Goal: Task Accomplishment & Management: Complete application form

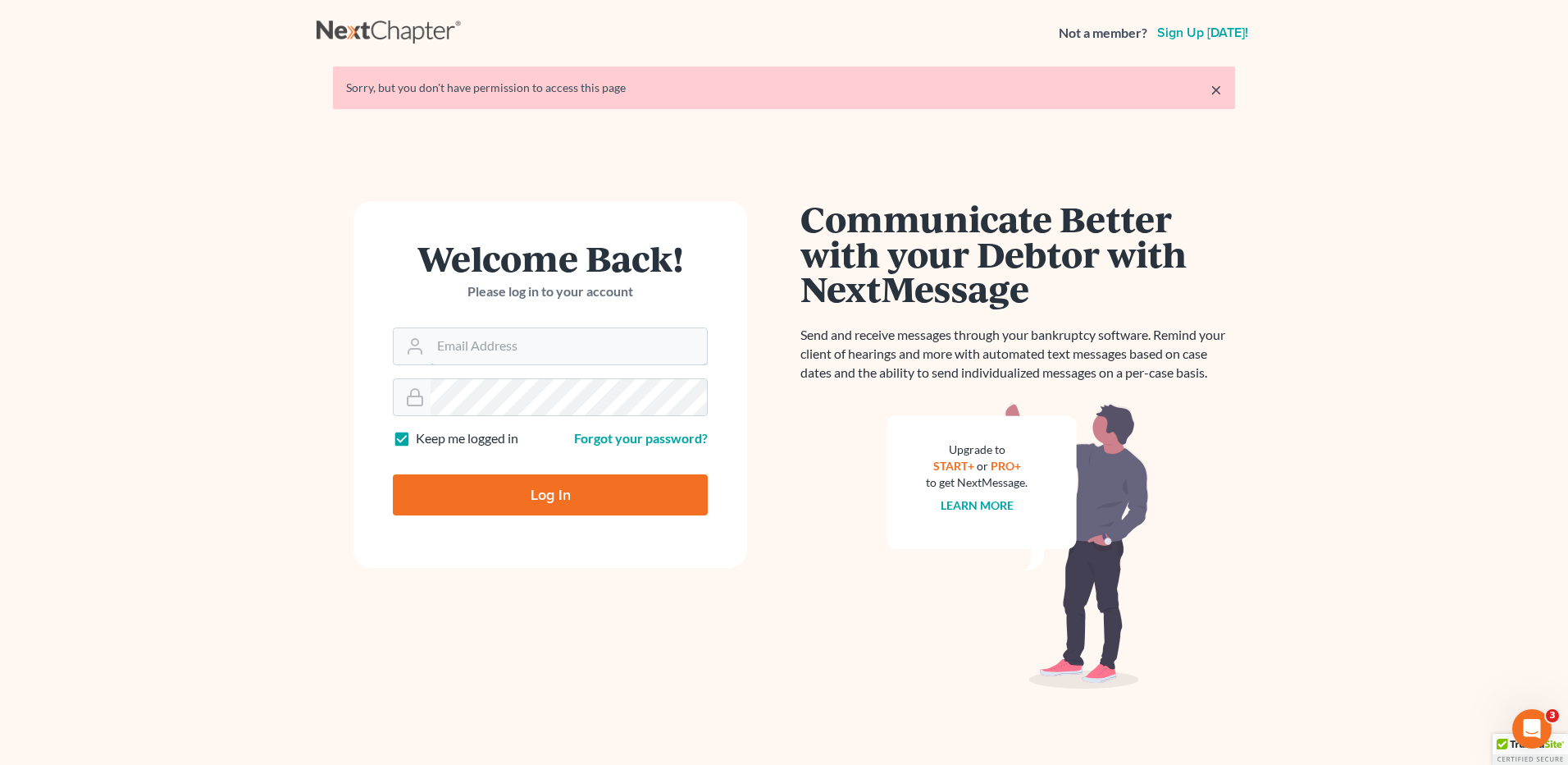
type input "vmedina@debtreset.net"
click at [561, 498] on input "Log In" at bounding box center [550, 494] width 315 height 41
type input "Thinking..."
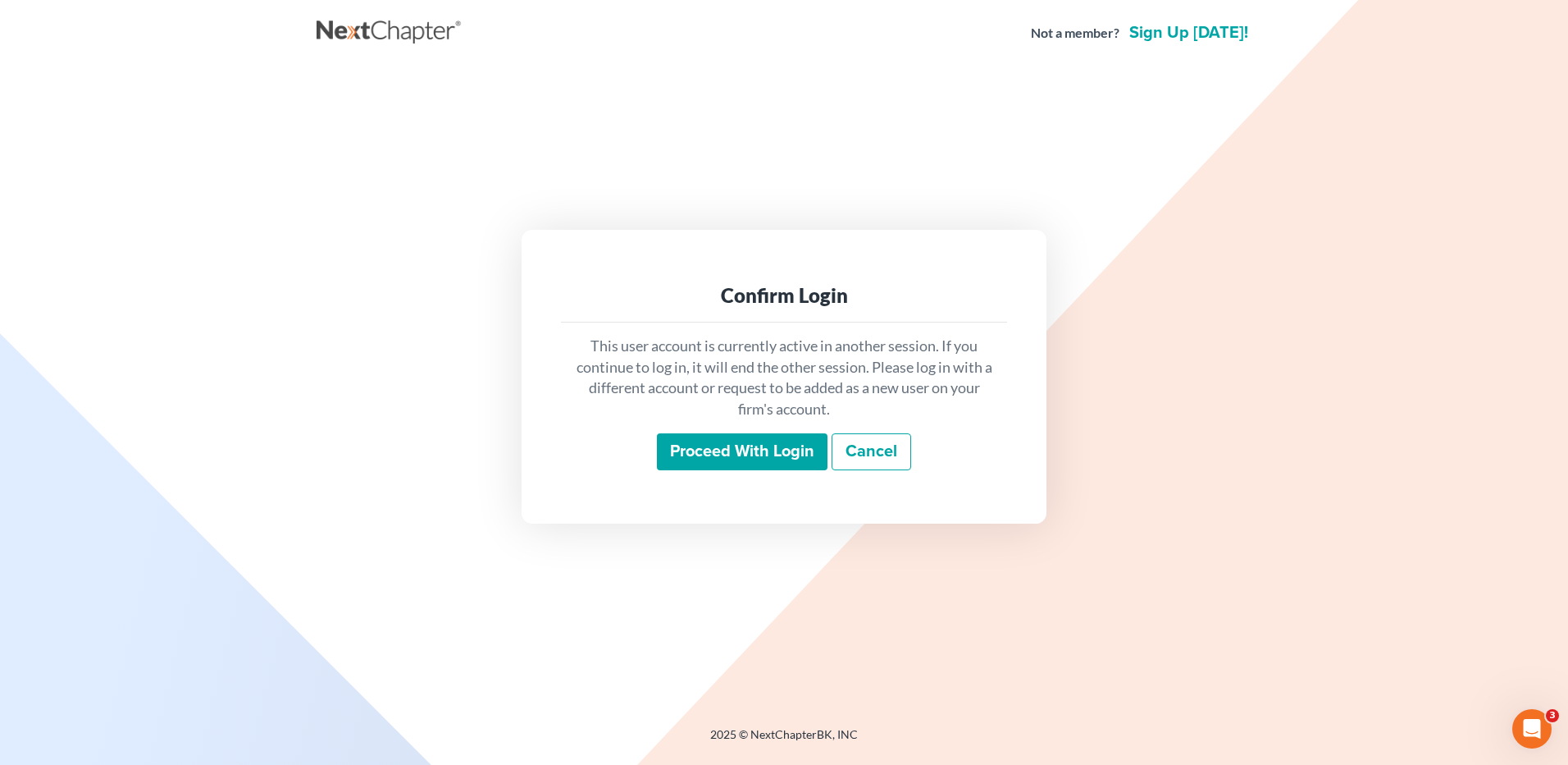
click at [747, 451] on input "Proceed with login" at bounding box center [742, 452] width 170 height 38
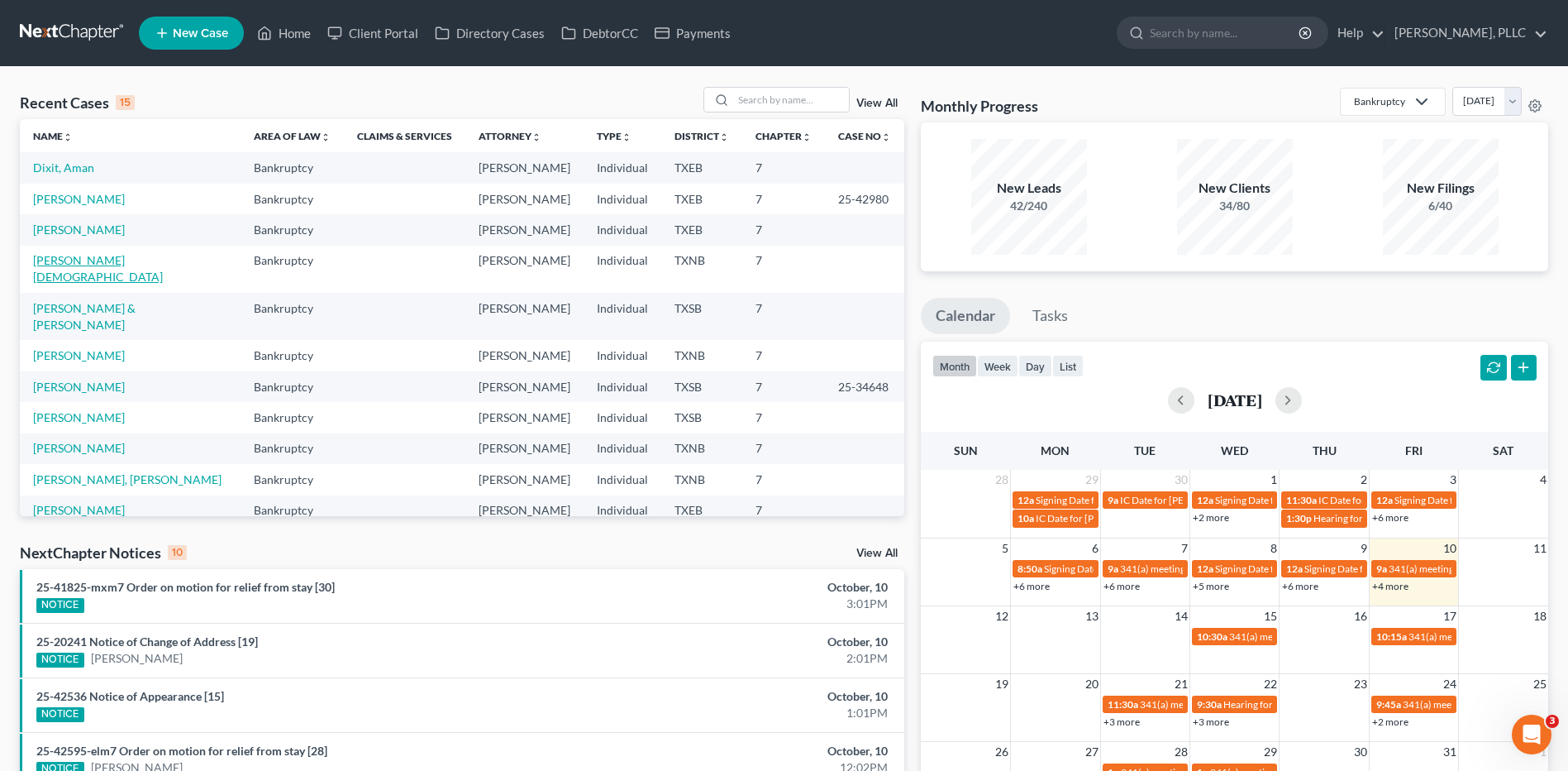
click at [93, 265] on link "Chavez, Jesus" at bounding box center [98, 269] width 130 height 31
click at [95, 263] on link "Chavez, Jesus" at bounding box center [98, 269] width 130 height 31
select select "4"
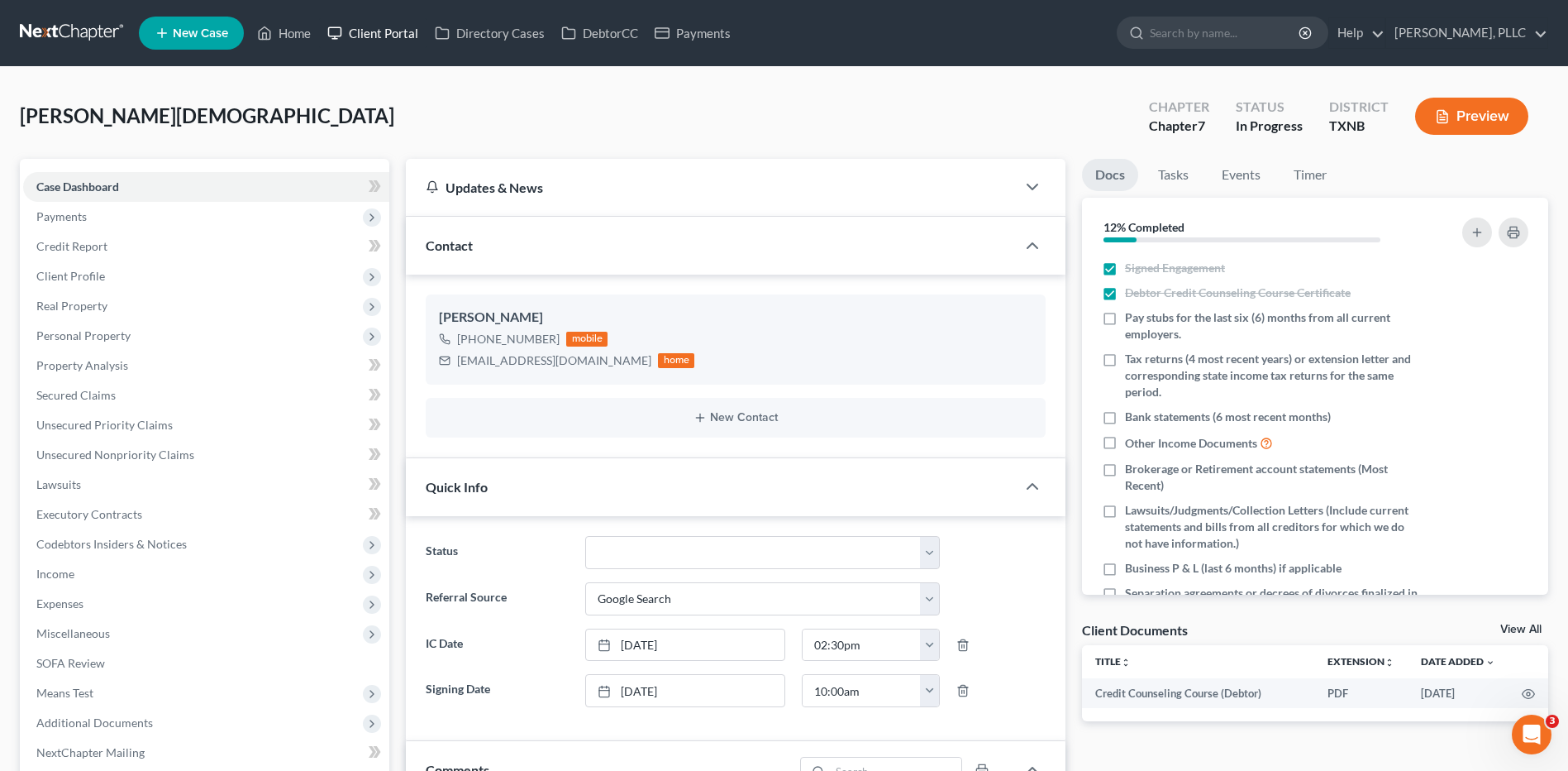
click at [373, 35] on link "Client Portal" at bounding box center [372, 32] width 107 height 30
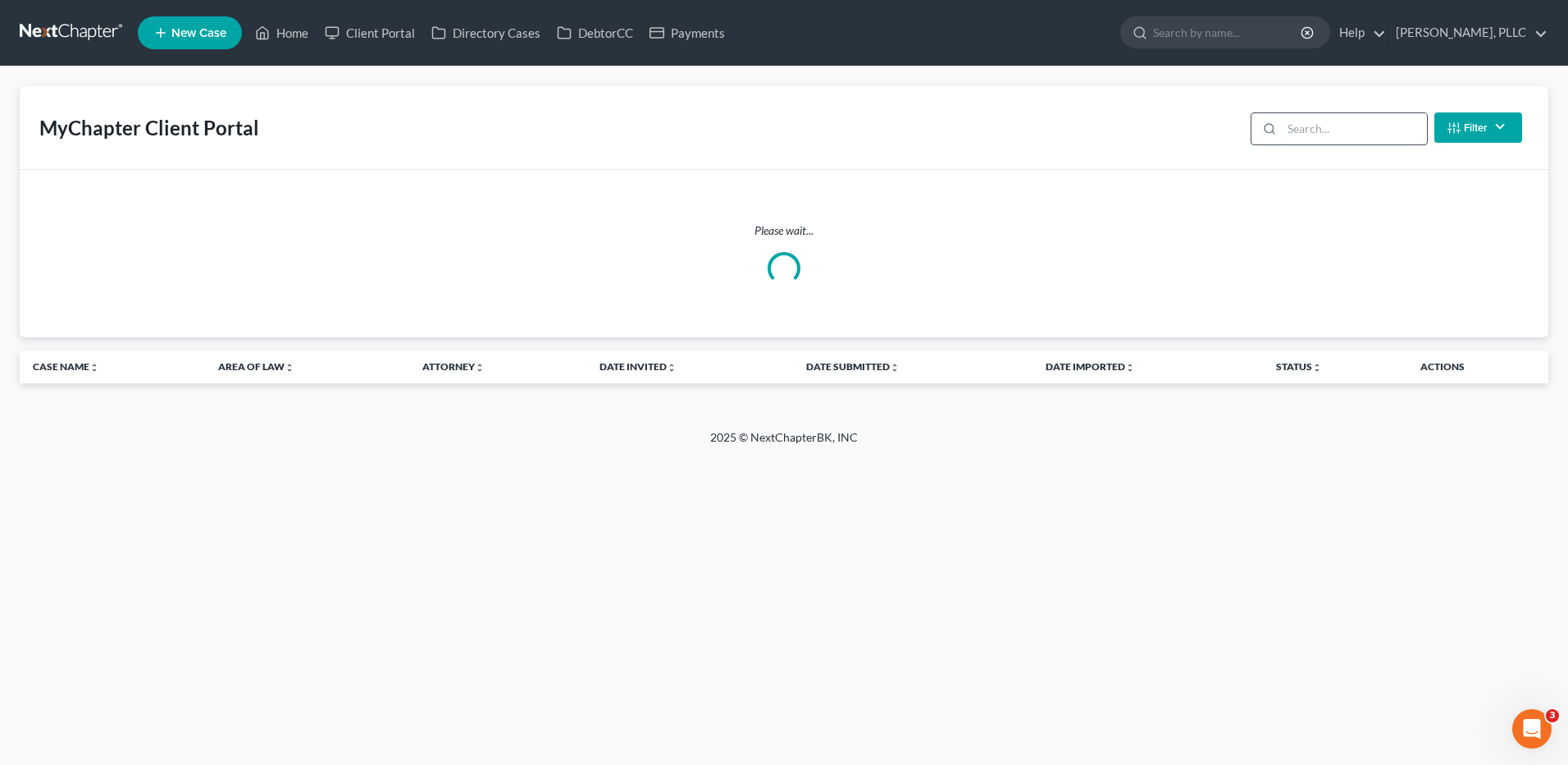
click at [1299, 119] on input "search" at bounding box center [1354, 128] width 145 height 31
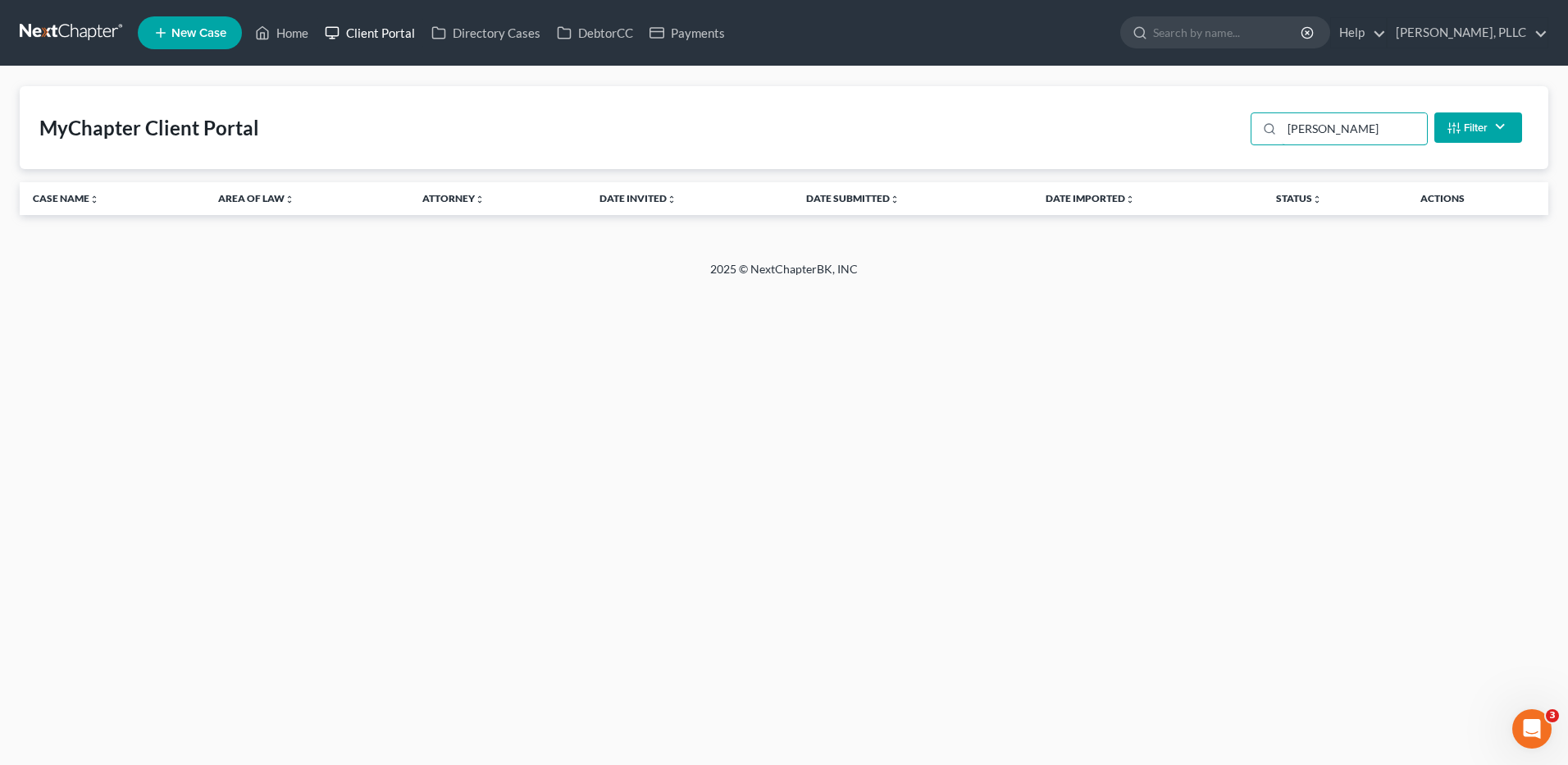
type input "Chaves"
click at [379, 33] on link "Client Portal" at bounding box center [369, 32] width 106 height 30
click at [382, 34] on link "Client Portal" at bounding box center [369, 32] width 106 height 30
click at [379, 33] on link "Client Portal" at bounding box center [369, 32] width 106 height 30
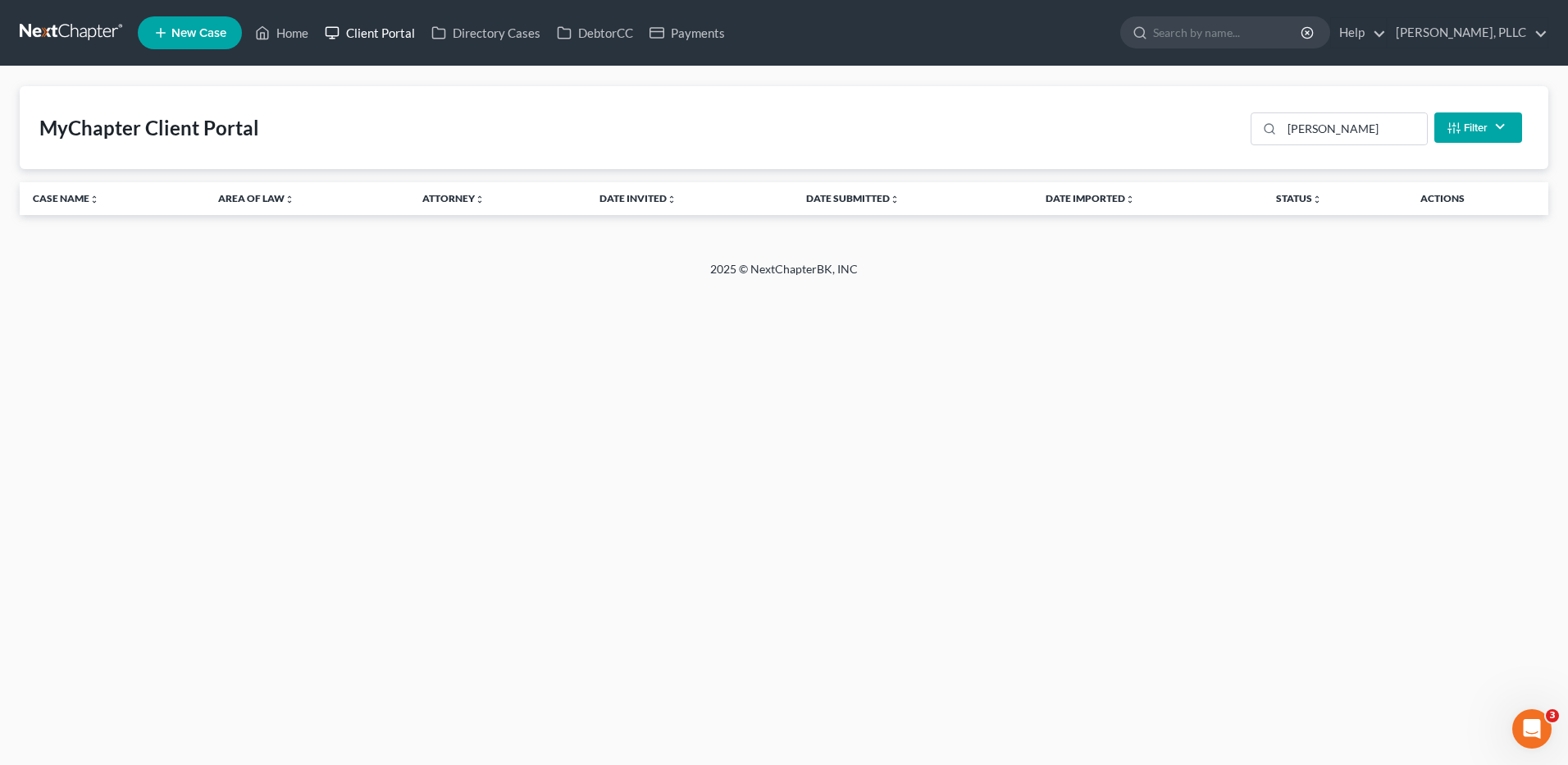
click at [379, 33] on link "Client Portal" at bounding box center [369, 32] width 106 height 30
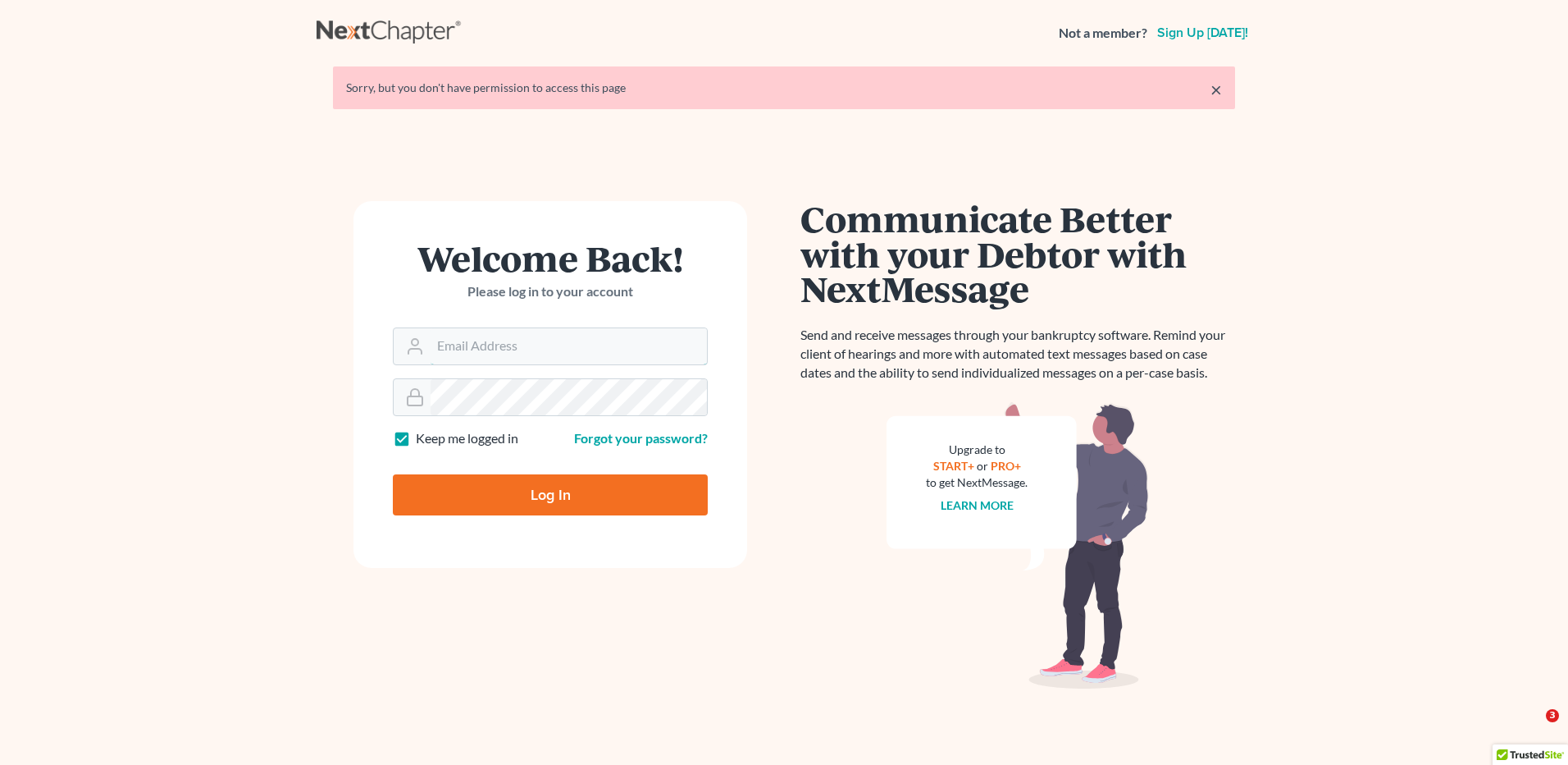
type input "vmedina@debtreset.net"
click at [503, 493] on input "Log In" at bounding box center [550, 494] width 315 height 41
type input "Thinking..."
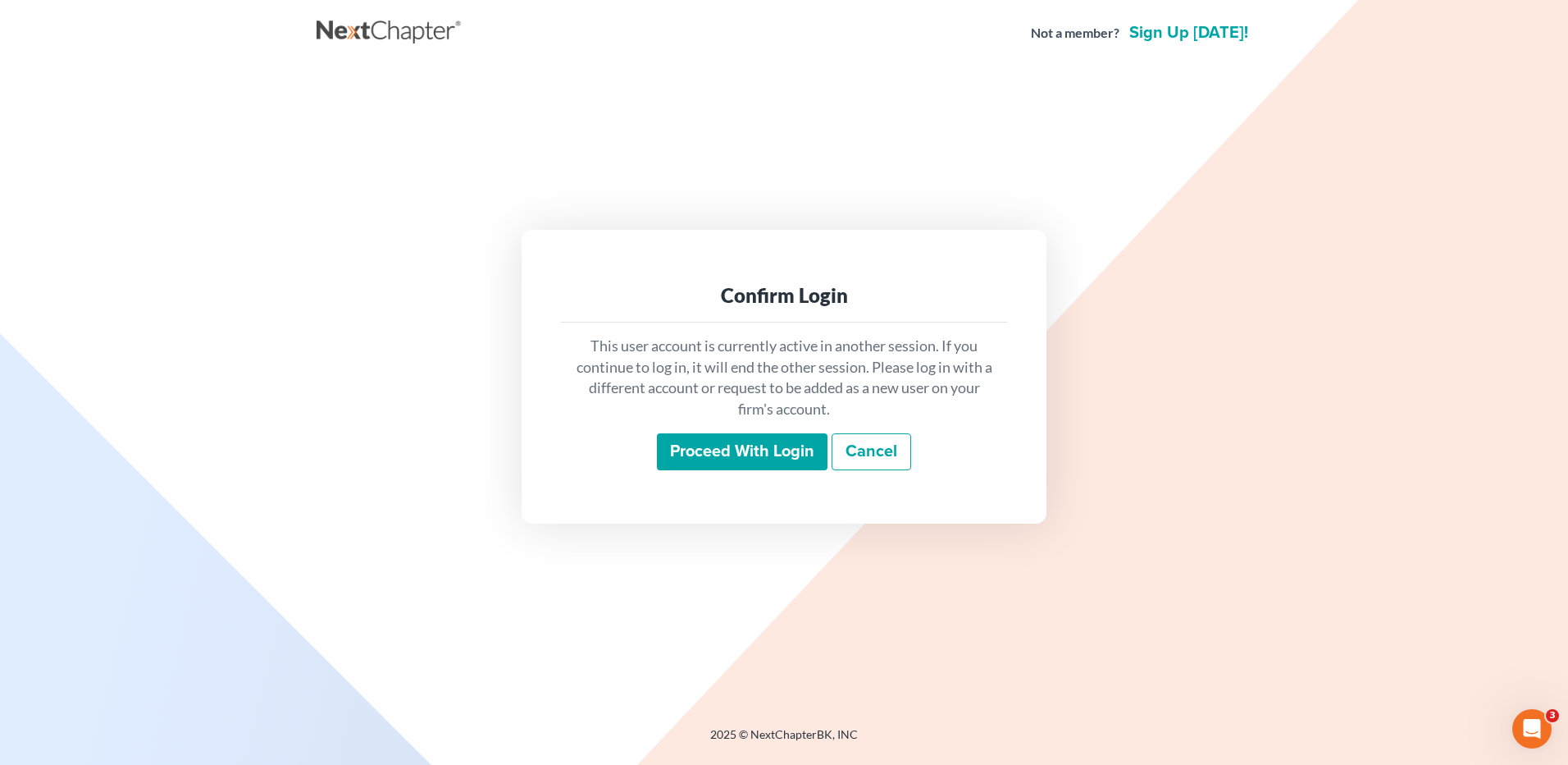
click at [717, 455] on input "Proceed with login" at bounding box center [742, 452] width 170 height 38
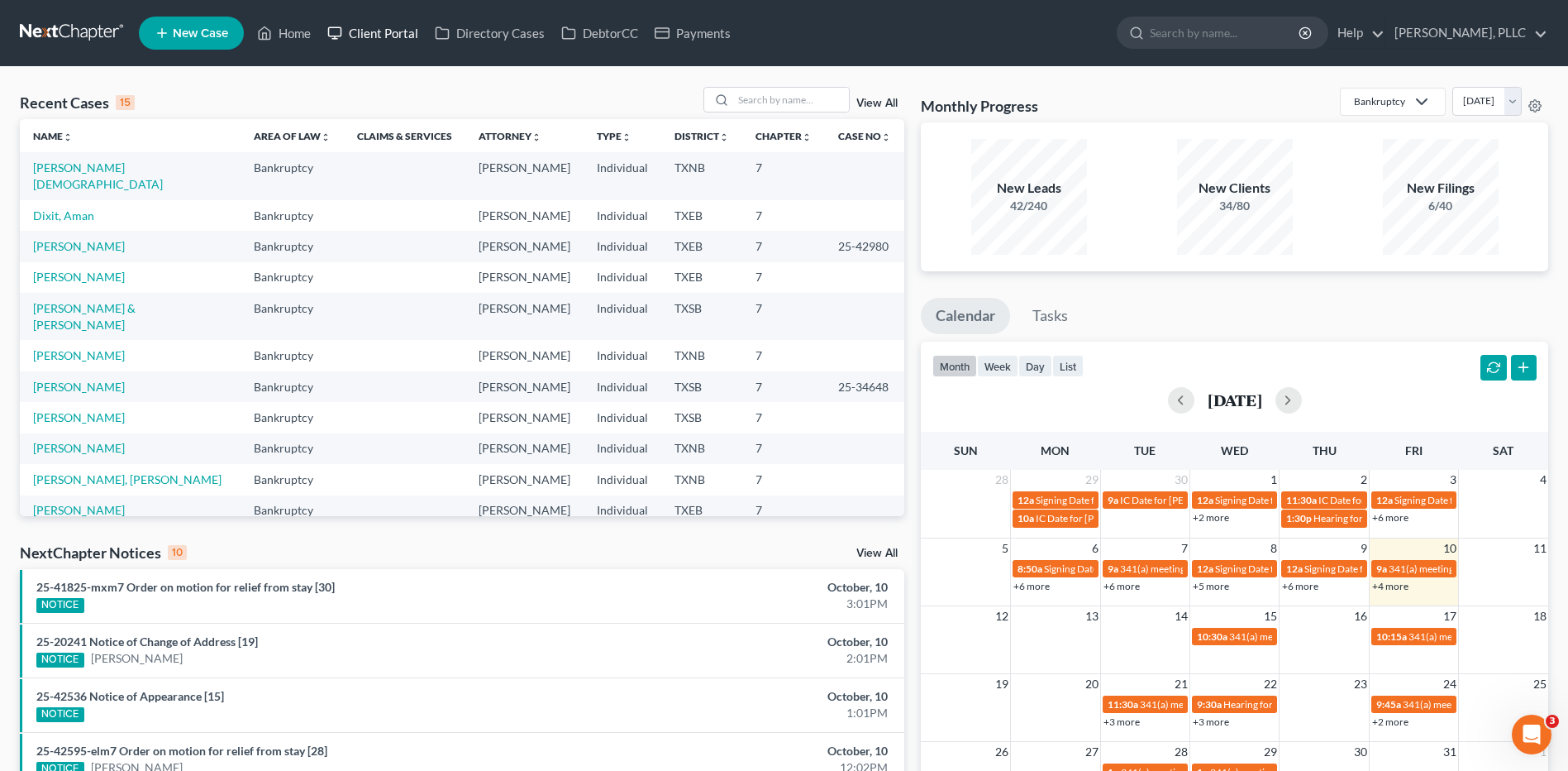
click at [397, 26] on link "Client Portal" at bounding box center [372, 32] width 107 height 30
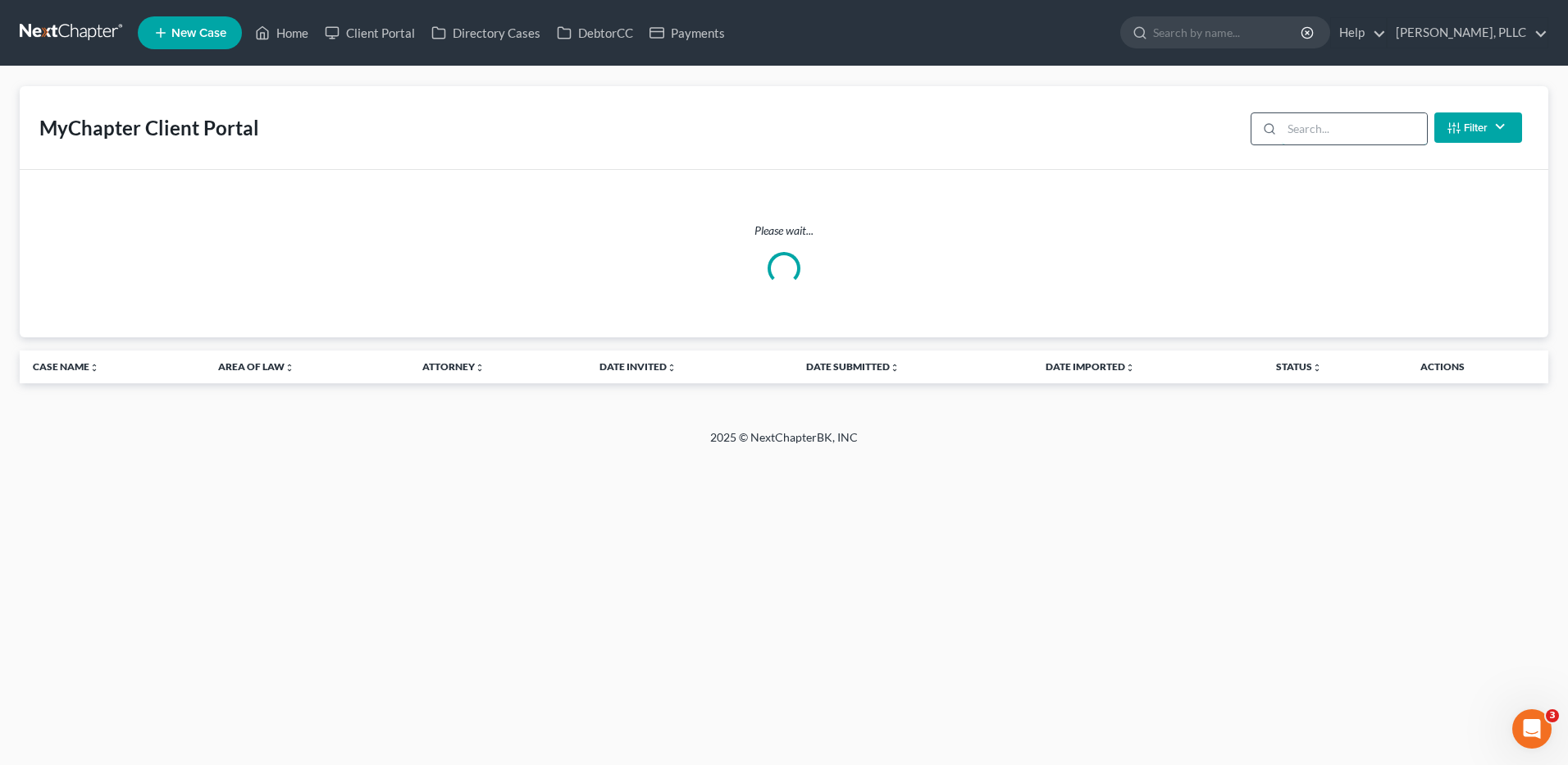
click at [1328, 132] on input "search" at bounding box center [1354, 128] width 145 height 31
type input "[PERSON_NAME]"
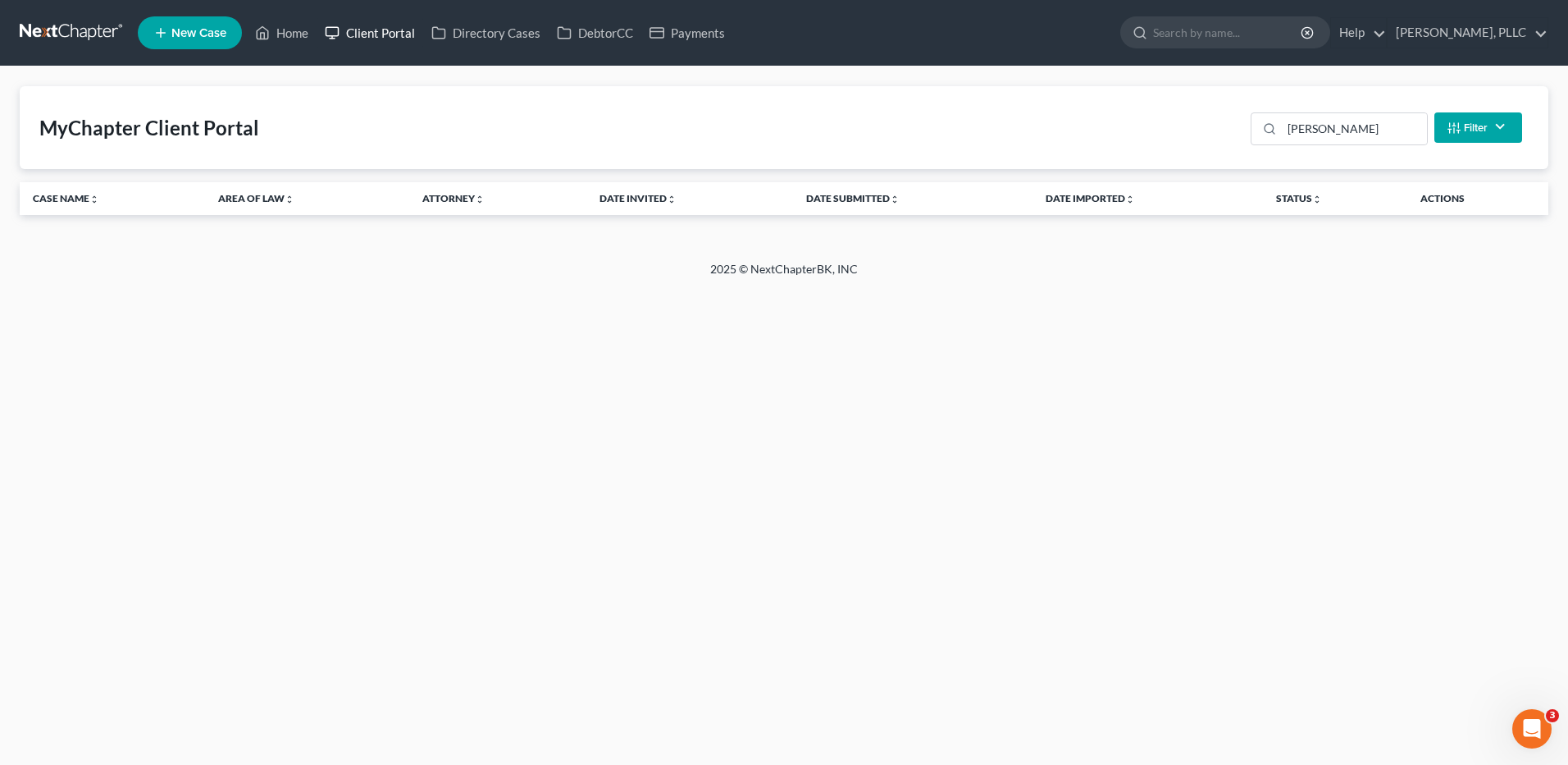
click at [398, 32] on link "Client Portal" at bounding box center [369, 32] width 106 height 30
click at [376, 32] on link "Client Portal" at bounding box center [369, 32] width 106 height 30
click at [373, 32] on link "Client Portal" at bounding box center [369, 32] width 106 height 30
click at [297, 35] on link "Home" at bounding box center [282, 32] width 70 height 30
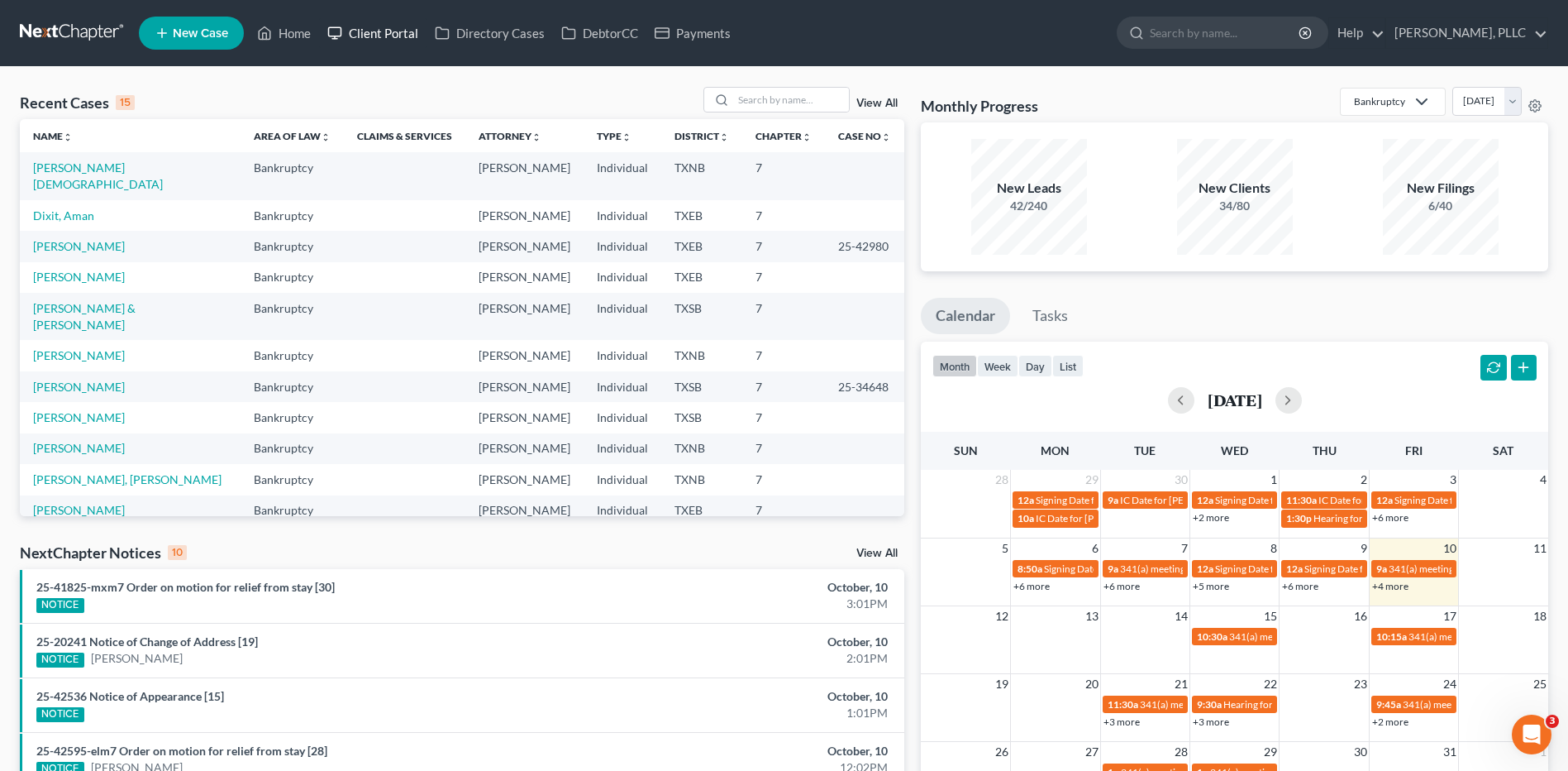
click at [372, 29] on link "Client Portal" at bounding box center [372, 32] width 107 height 30
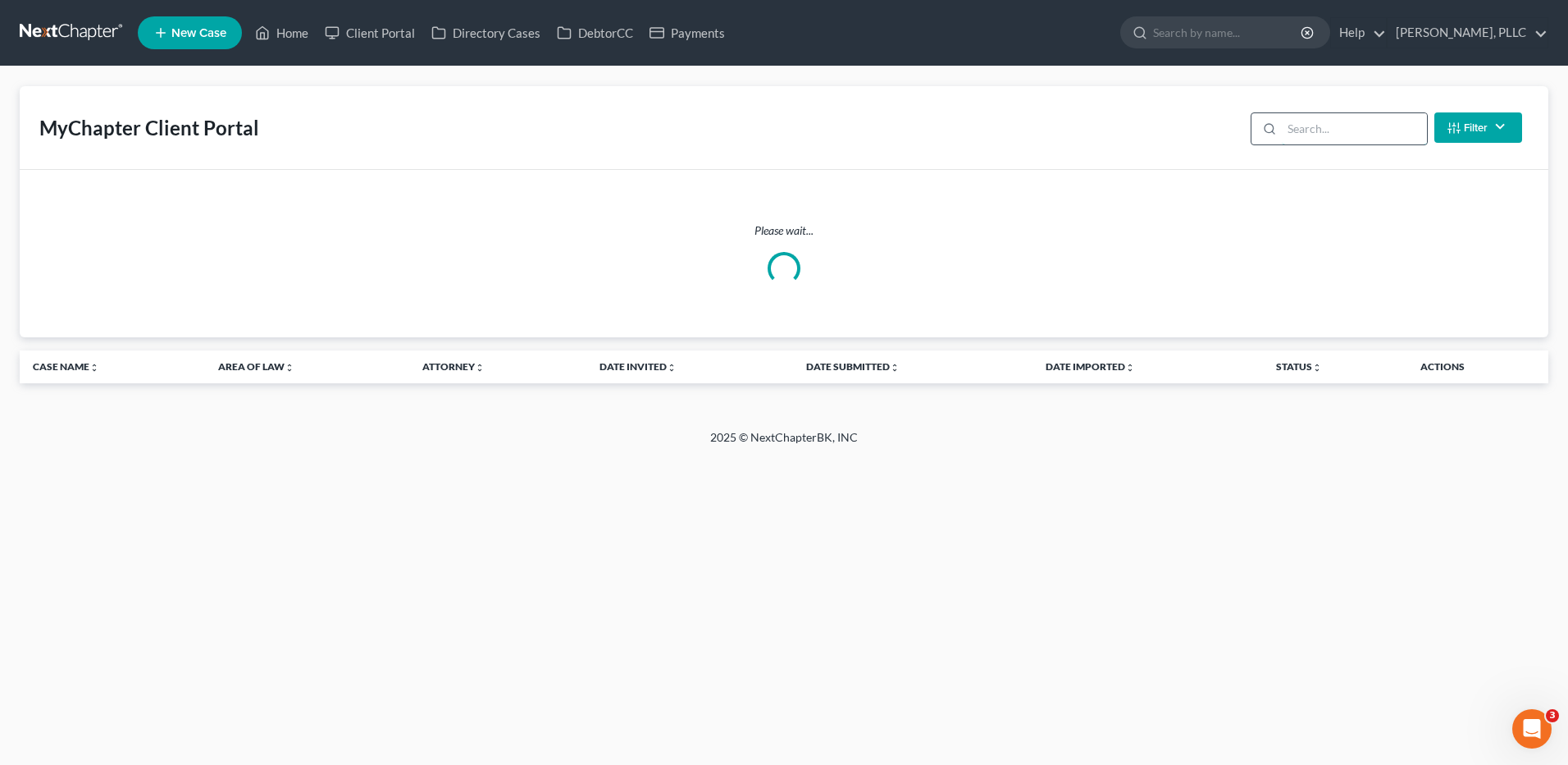
click at [1290, 126] on input "search" at bounding box center [1354, 128] width 145 height 31
type input "[PERSON_NAME]"
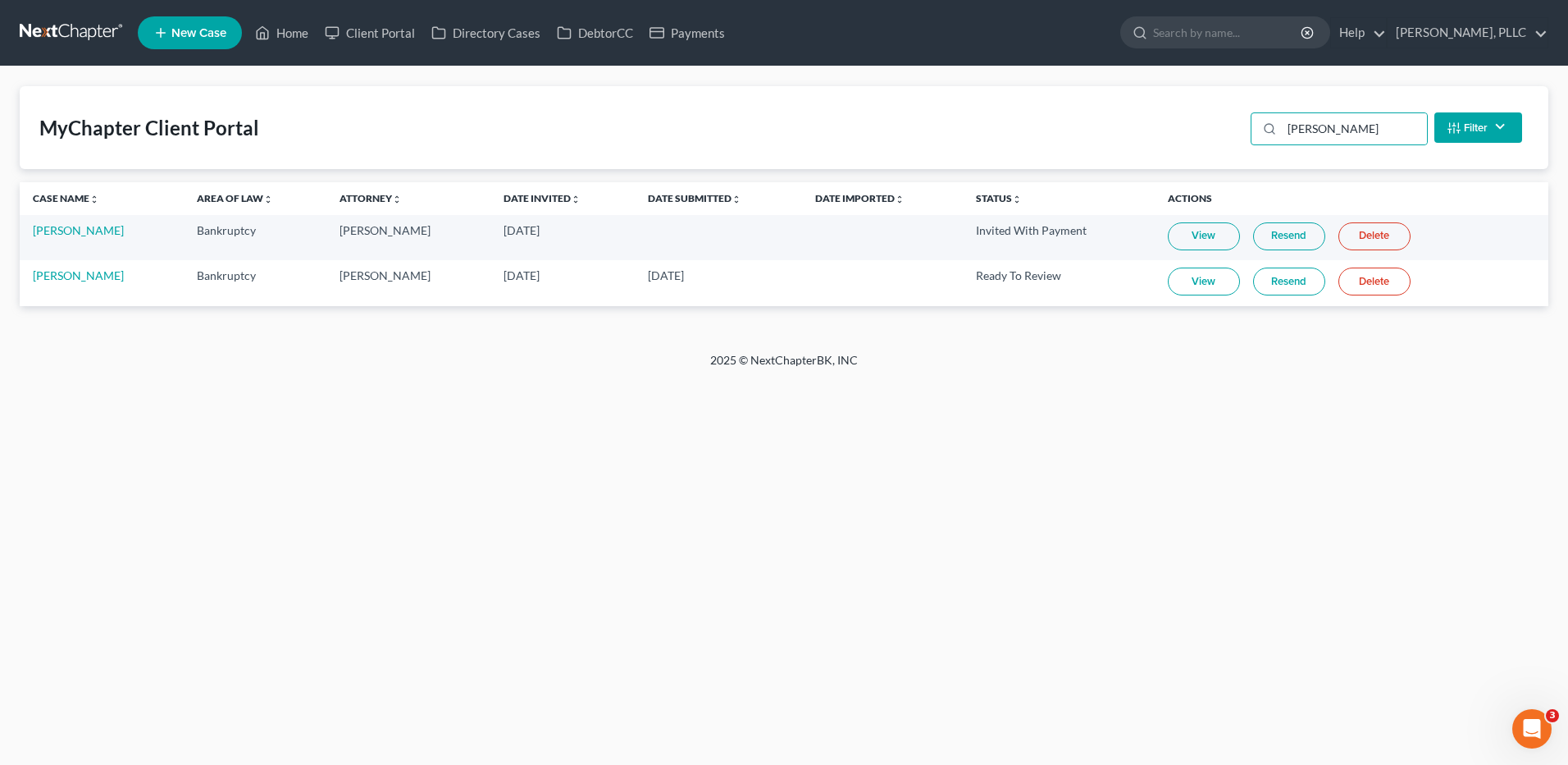
click at [1196, 279] on link "View" at bounding box center [1204, 281] width 72 height 28
click at [53, 279] on link "[PERSON_NAME]" at bounding box center [78, 275] width 91 height 14
select select "4"
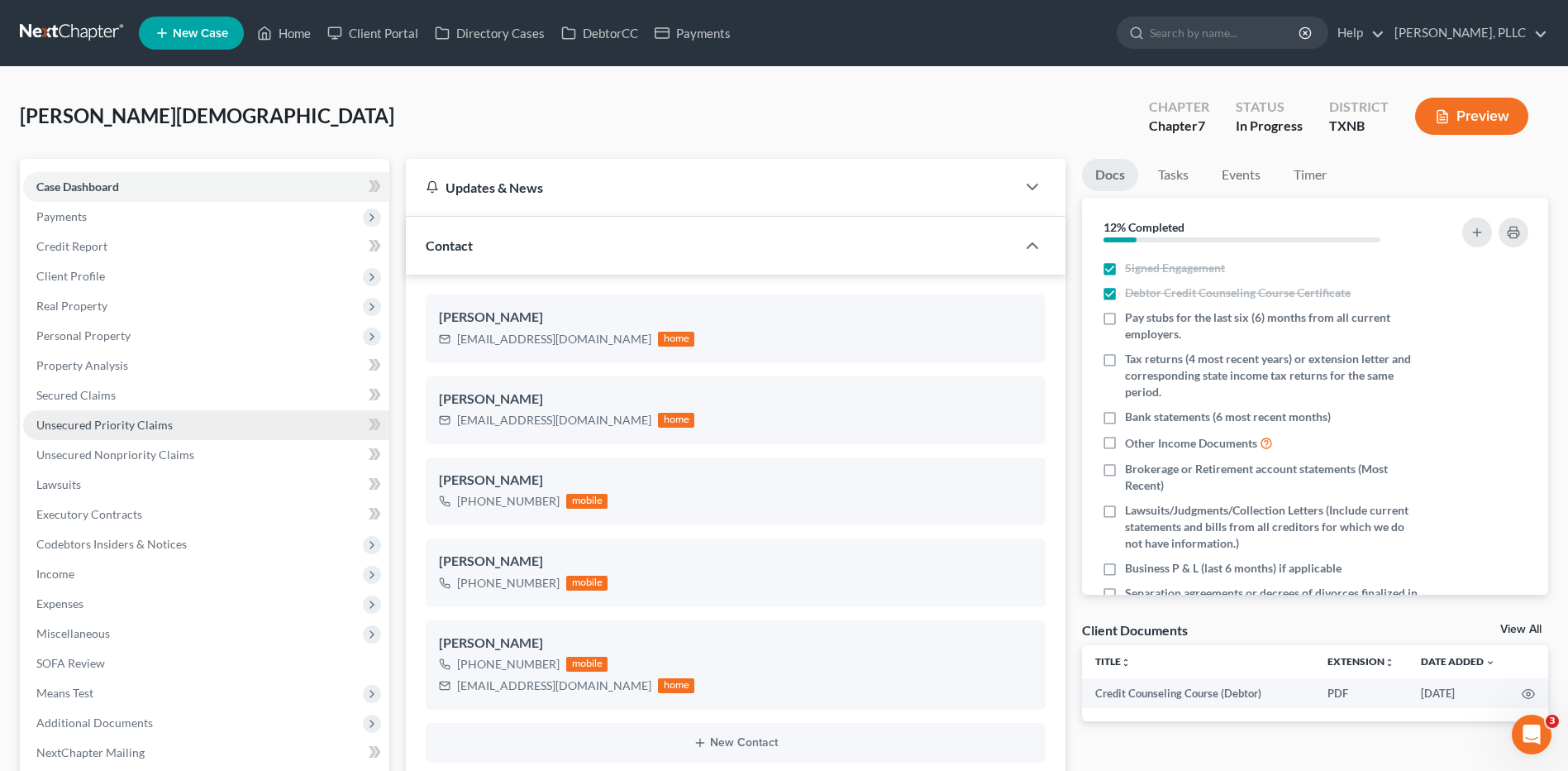
scroll to position [397, 0]
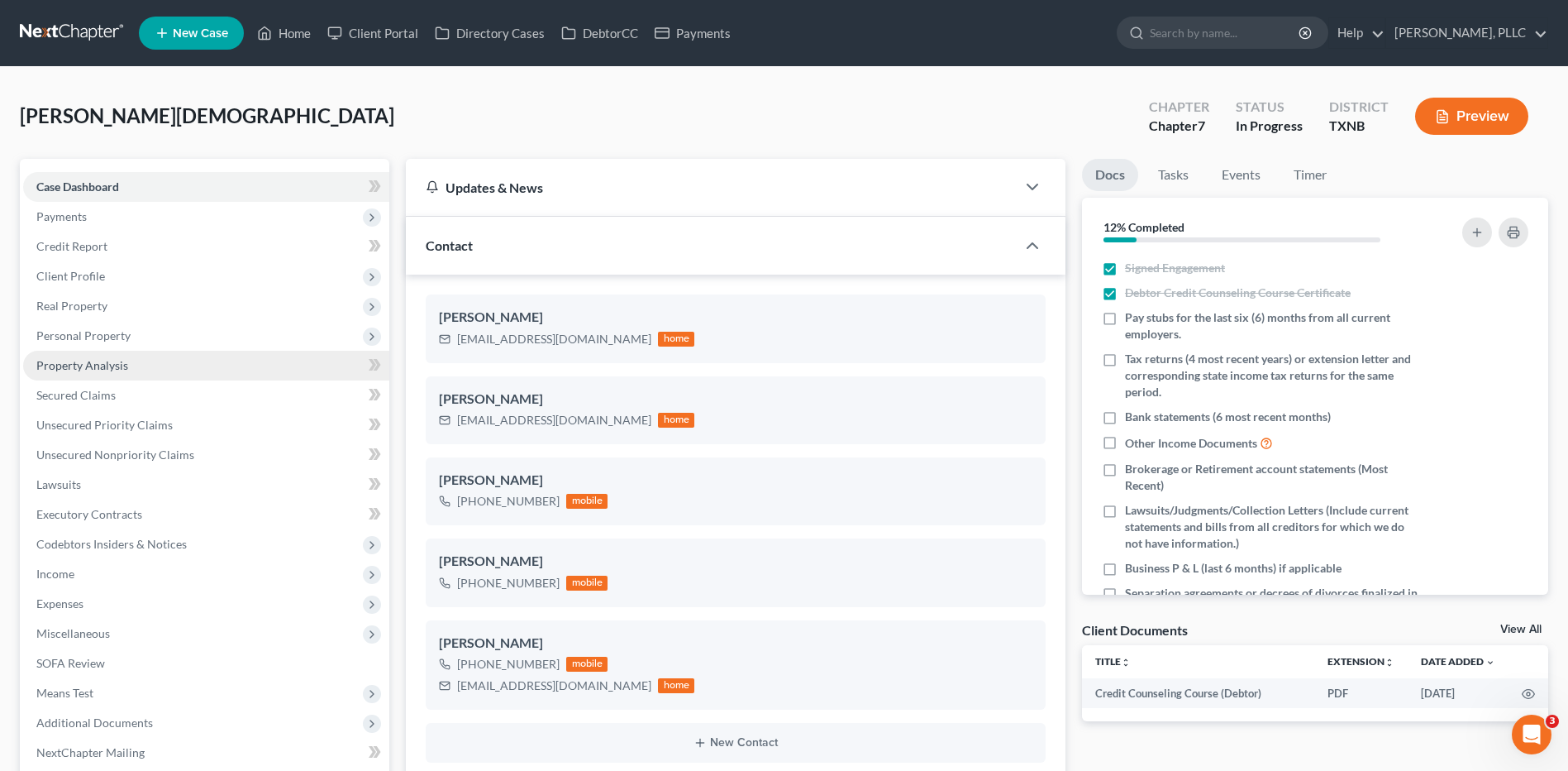
click at [126, 370] on span "Property Analysis" at bounding box center [82, 365] width 92 height 14
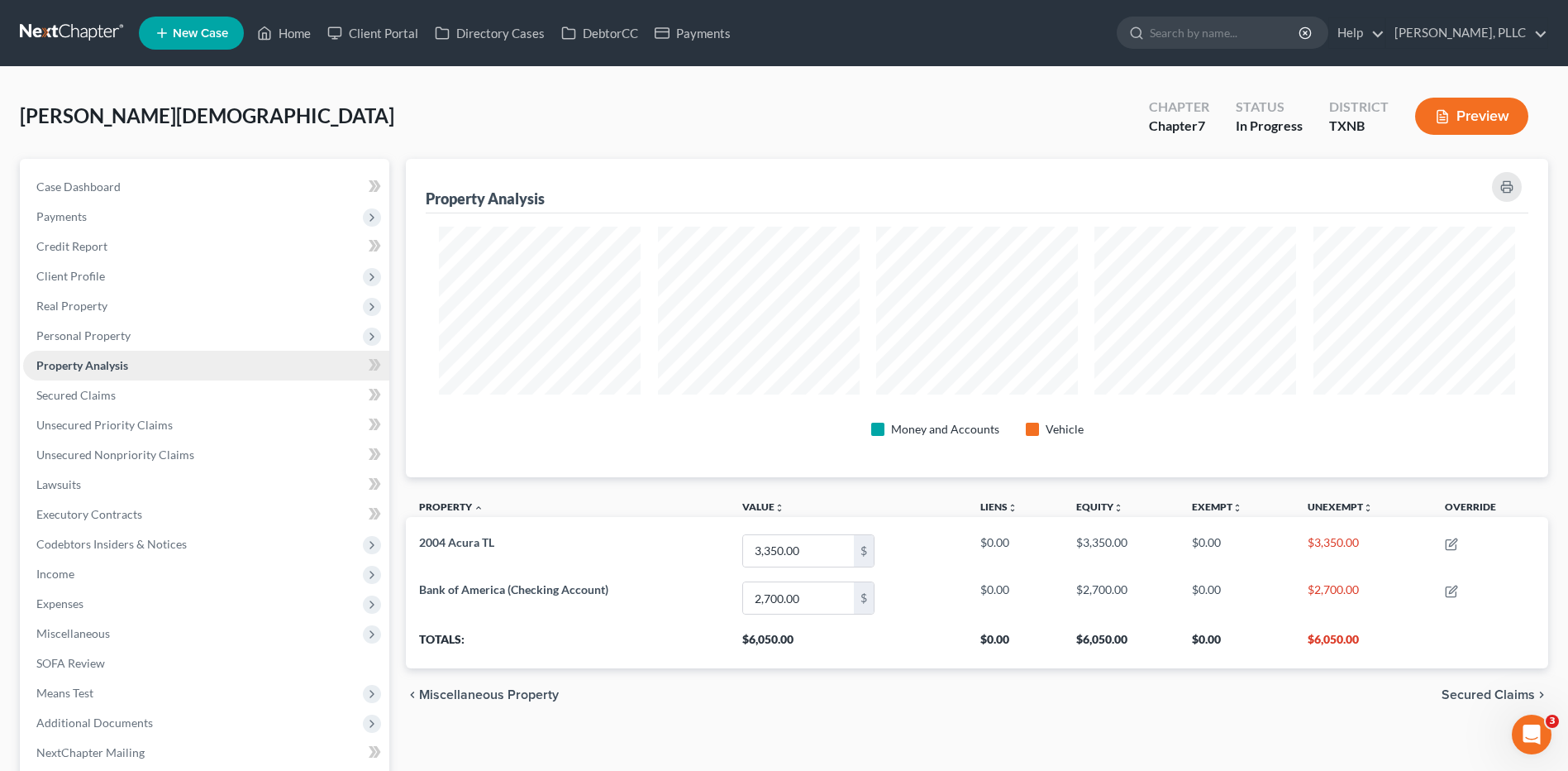
scroll to position [319, 1142]
click at [124, 332] on span "Personal Property" at bounding box center [83, 335] width 94 height 14
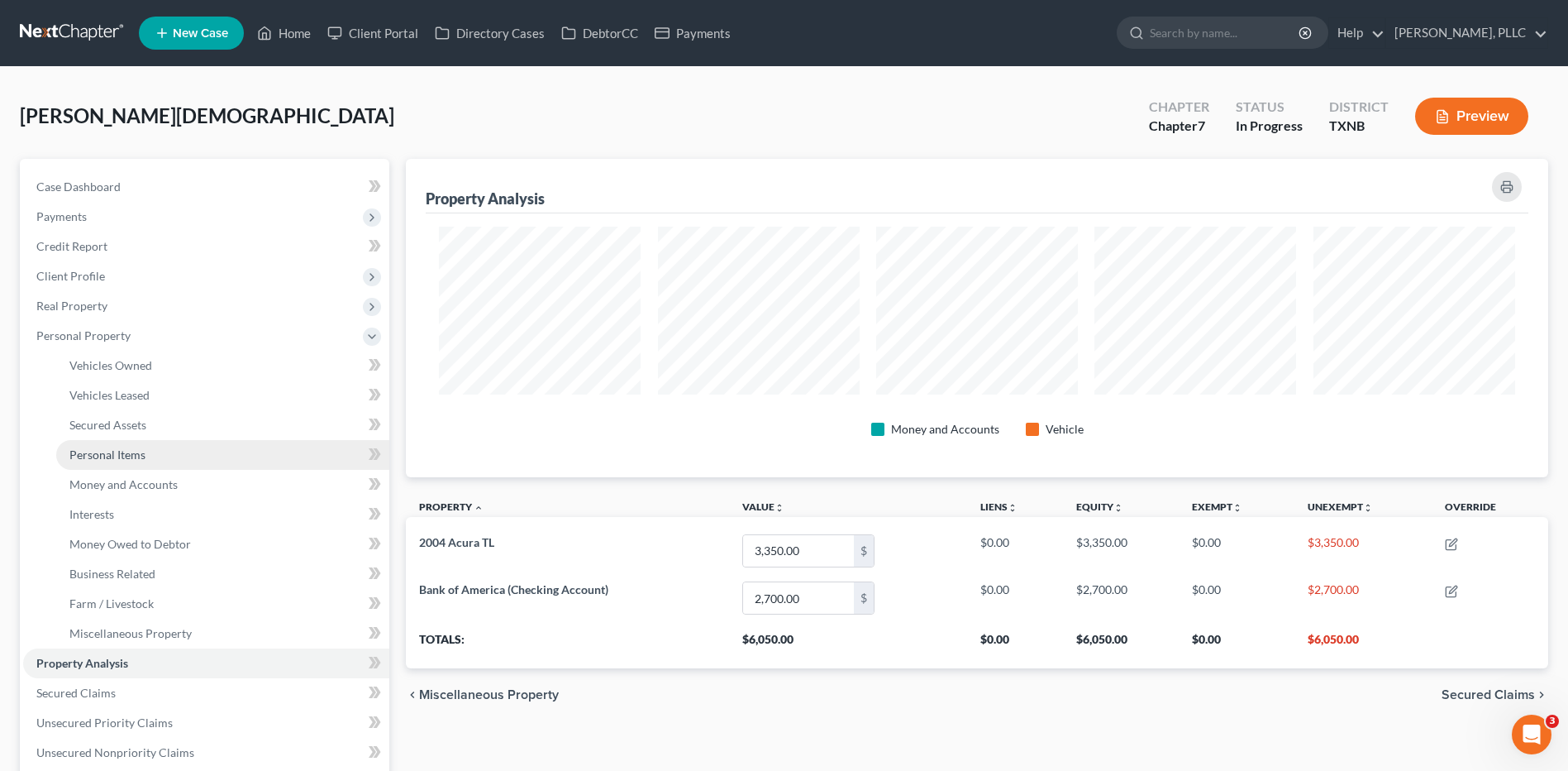
click at [125, 456] on span "Personal Items" at bounding box center [107, 454] width 76 height 14
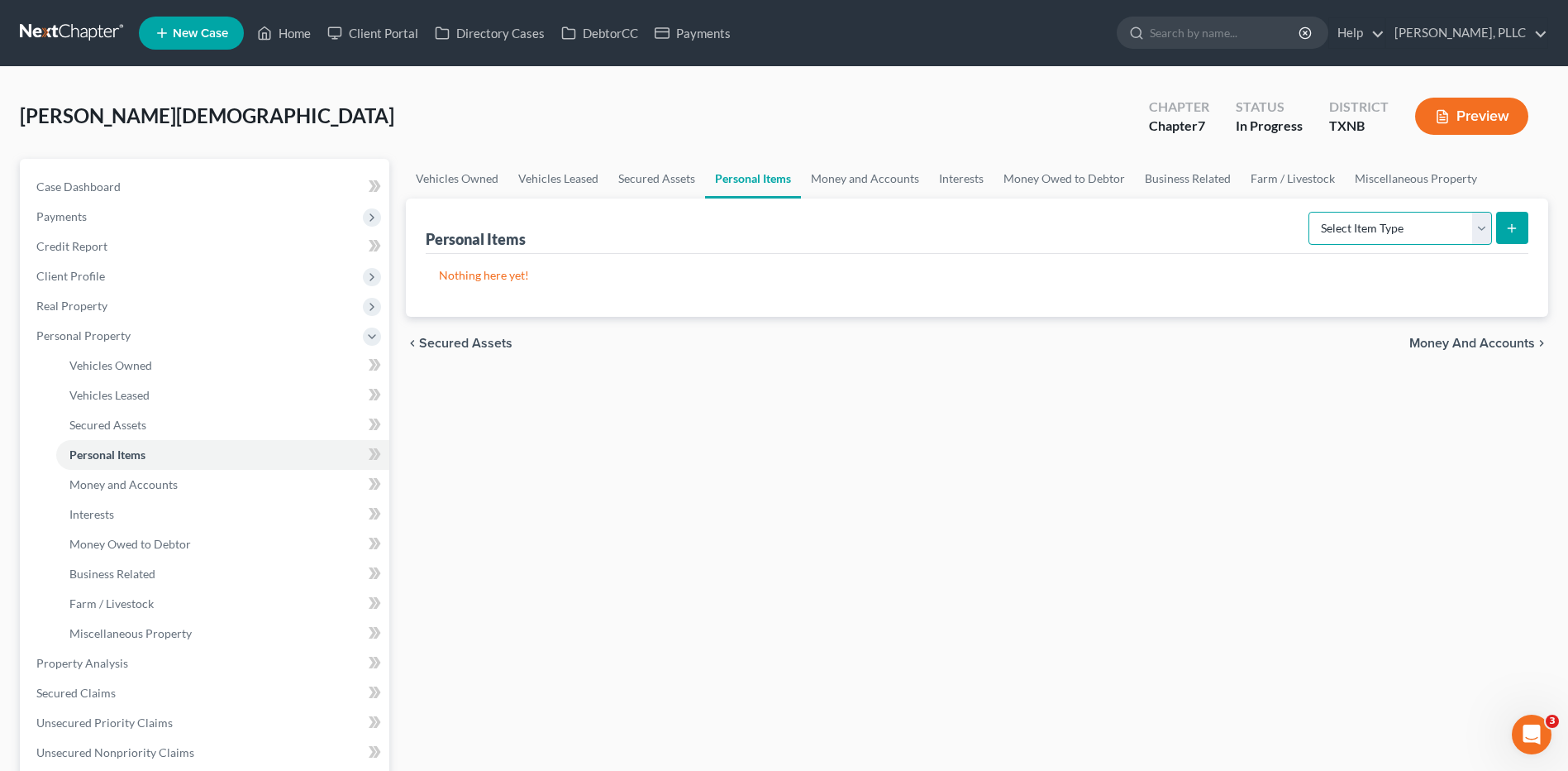
click at [1482, 228] on select "Select Item Type Clothing Collectibles Of Value Electronics Firearms Household …" at bounding box center [1401, 228] width 184 height 33
select select "clothing"
click at [1310, 212] on select "Select Item Type Clothing Collectibles Of Value Electronics Firearms Household …" at bounding box center [1401, 228] width 184 height 33
click at [1484, 228] on select "Select Item Type Clothing Collectibles Of Value Electronics Firearms Household …" at bounding box center [1401, 228] width 184 height 33
click at [1310, 212] on select "Select Item Type Clothing Collectibles Of Value Electronics Firearms Household …" at bounding box center [1401, 228] width 184 height 33
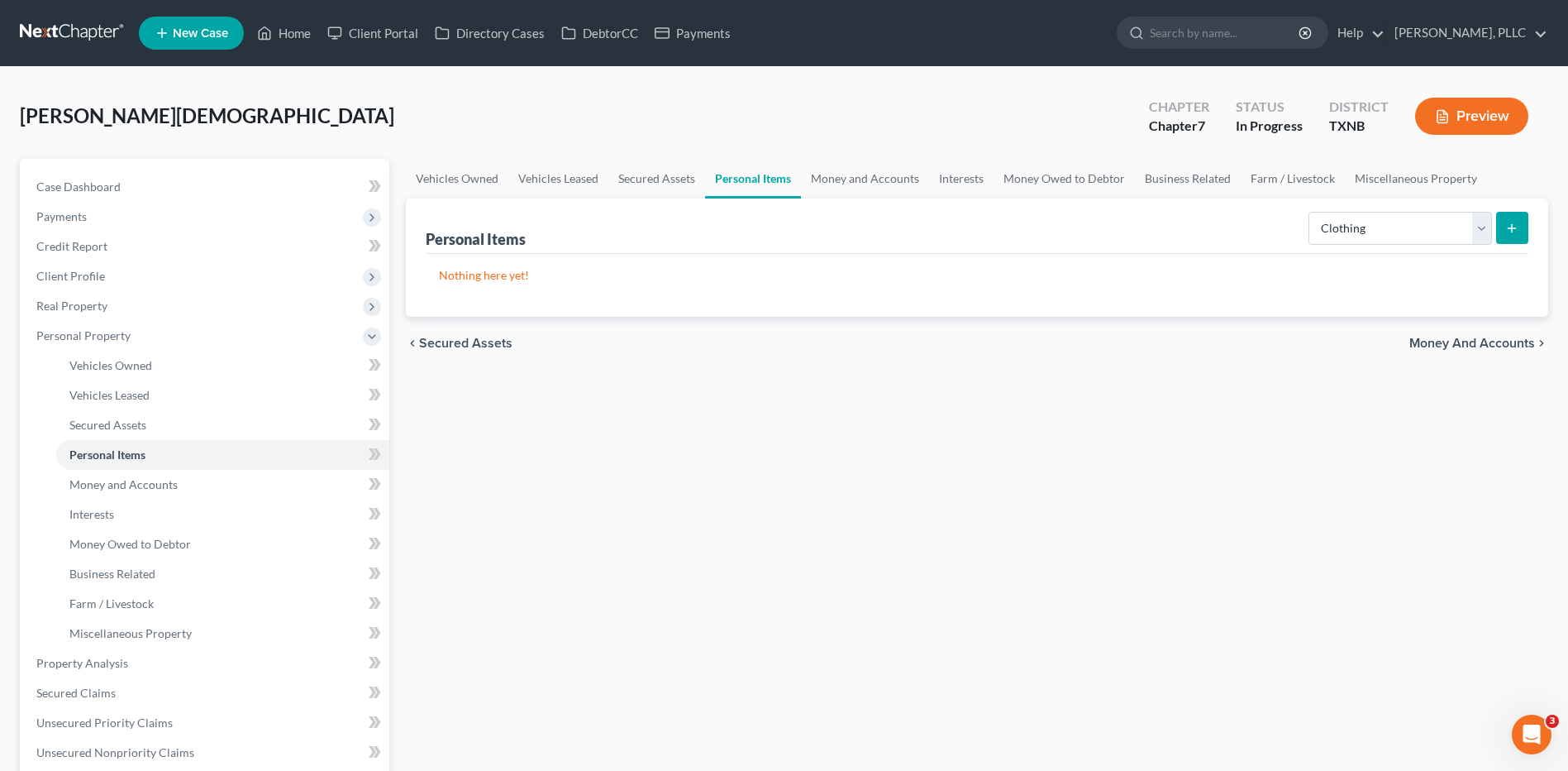
click at [1351, 267] on p "Nothing here yet!" at bounding box center [977, 275] width 1077 height 16
click at [1335, 225] on select "Select Item Type Clothing Collectibles Of Value Electronics Firearms Household …" at bounding box center [1401, 228] width 184 height 33
click at [164, 460] on link "Personal Items" at bounding box center [223, 455] width 333 height 30
click at [1517, 224] on icon "submit" at bounding box center [1512, 229] width 14 height 14
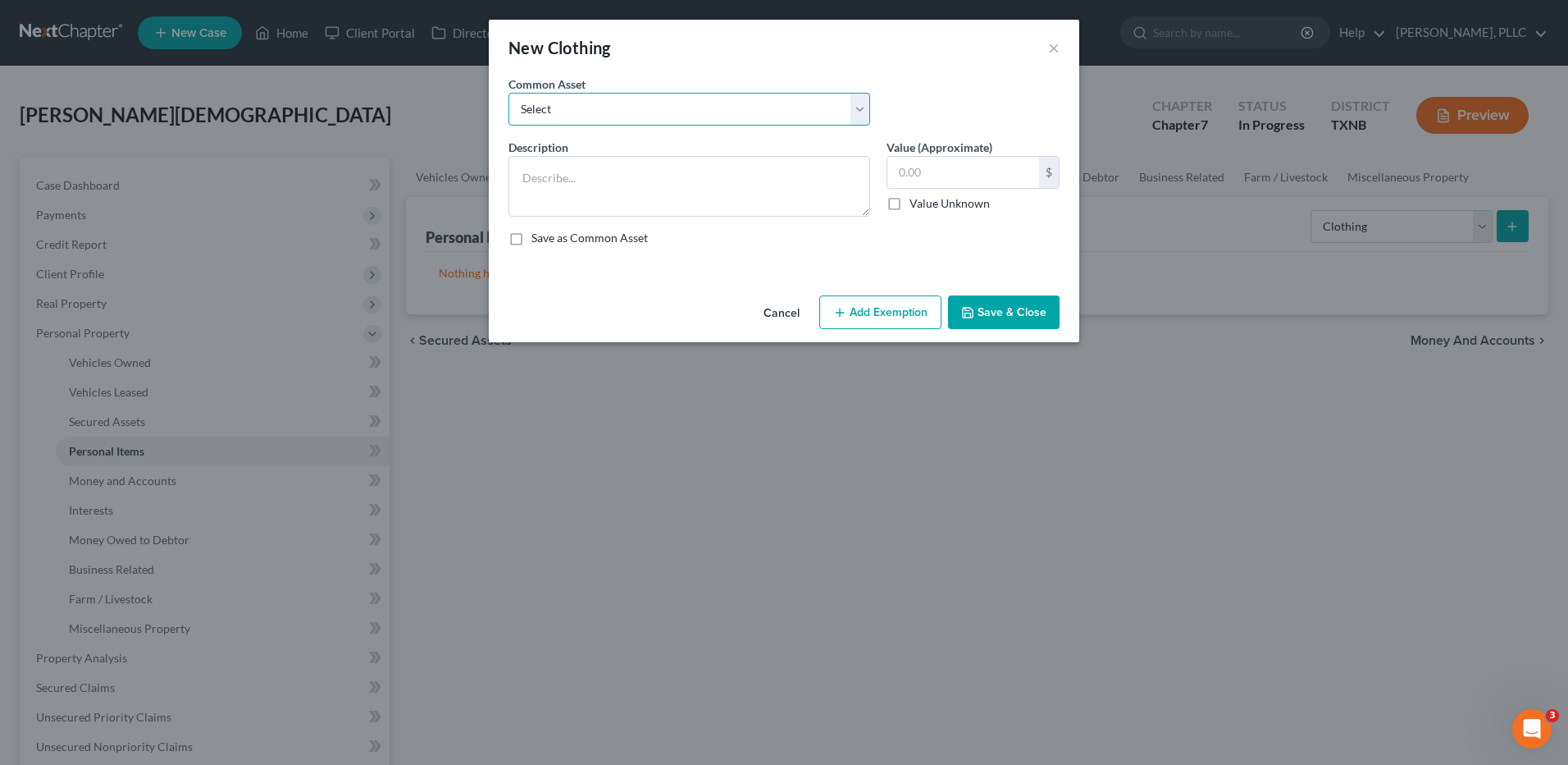
click at [858, 111] on select "Select Clothing (Adult)" at bounding box center [689, 109] width 362 height 33
select select "0"
click at [508, 93] on select "Select Clothing (Adult)" at bounding box center [689, 109] width 362 height 33
type textarea "Clothing (Adult)"
type input "200"
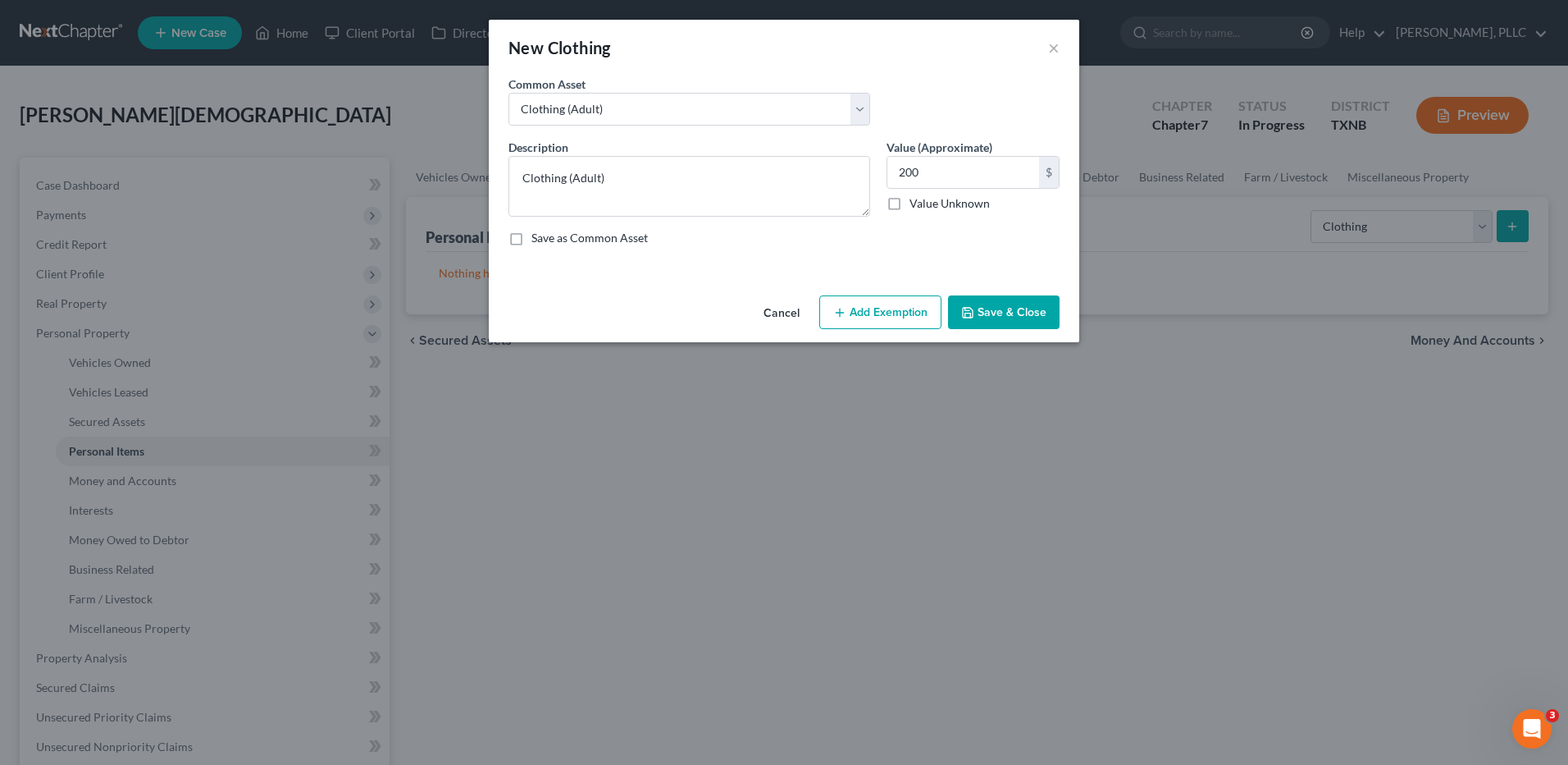
click at [1007, 310] on button "Save & Close" at bounding box center [1004, 312] width 111 height 35
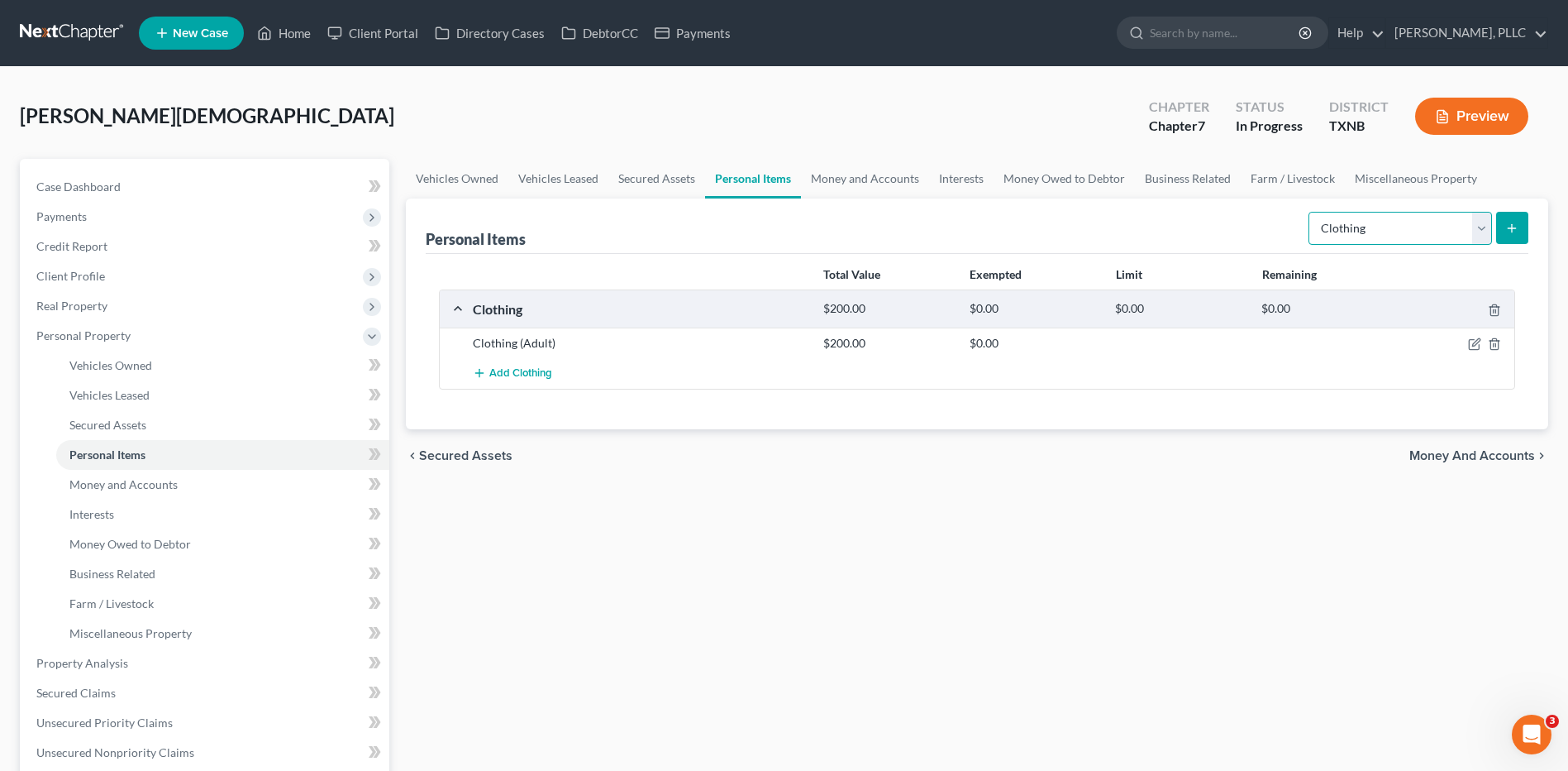
click at [1485, 228] on select "Select Item Type Clothing Collectibles Of Value Electronics Firearms Household …" at bounding box center [1401, 228] width 184 height 33
select select "electronics"
click at [1310, 212] on select "Select Item Type Clothing Collectibles Of Value Electronics Firearms Household …" at bounding box center [1401, 228] width 184 height 33
click at [1510, 226] on icon "submit" at bounding box center [1512, 229] width 14 height 14
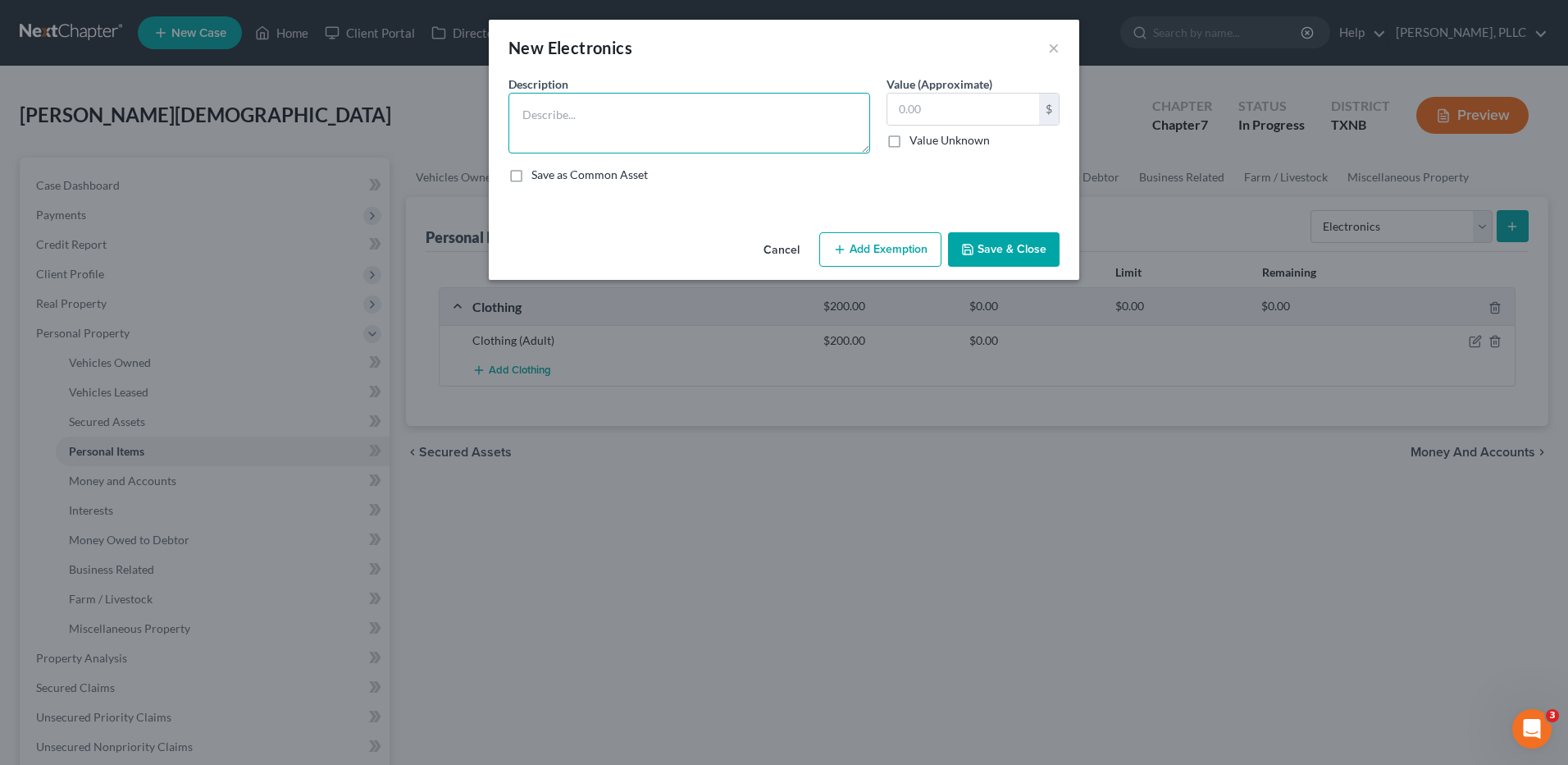
click at [577, 119] on textarea at bounding box center [689, 123] width 362 height 61
type textarea "t"
click at [945, 110] on input "text" at bounding box center [964, 109] width 152 height 31
click at [580, 116] on textarea "Television" at bounding box center [689, 123] width 362 height 61
type textarea "Television, cell phones, Laptop"
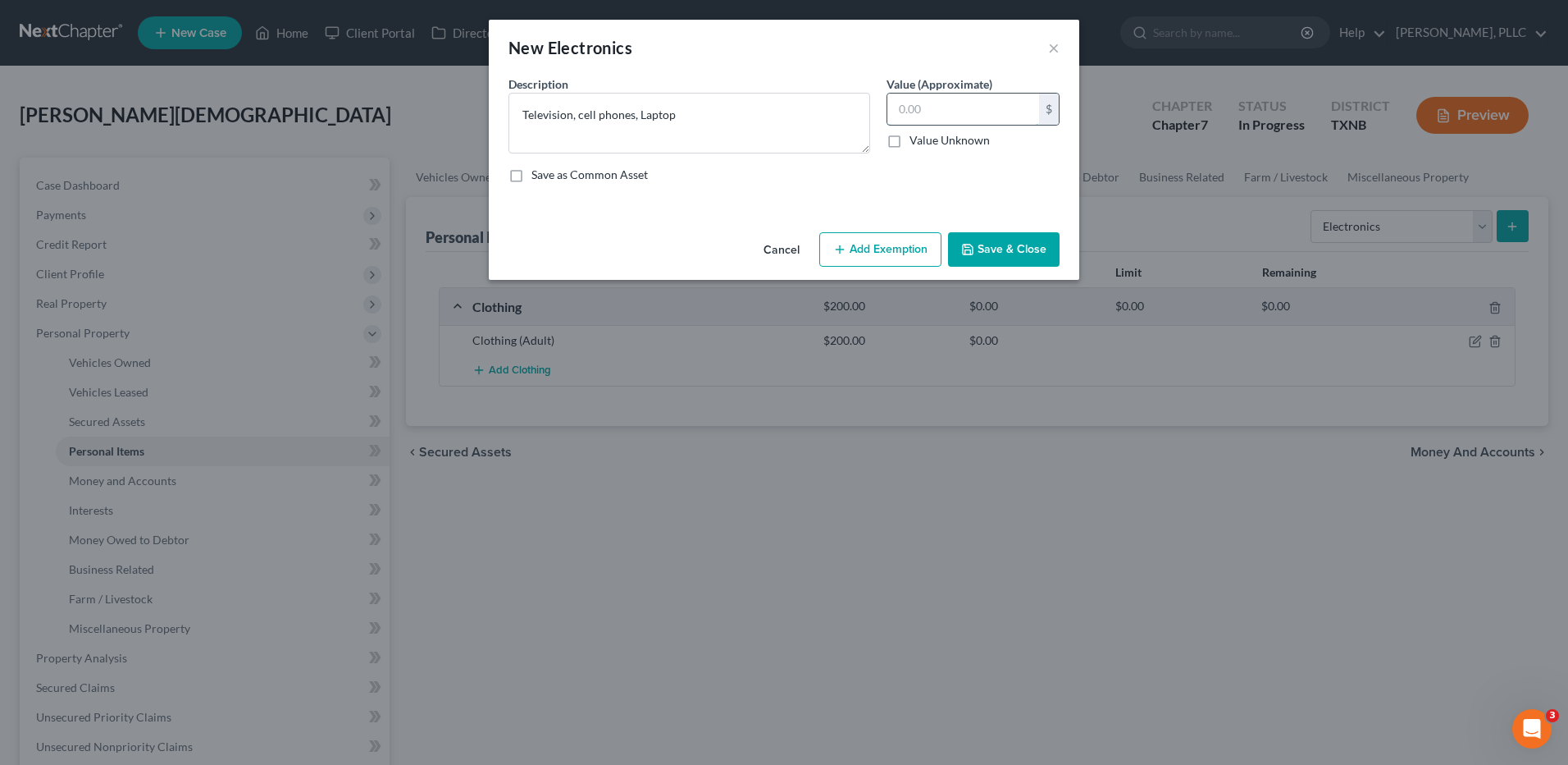
click at [923, 106] on input "text" at bounding box center [964, 109] width 152 height 31
type input "1,200"
drag, startPoint x: 1063, startPoint y: 252, endPoint x: 1051, endPoint y: 251, distance: 12.0
click at [1062, 252] on div "Cancel Add Exemption Save & Close" at bounding box center [784, 253] width 590 height 54
click at [1020, 255] on button "Save & Close" at bounding box center [1004, 249] width 111 height 35
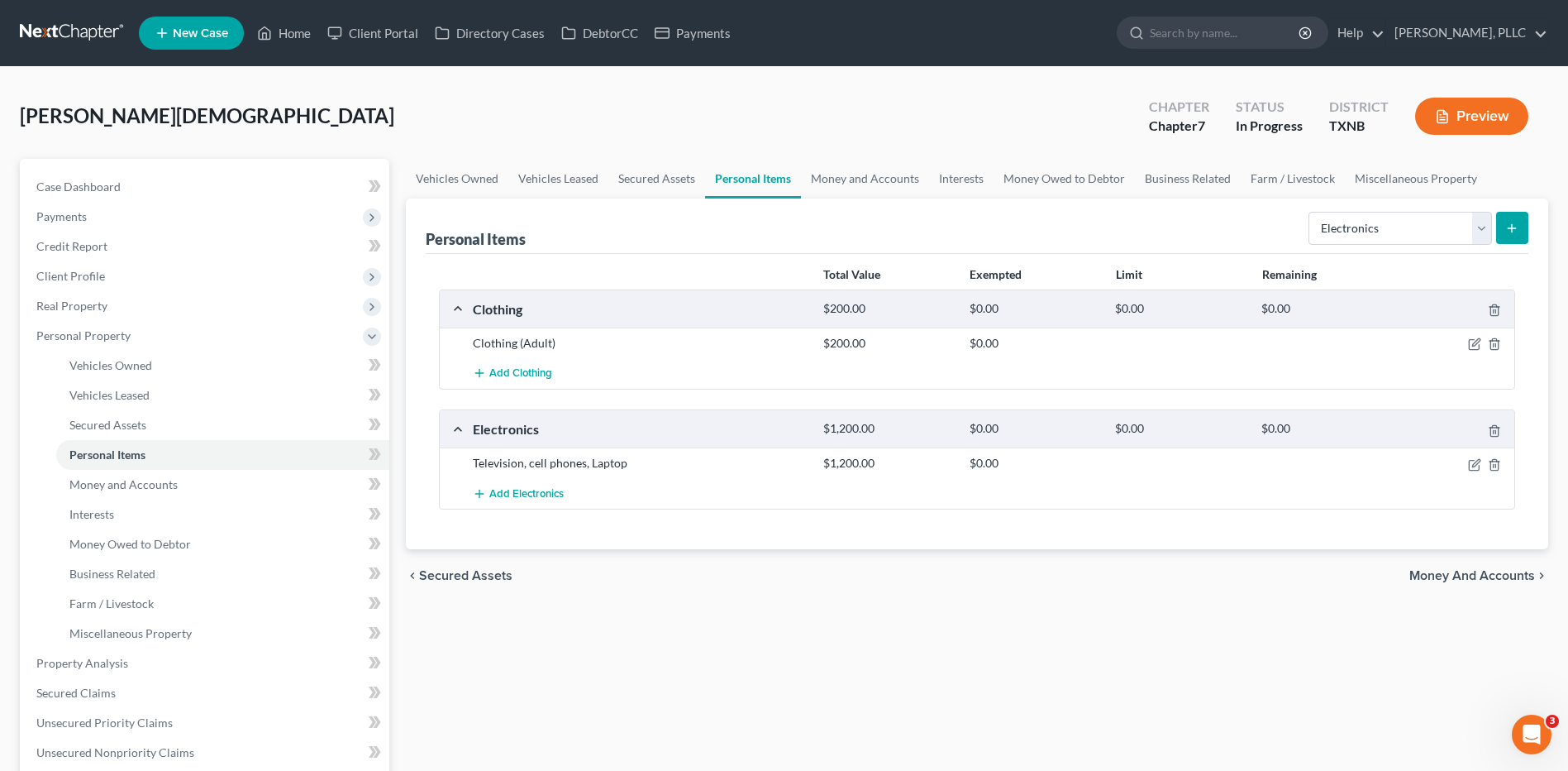
click at [857, 308] on div "$200.00" at bounding box center [888, 309] width 146 height 15
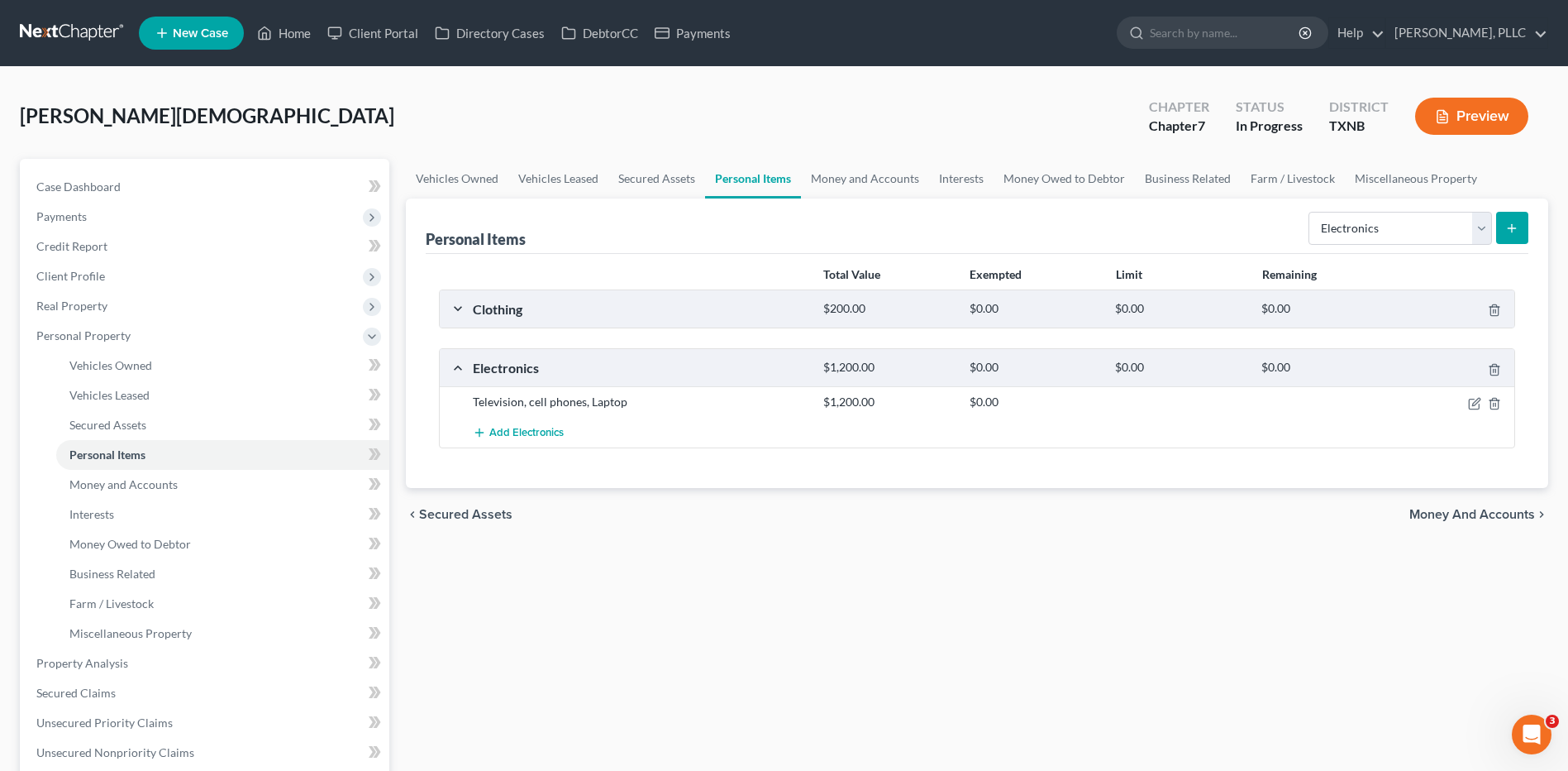
click at [489, 310] on div "Clothing" at bounding box center [640, 309] width 350 height 17
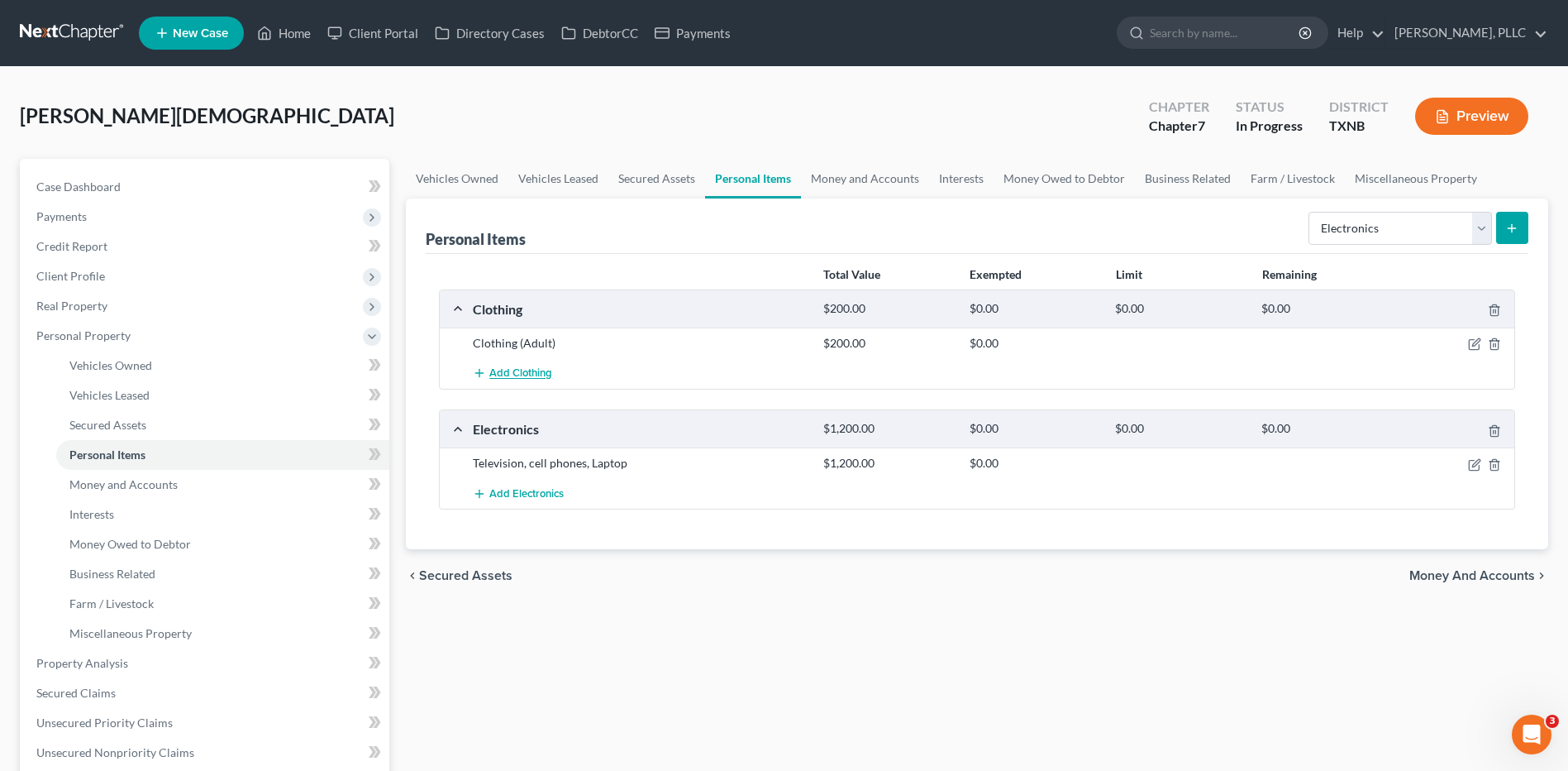
click at [501, 376] on span "Add Clothing" at bounding box center [521, 374] width 63 height 14
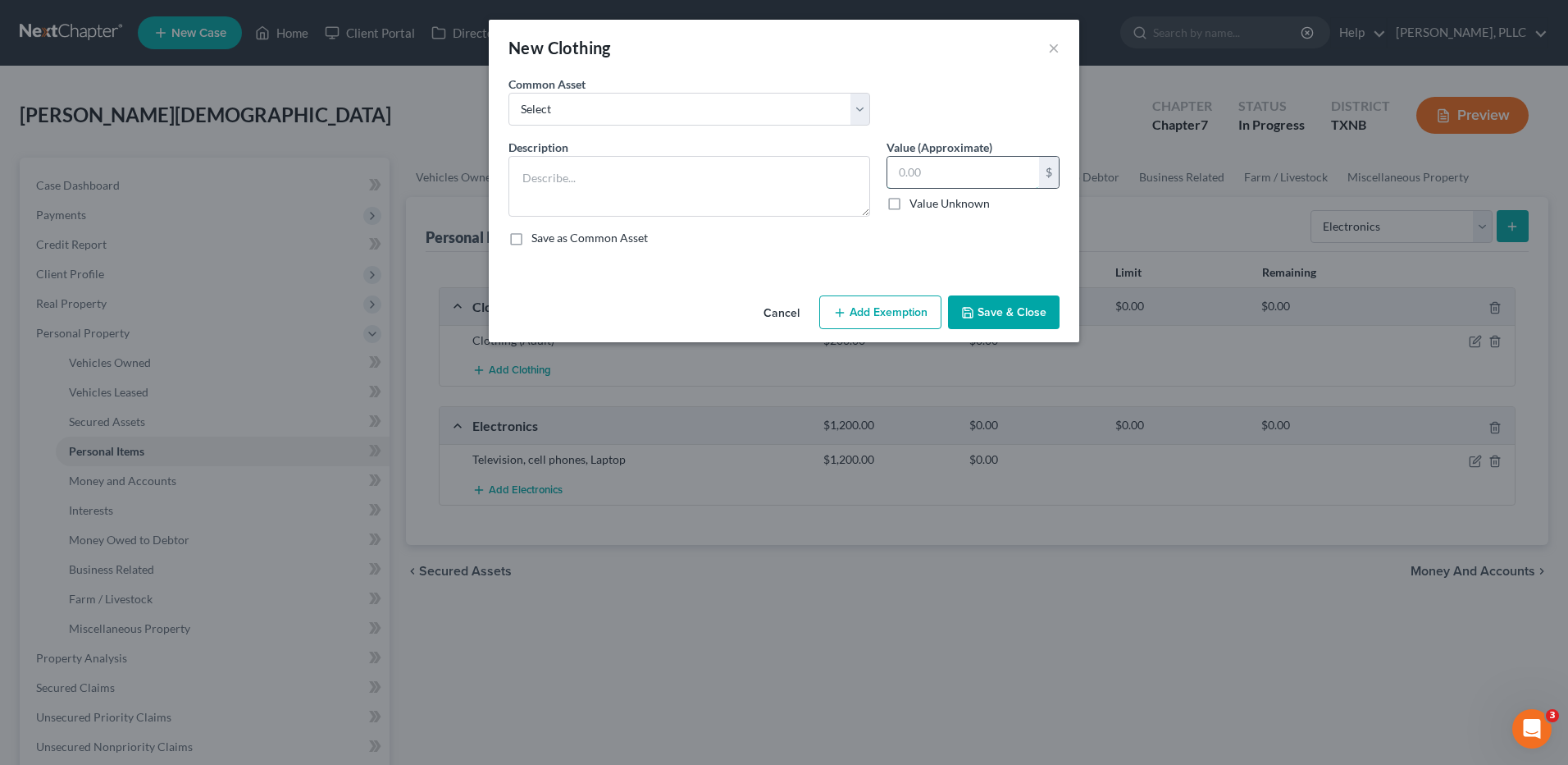
click at [926, 170] on input "text" at bounding box center [964, 172] width 152 height 31
click at [567, 178] on textarea at bounding box center [689, 186] width 362 height 61
type textarea "s"
click at [1060, 46] on div "New Clothing ×" at bounding box center [784, 47] width 590 height 56
click at [1053, 46] on button "×" at bounding box center [1054, 47] width 12 height 19
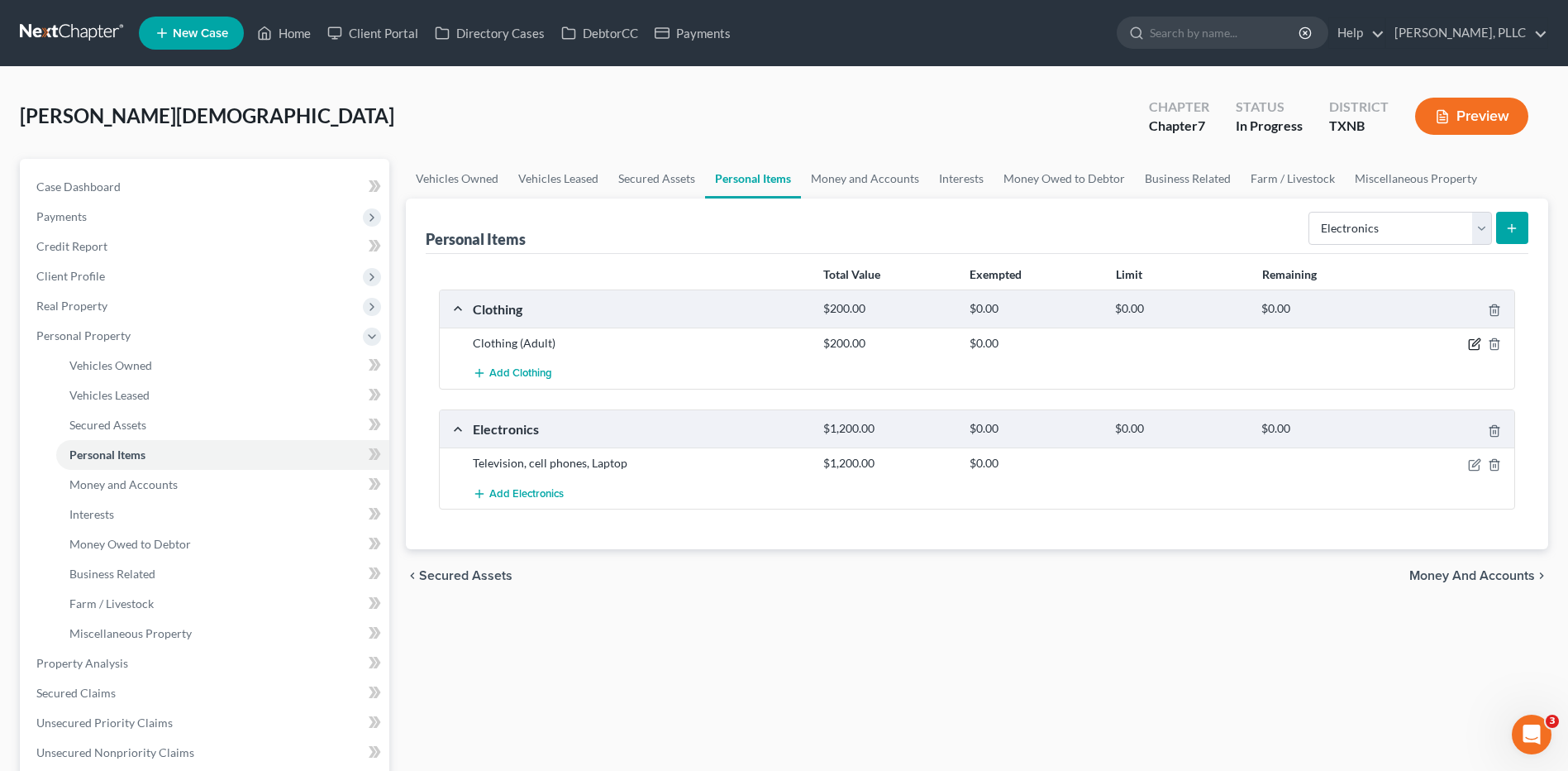
click at [1475, 341] on icon "button" at bounding box center [1475, 344] width 14 height 14
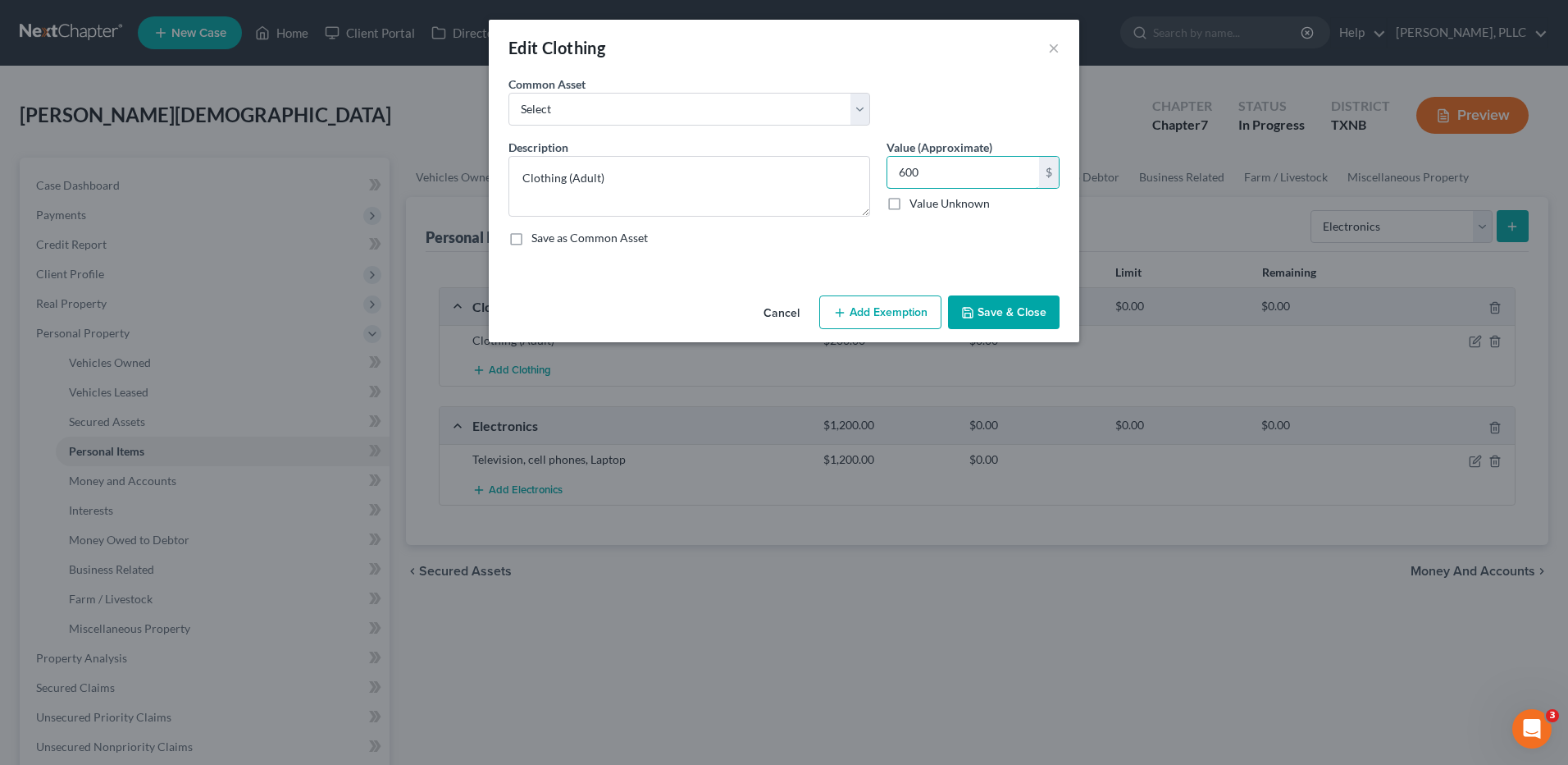
type input "600"
click at [1037, 310] on button "Save & Close" at bounding box center [1004, 312] width 111 height 35
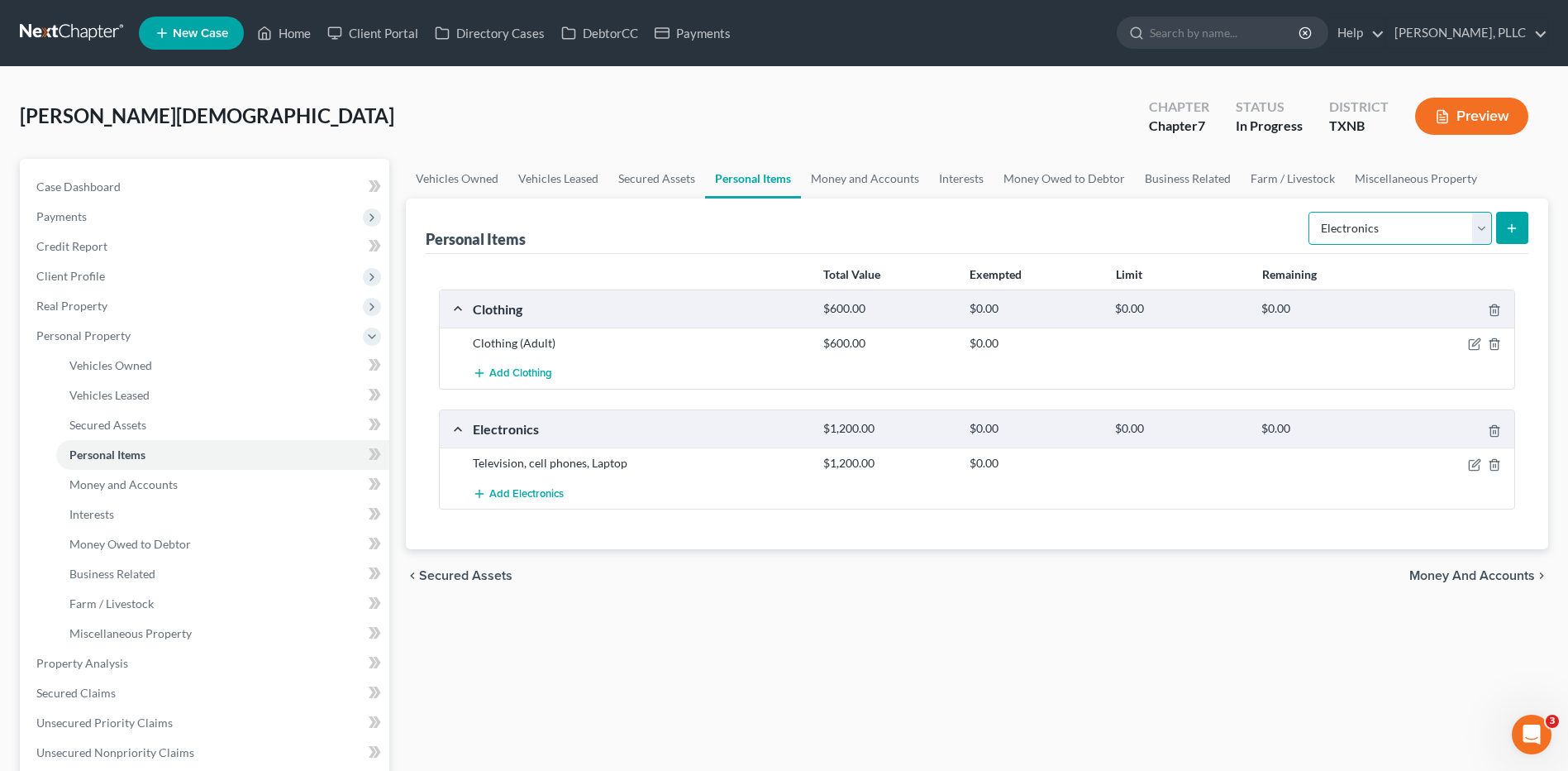
click at [1480, 234] on select "Select Item Type Clothing Collectibles Of Value Electronics Firearms Household …" at bounding box center [1401, 228] width 184 height 33
select select "household_goods"
click at [1310, 212] on select "Select Item Type Clothing Collectibles Of Value Electronics Firearms Household …" at bounding box center [1401, 228] width 184 height 33
click at [1515, 230] on icon "submit" at bounding box center [1512, 229] width 14 height 14
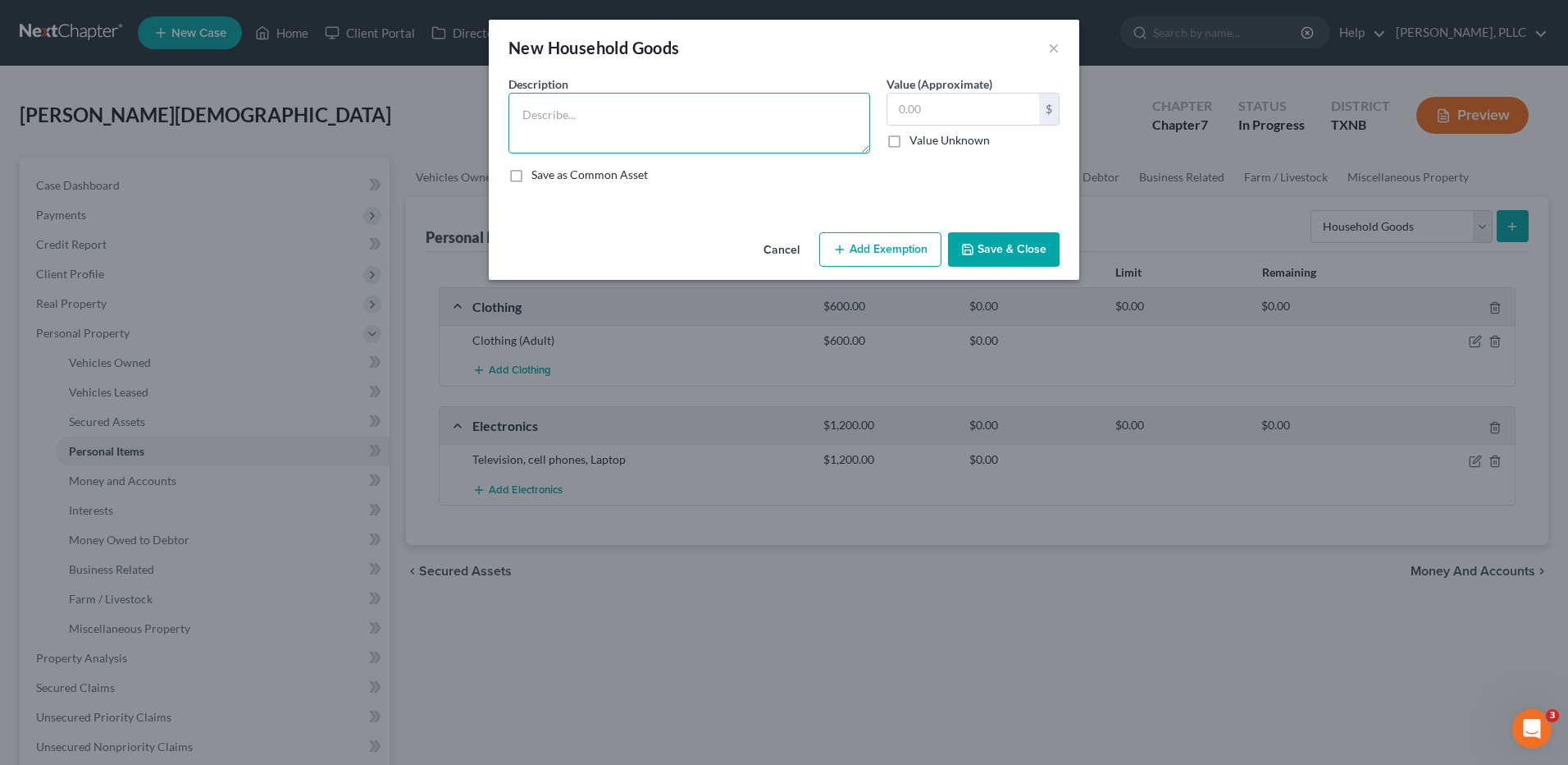
click at [515, 110] on textarea at bounding box center [689, 123] width 362 height 61
type textarea "l"
type textarea "Living room set, dinner table set, Kitchen Ware and Appliances, Bedroom set"
click at [932, 107] on input "text" at bounding box center [964, 109] width 152 height 31
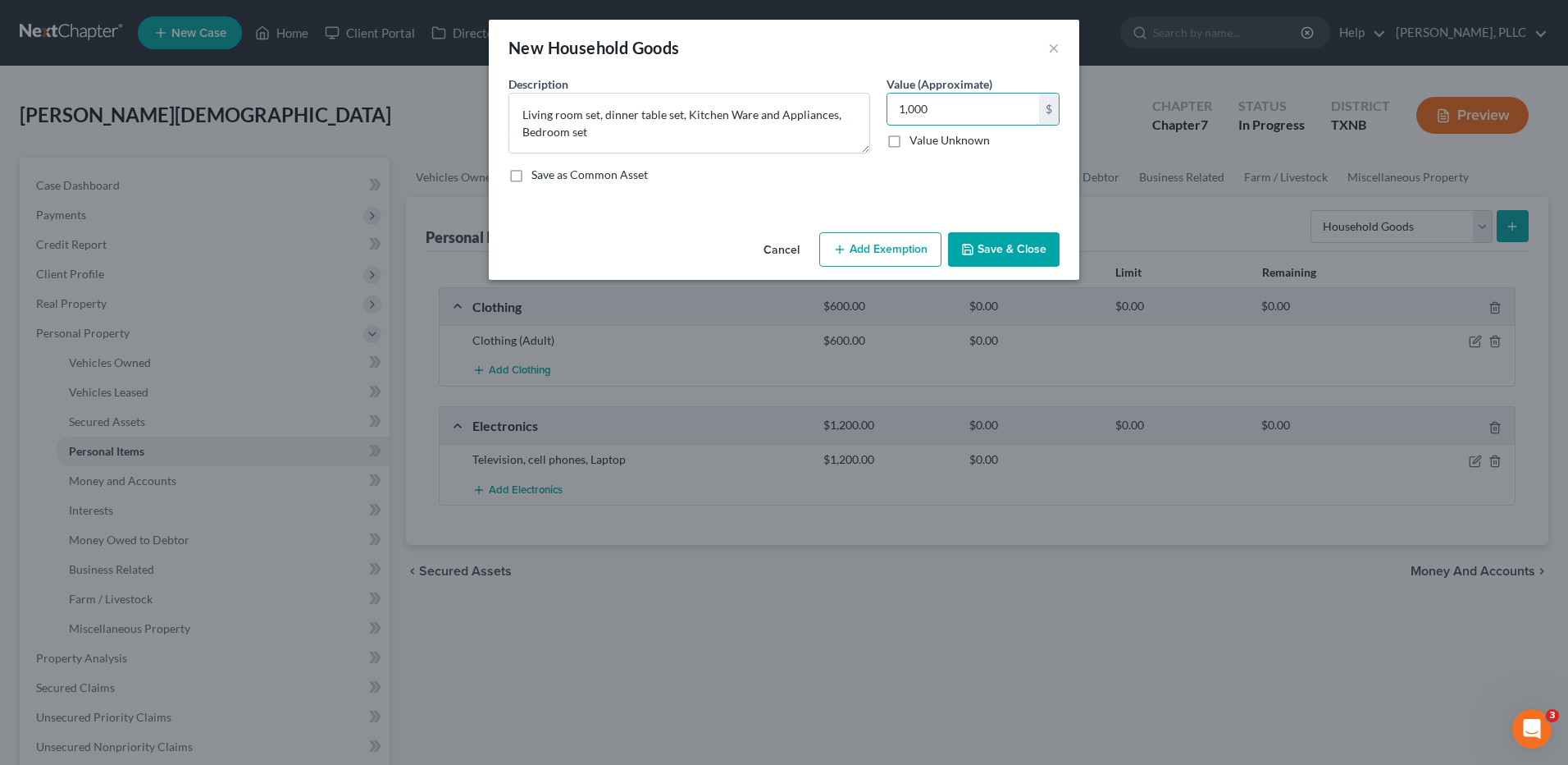
type input "1,000"
click at [1008, 247] on button "Save & Close" at bounding box center [1004, 249] width 111 height 35
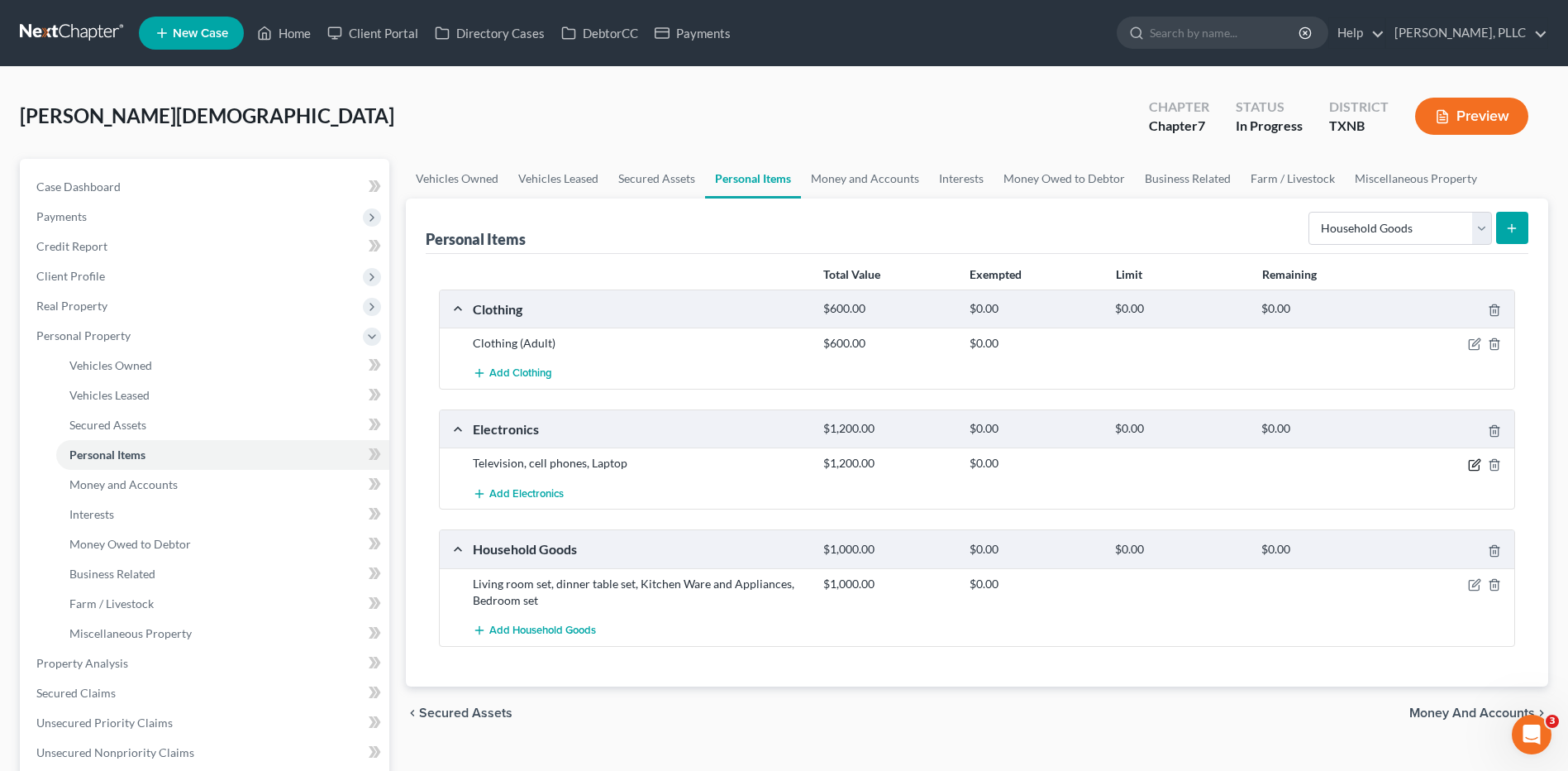
click at [1474, 465] on icon "button" at bounding box center [1475, 465] width 14 height 14
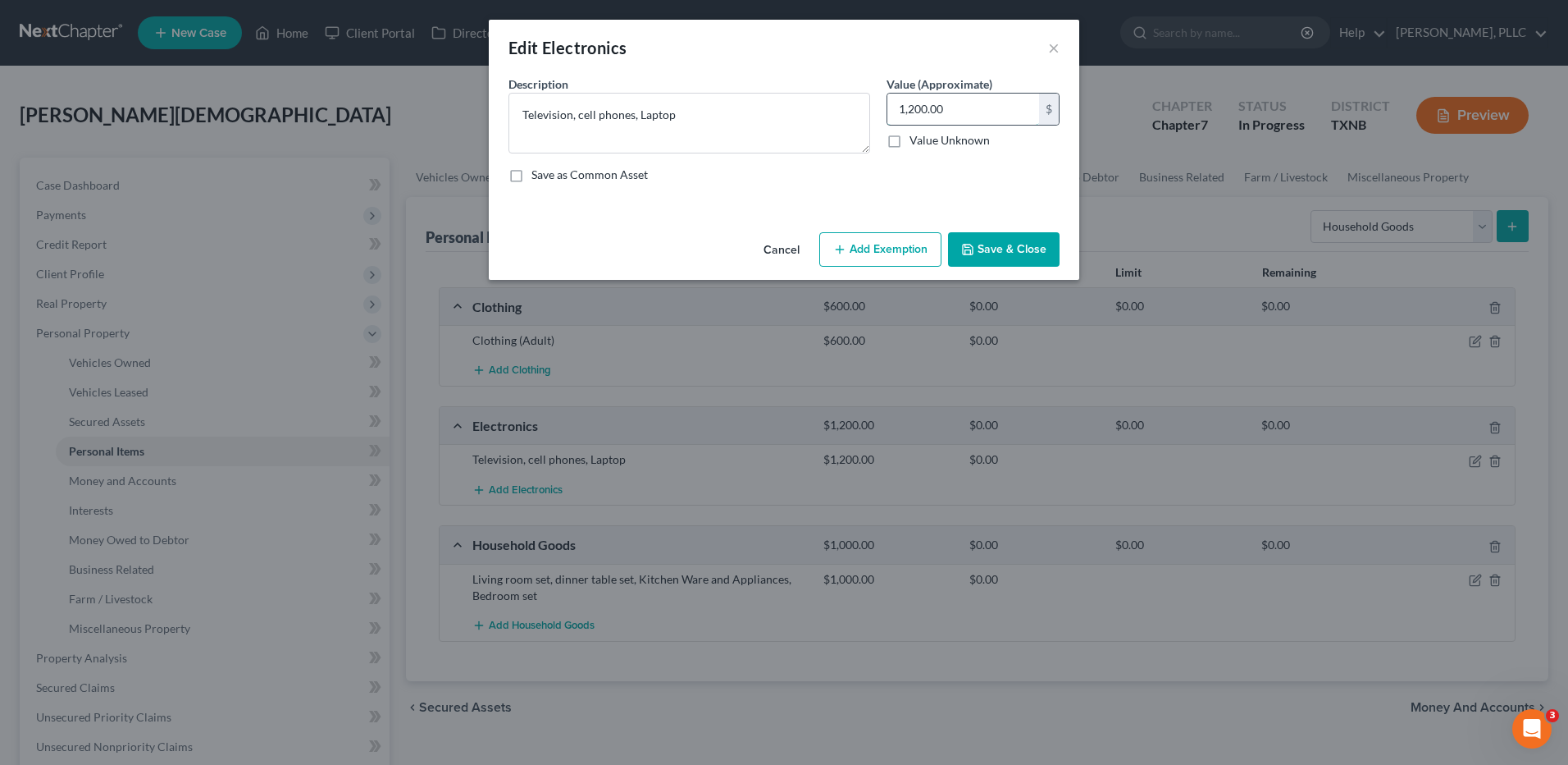
click at [964, 110] on input "1,200.00" at bounding box center [964, 109] width 152 height 31
click at [943, 107] on input "1,200.00" at bounding box center [964, 109] width 152 height 31
drag, startPoint x: 939, startPoint y: 106, endPoint x: 873, endPoint y: 105, distance: 66.0
click at [873, 105] on div "Description * Television, cell phones, Laptop Value (Approximate) 1,200.00 $ Va…" at bounding box center [783, 135] width 567 height 121
type input "600"
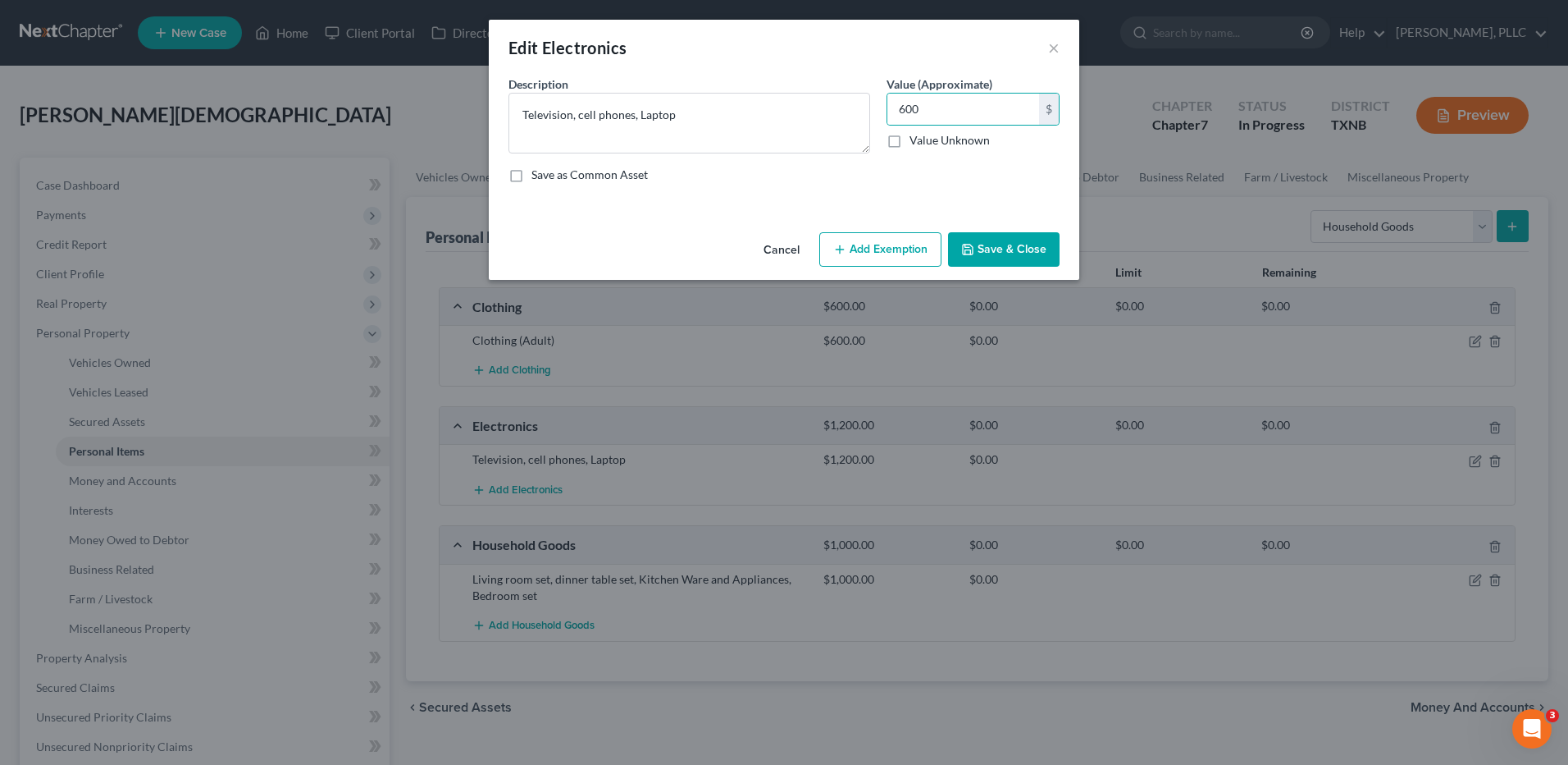
drag, startPoint x: 1008, startPoint y: 237, endPoint x: 997, endPoint y: 263, distance: 28.2
click at [1008, 245] on button "Save & Close" at bounding box center [1004, 249] width 111 height 35
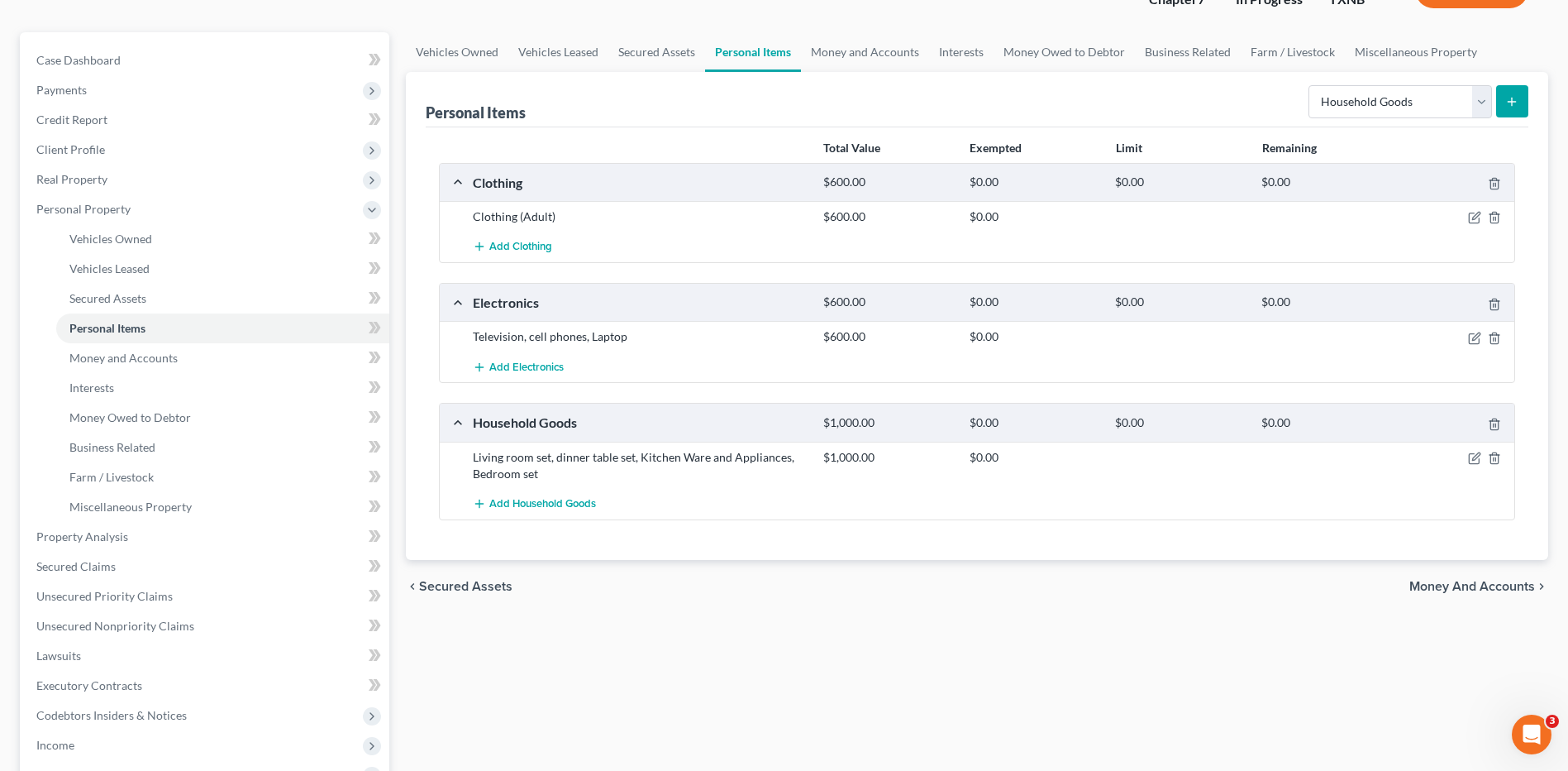
scroll to position [166, 0]
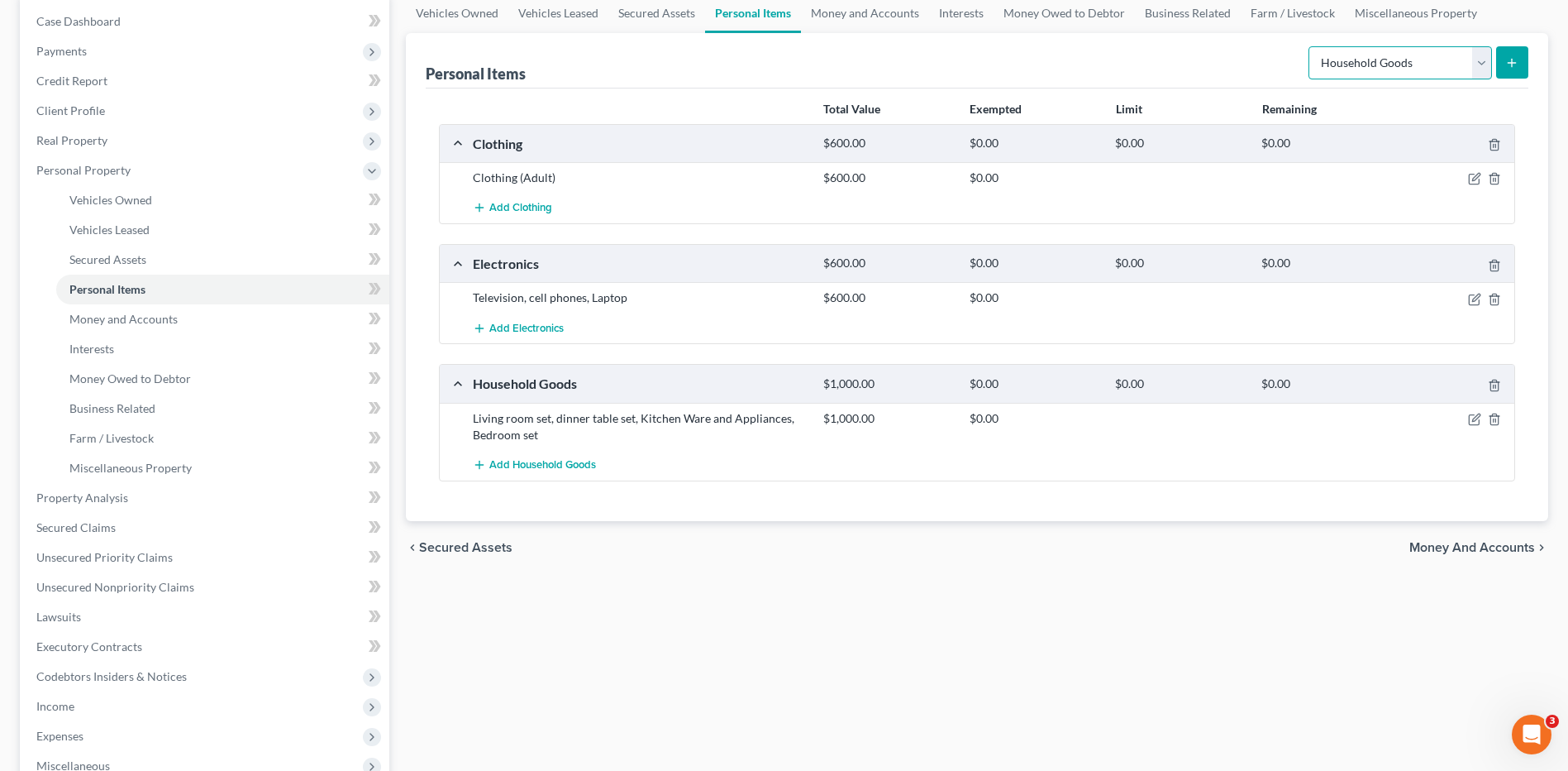
click at [1481, 66] on select "Select Item Type Clothing Collectibles Of Value Electronics Firearms Household …" at bounding box center [1401, 62] width 184 height 33
click at [118, 318] on span "Money and Accounts" at bounding box center [123, 319] width 108 height 14
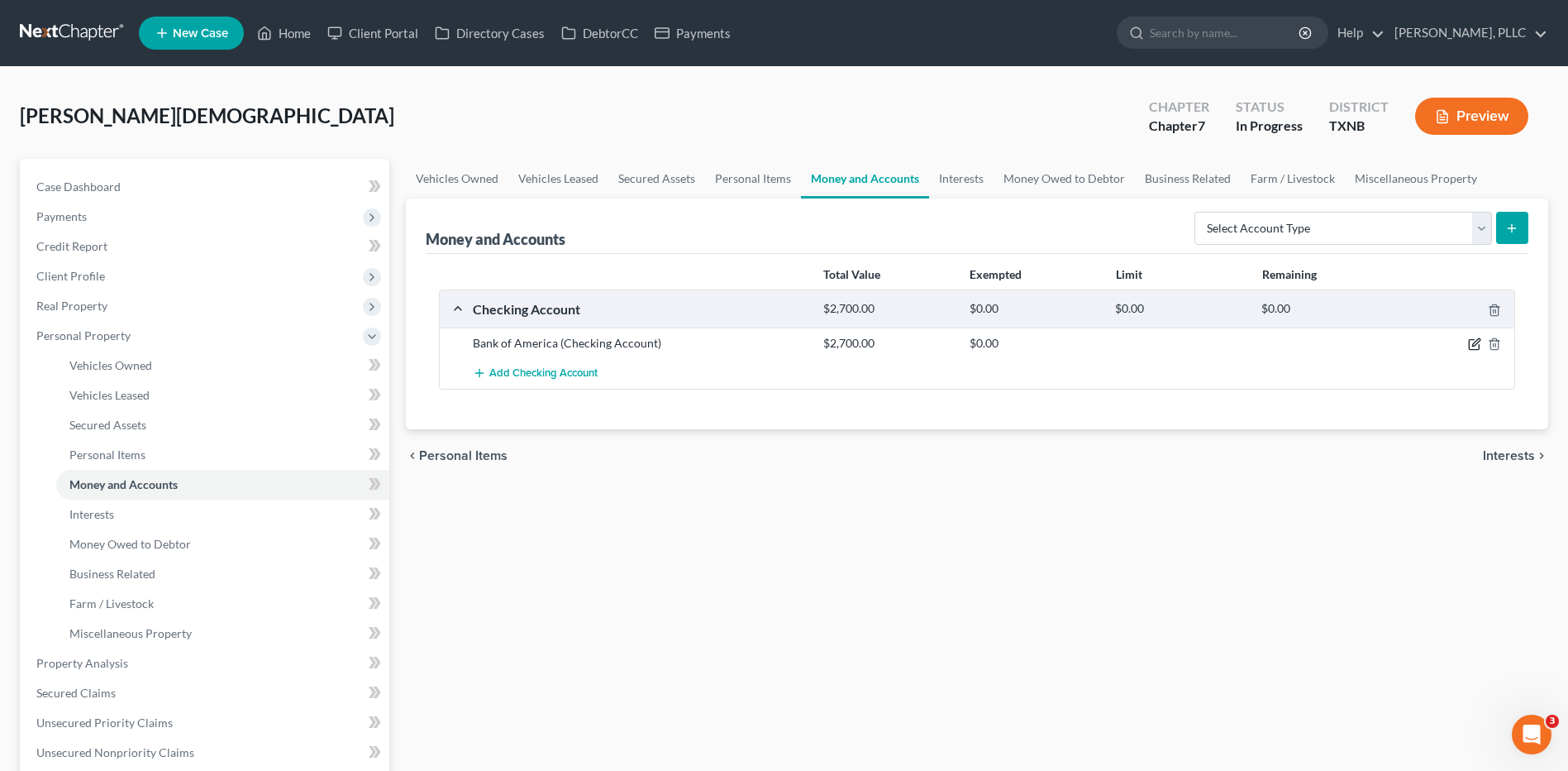
click at [1475, 347] on icon "button" at bounding box center [1475, 343] width 8 height 8
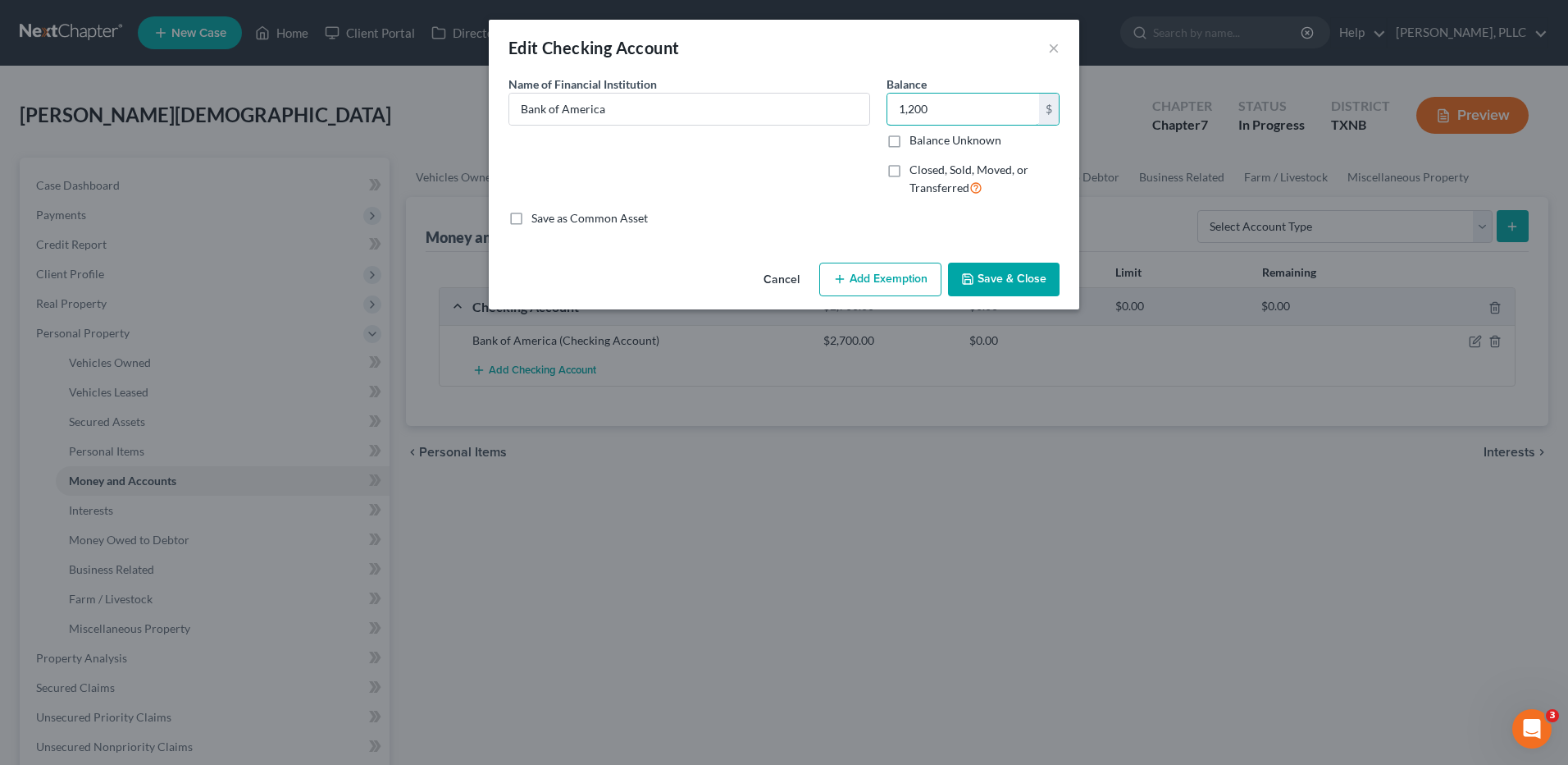
type input "1,200"
click at [1012, 278] on button "Save & Close" at bounding box center [1004, 279] width 111 height 35
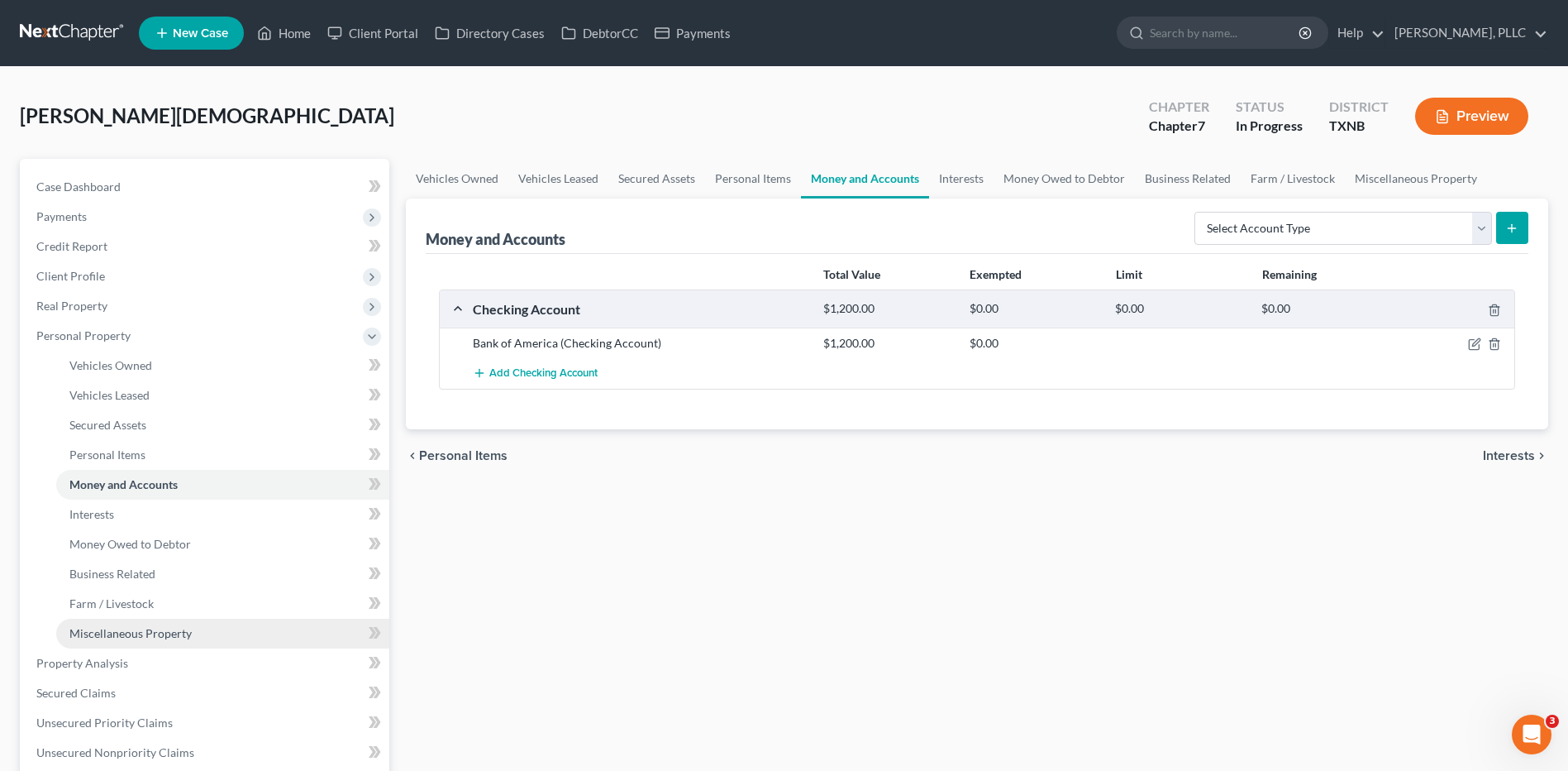
click at [140, 634] on span "Miscellaneous Property" at bounding box center [131, 632] width 122 height 14
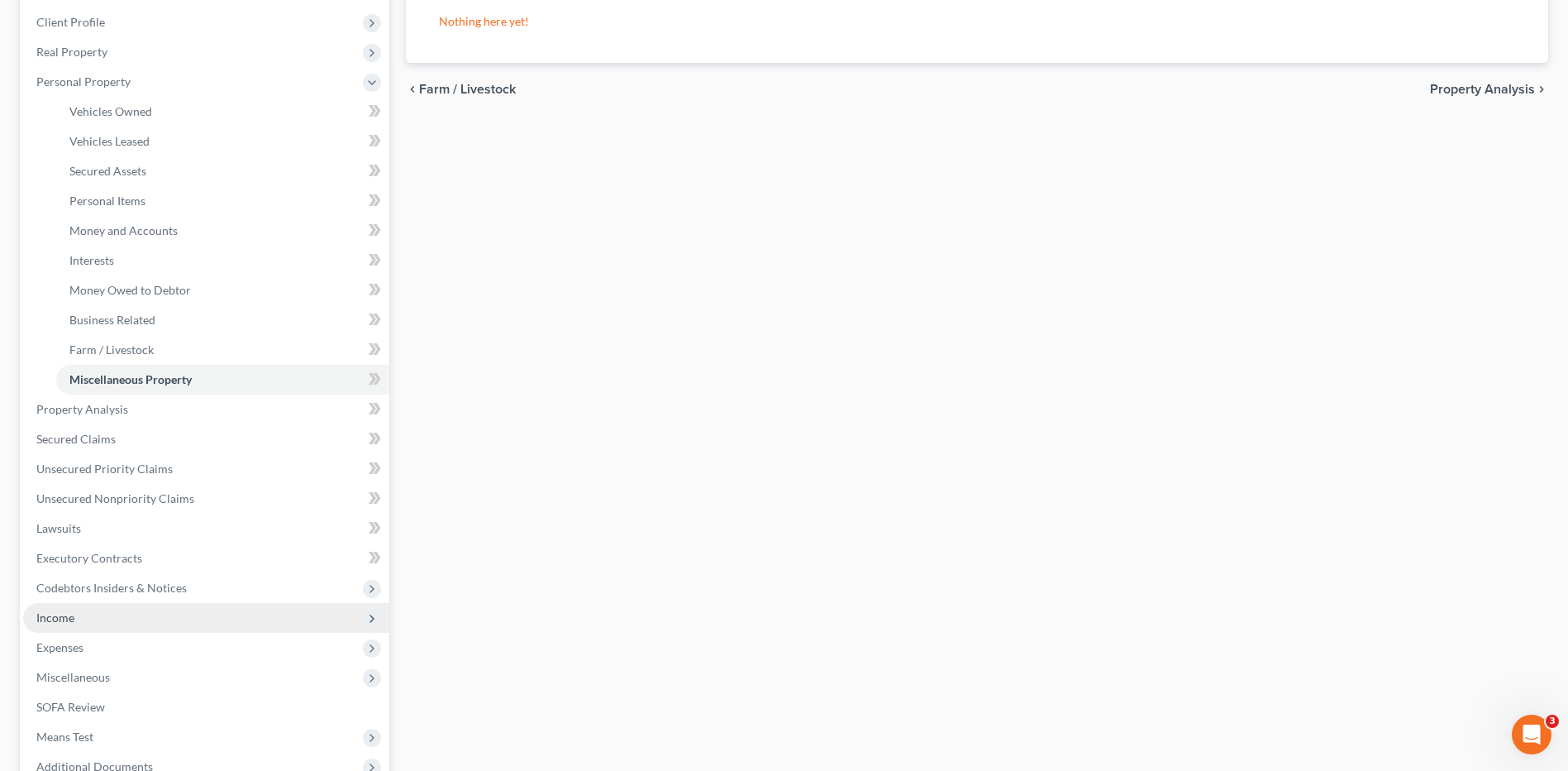
scroll to position [331, 0]
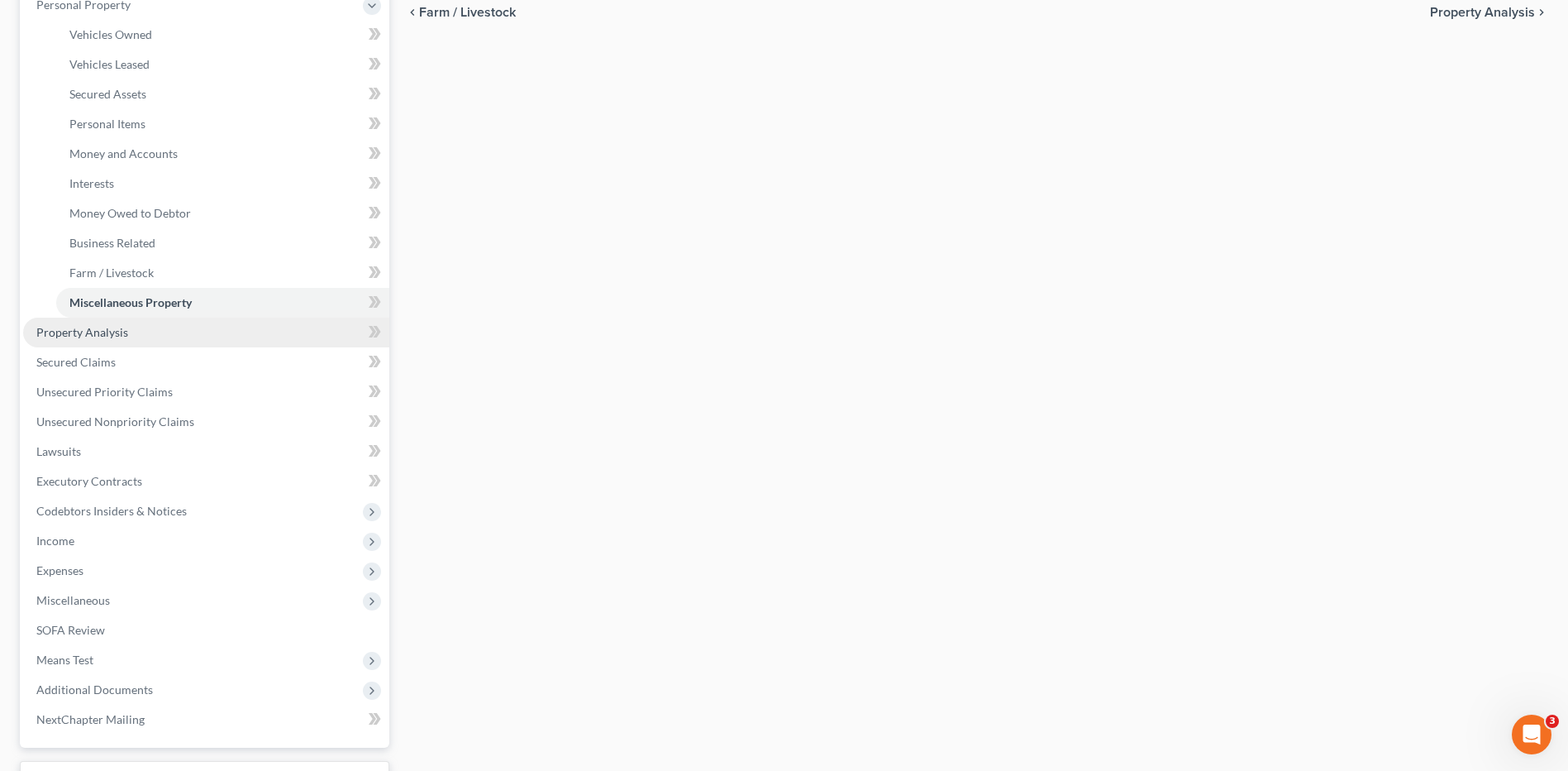
click at [94, 337] on span "Property Analysis" at bounding box center [82, 332] width 92 height 14
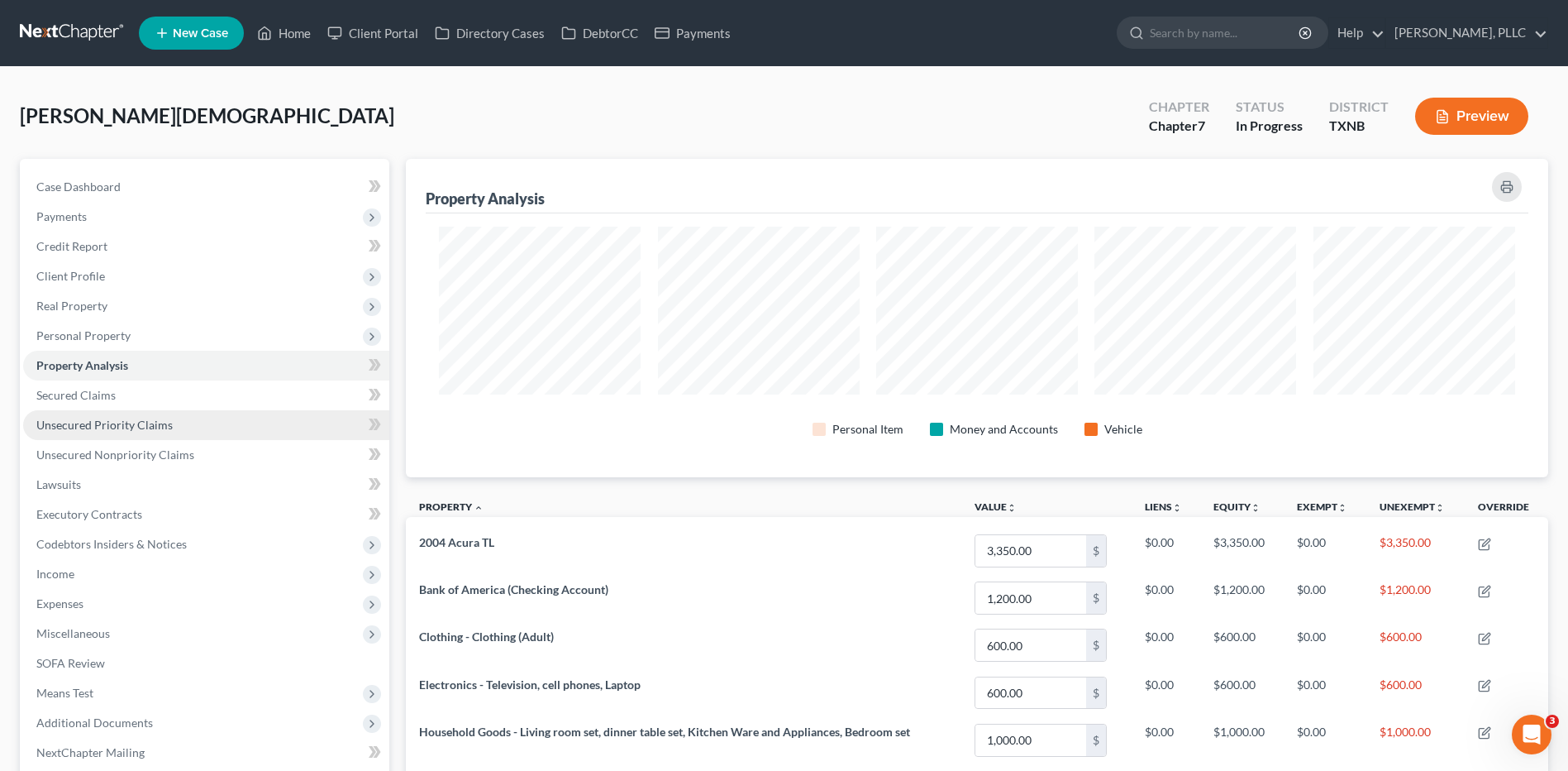
click at [75, 430] on span "Unsecured Priority Claims" at bounding box center [105, 424] width 137 height 14
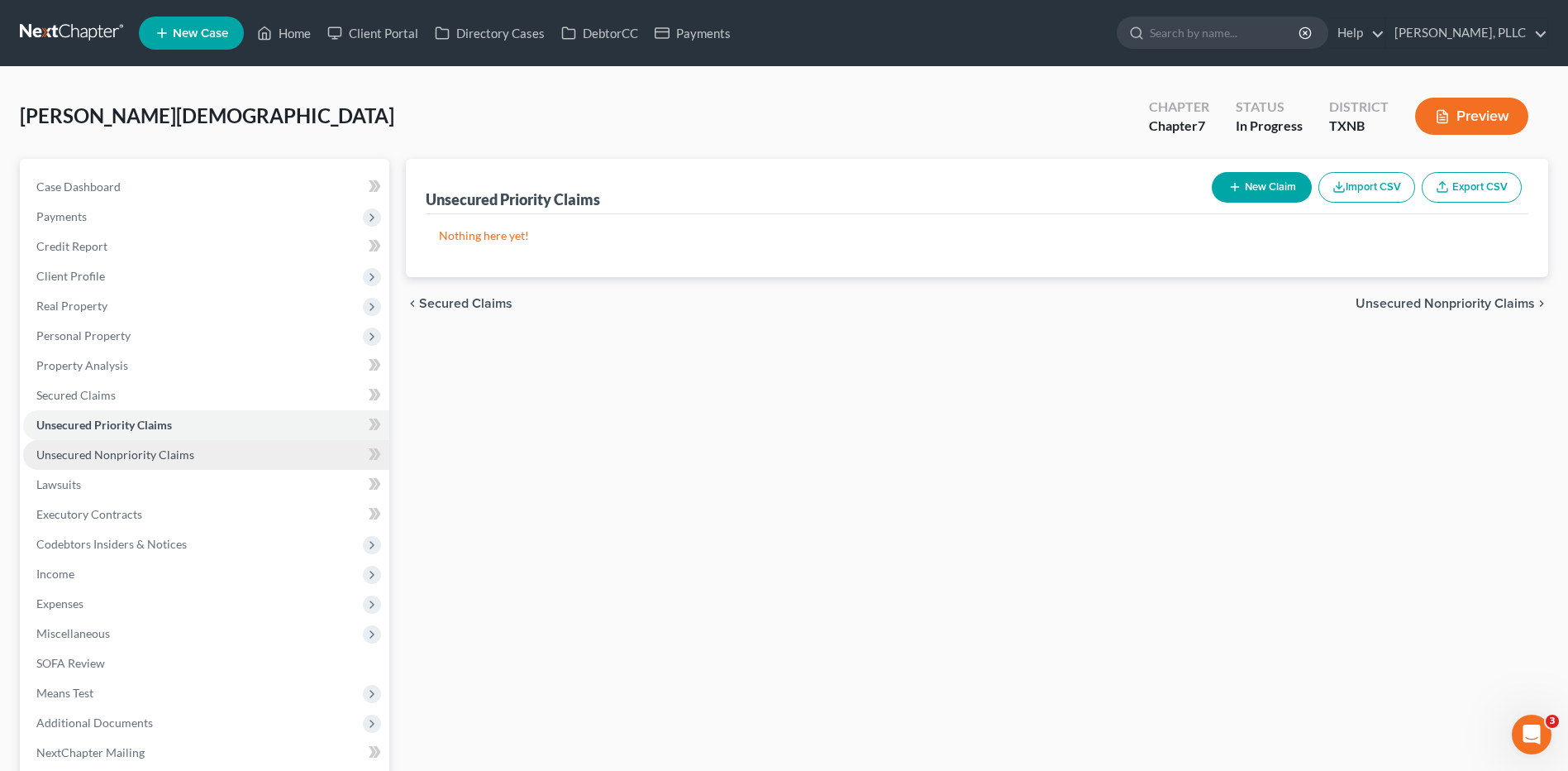
click at [107, 458] on span "Unsecured Nonpriority Claims" at bounding box center [116, 454] width 158 height 14
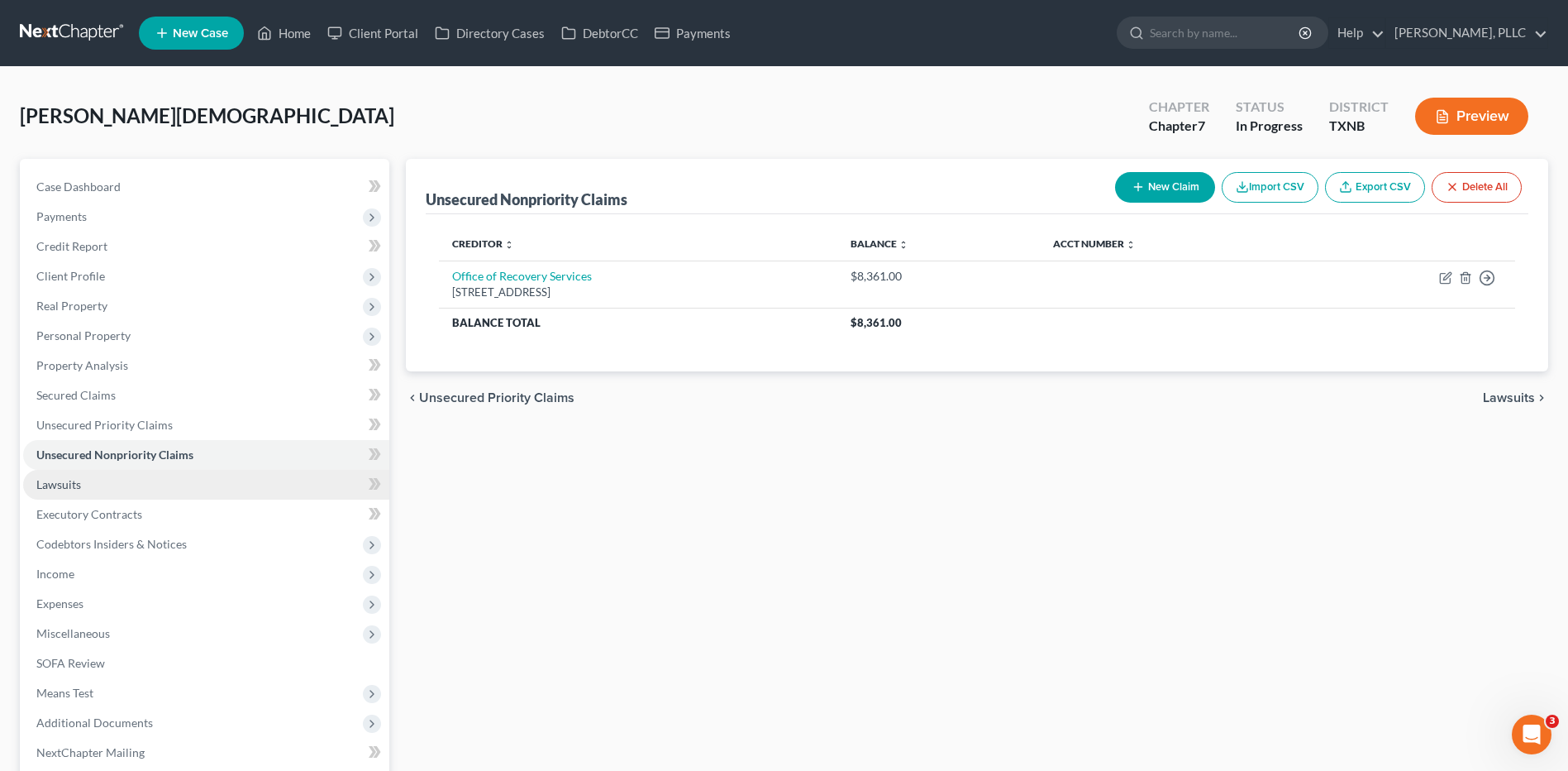
click at [76, 485] on span "Lawsuits" at bounding box center [59, 484] width 45 height 14
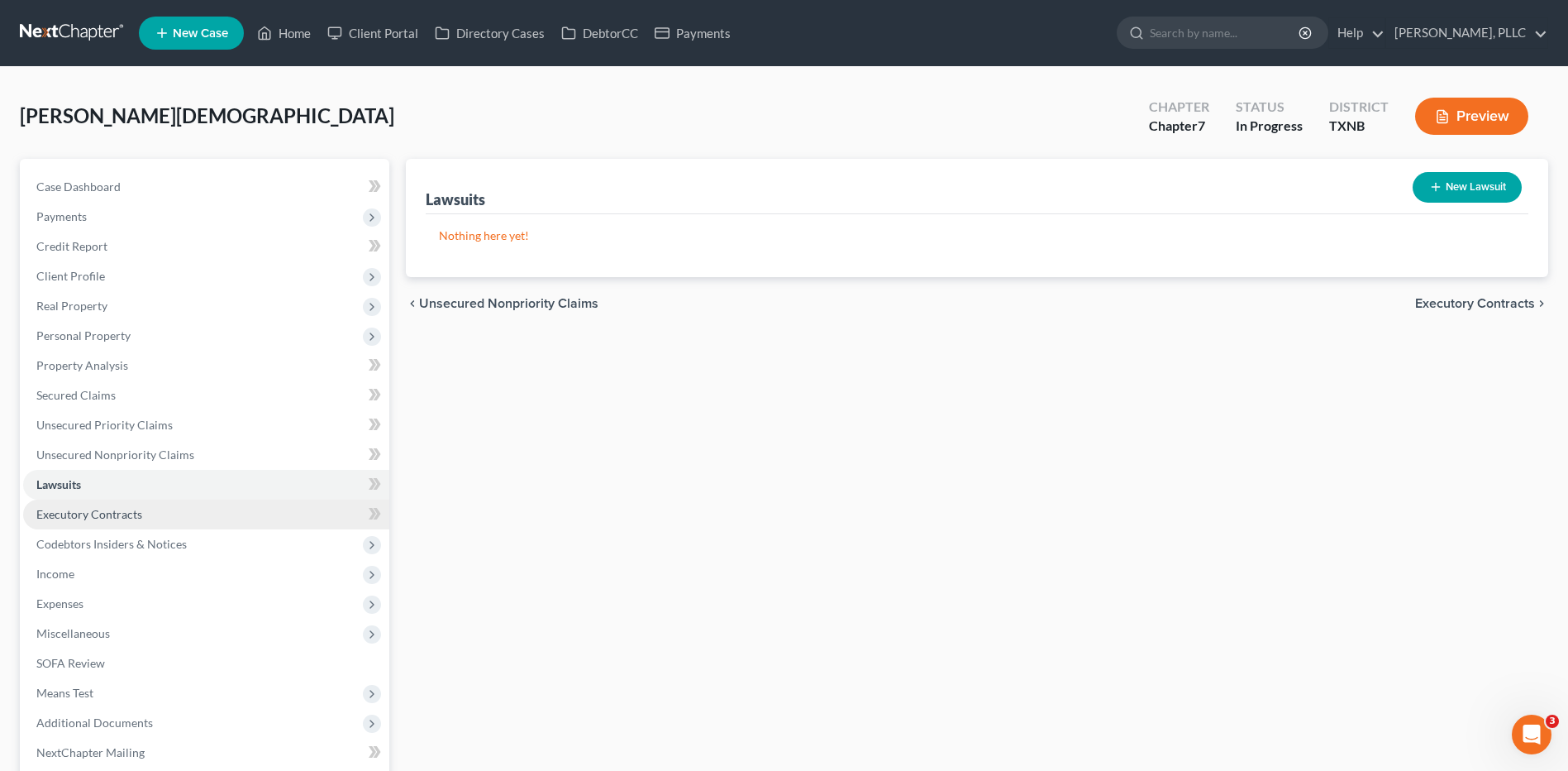
click at [104, 516] on span "Executory Contracts" at bounding box center [89, 513] width 106 height 14
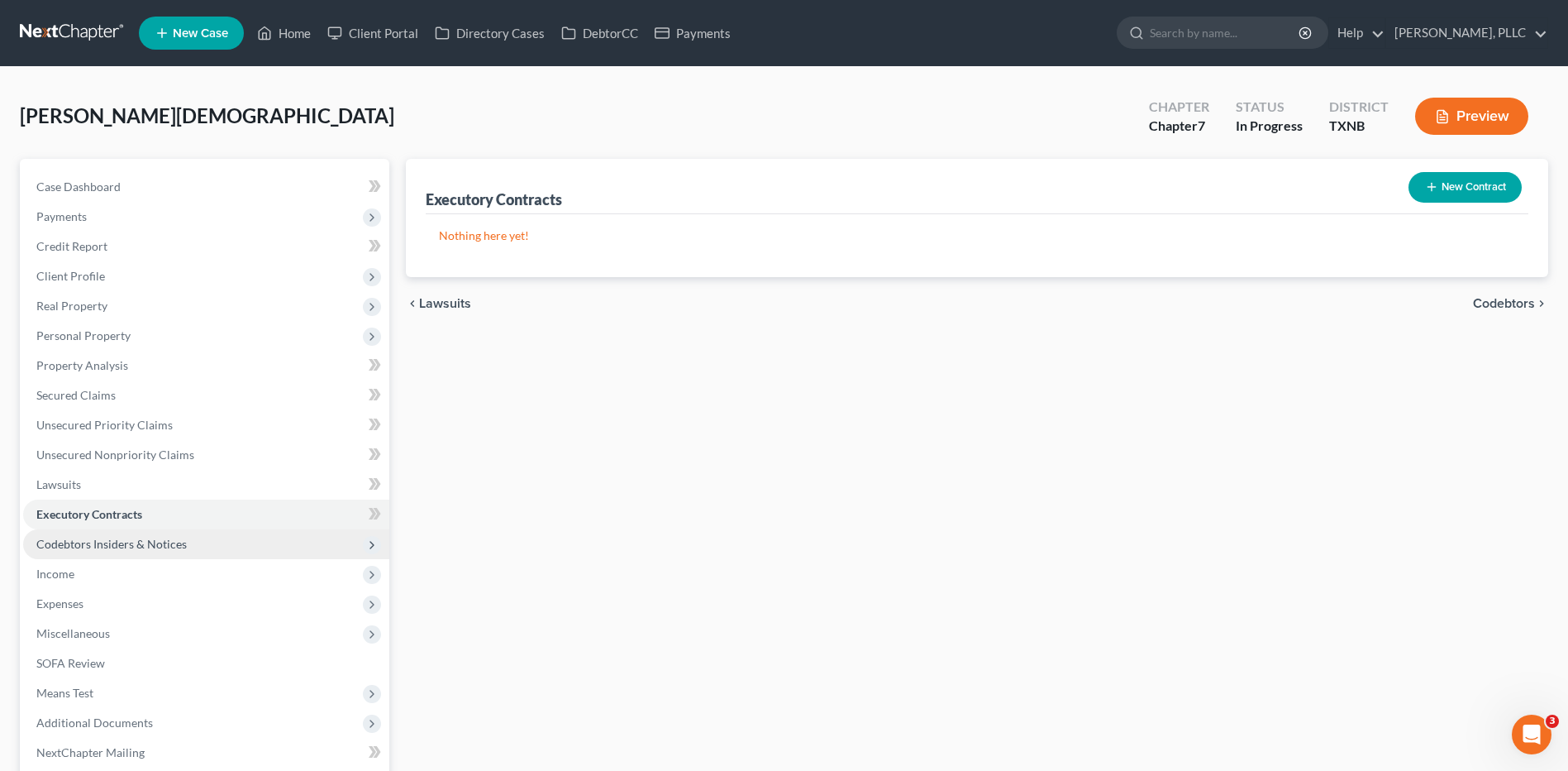
click at [112, 541] on span "Codebtors Insiders & Notices" at bounding box center [111, 543] width 150 height 14
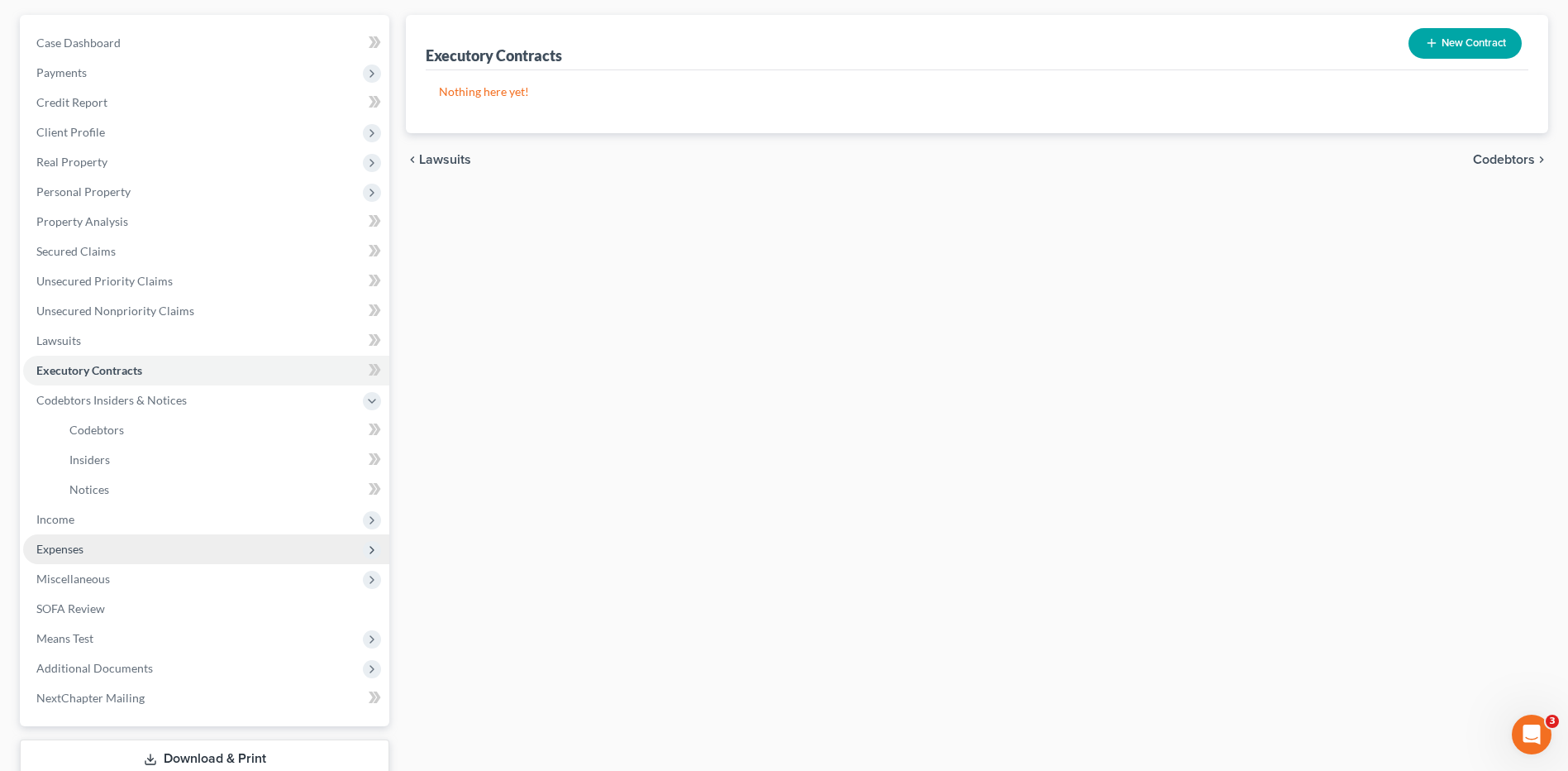
scroll to position [166, 0]
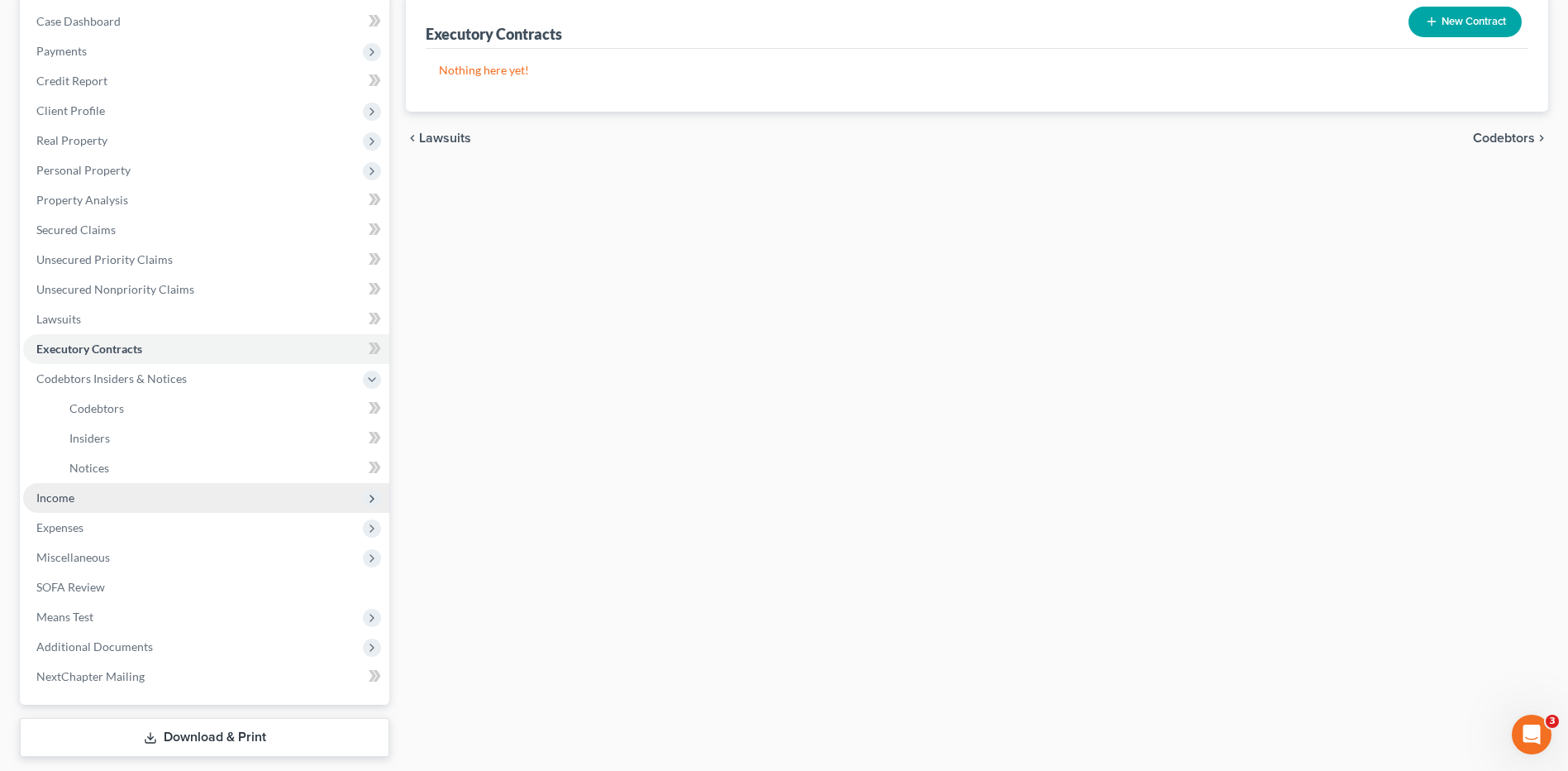
click at [80, 504] on span "Income" at bounding box center [206, 497] width 366 height 30
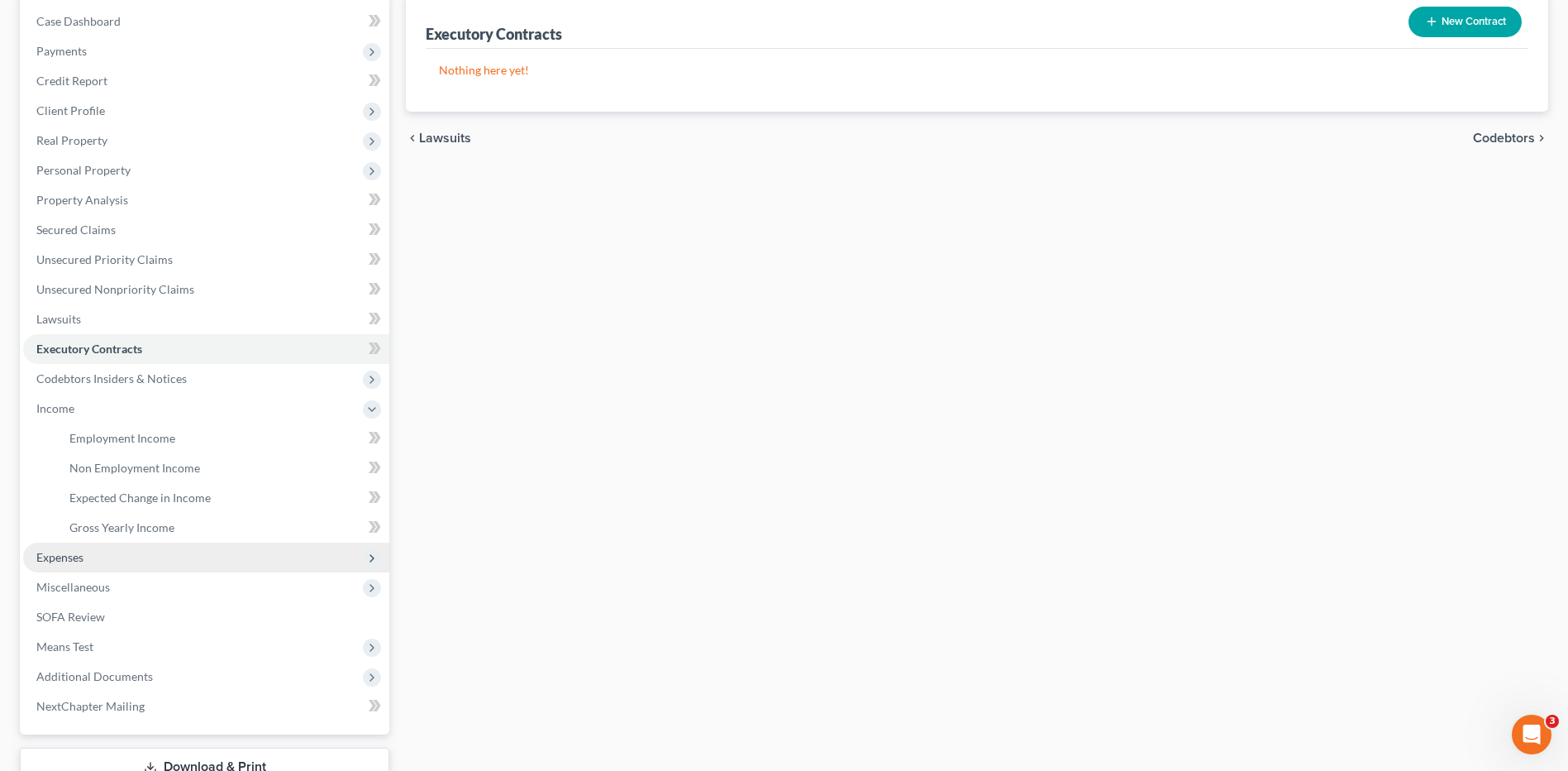
click at [68, 562] on span "Expenses" at bounding box center [59, 557] width 47 height 14
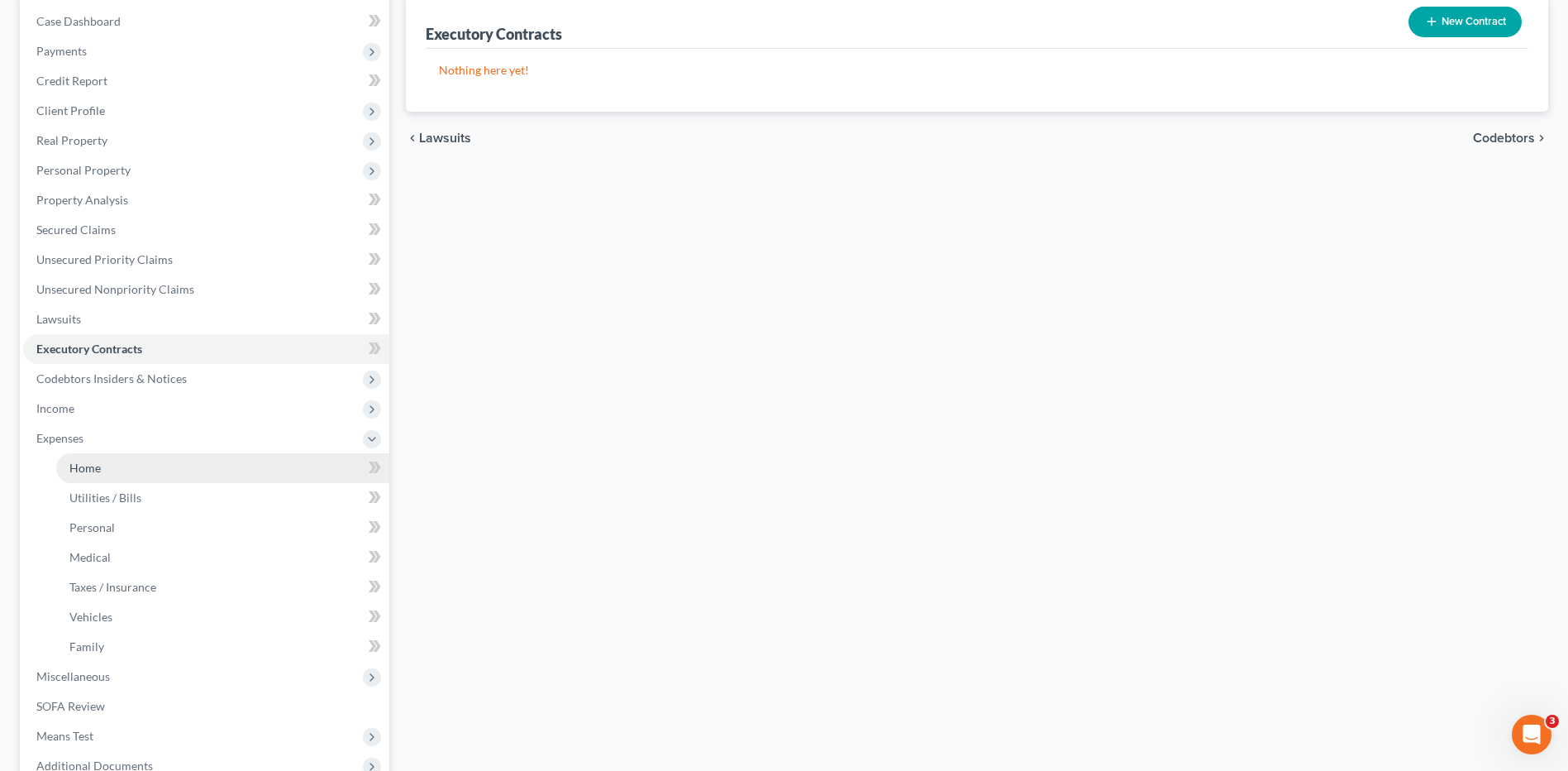
click at [96, 473] on span "Home" at bounding box center [85, 468] width 31 height 14
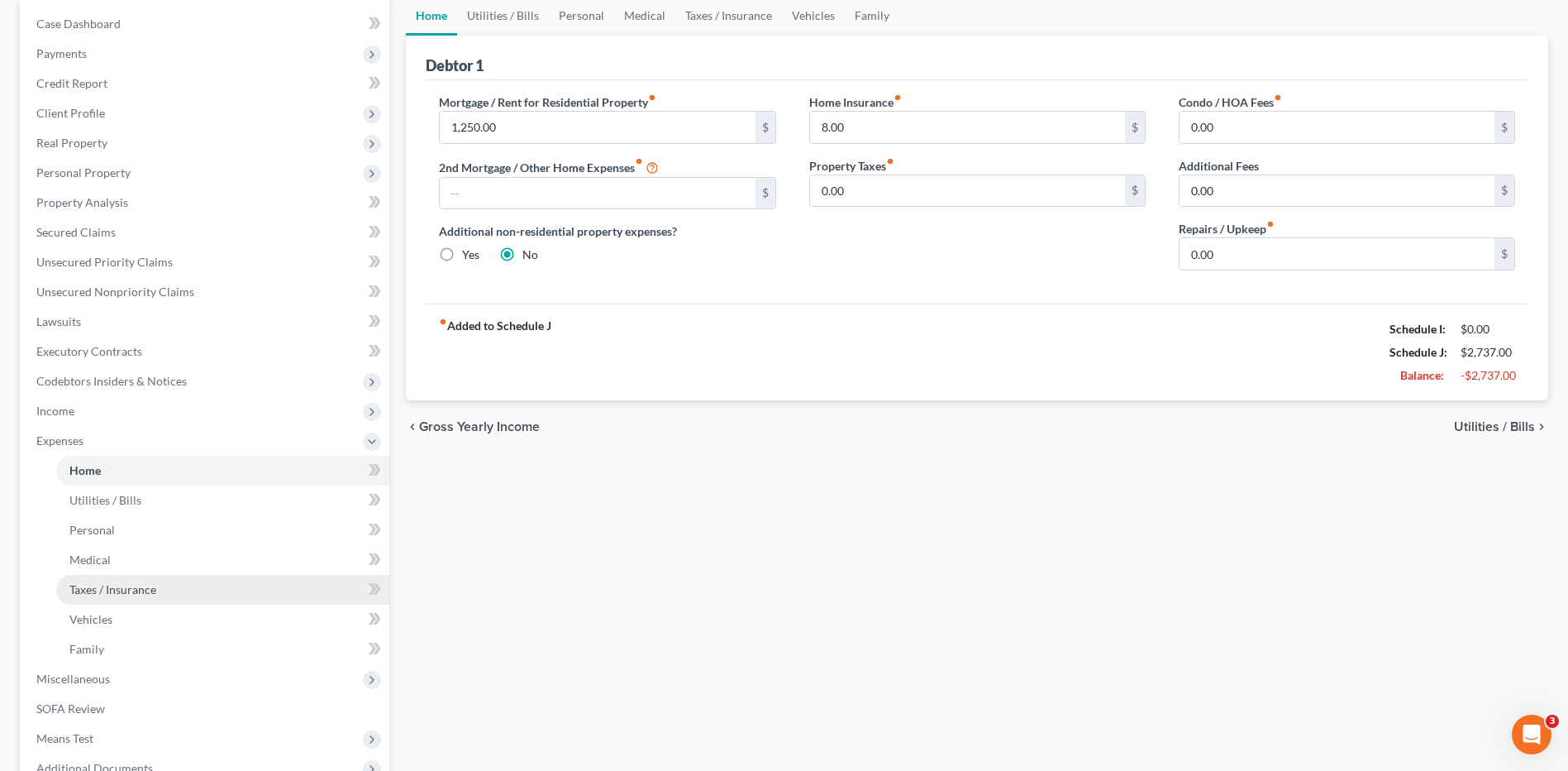
scroll to position [166, 0]
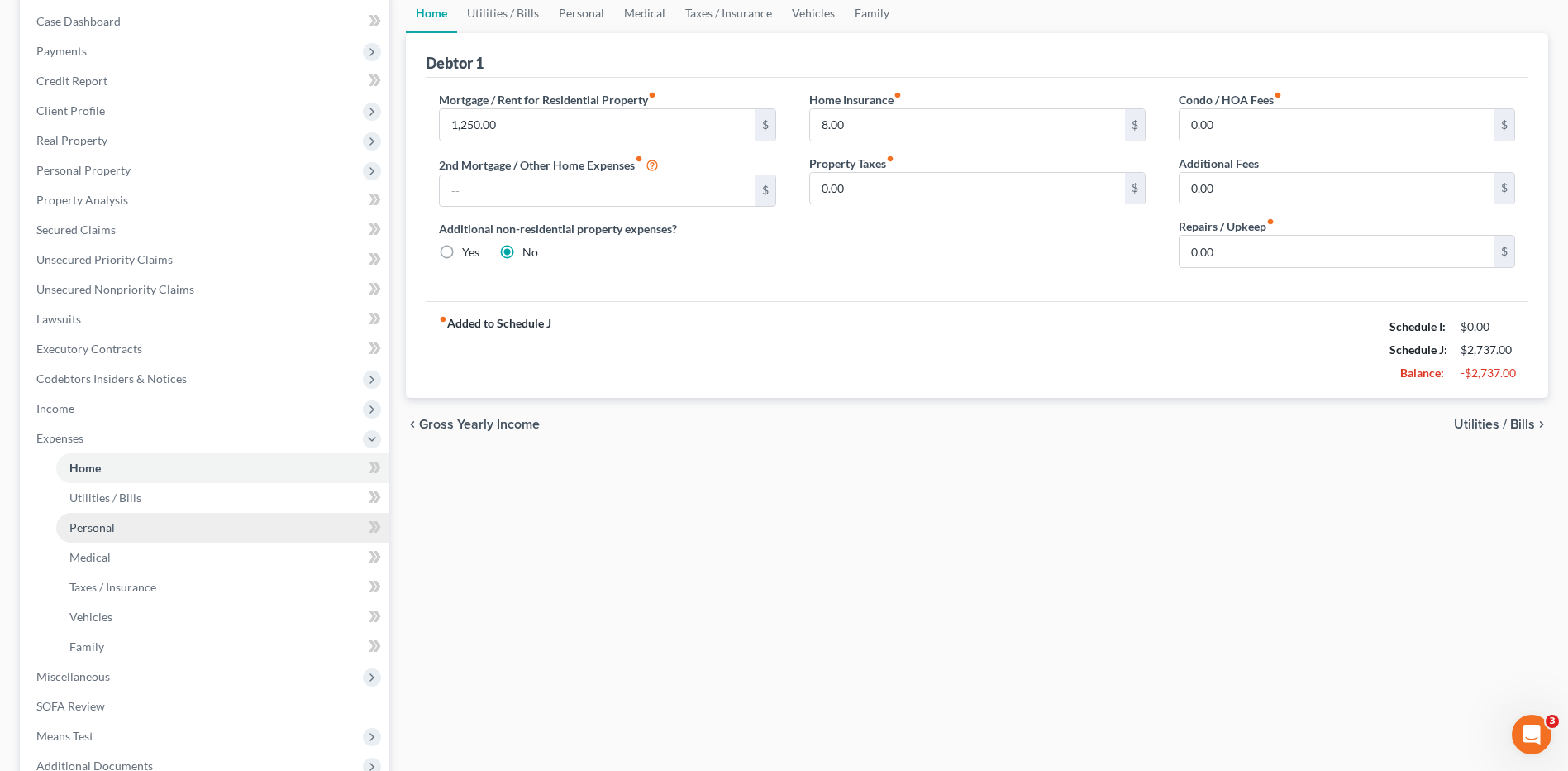
click at [112, 530] on span "Personal" at bounding box center [93, 527] width 46 height 14
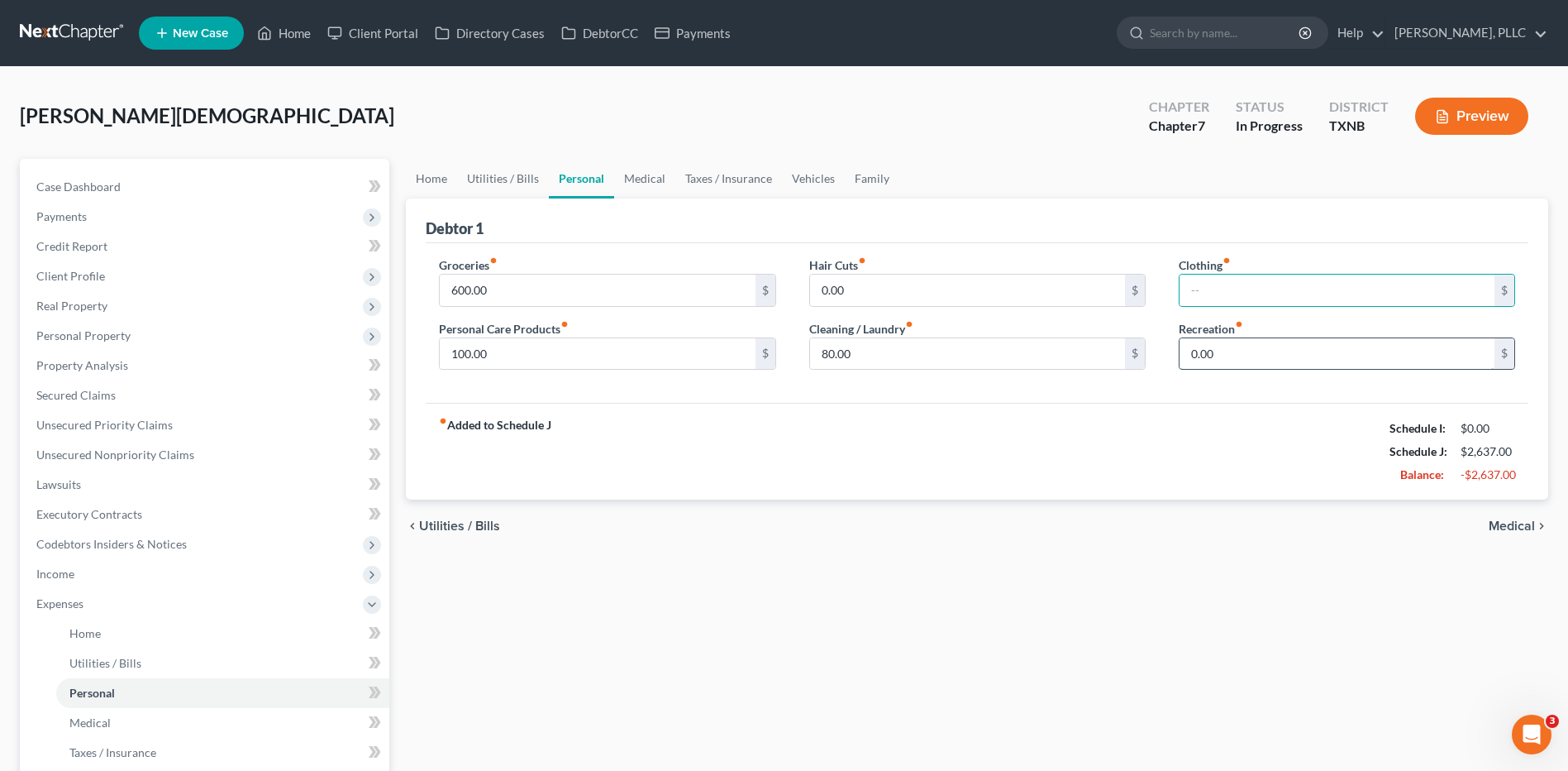
click at [1218, 354] on input "0.00" at bounding box center [1337, 354] width 315 height 31
type input "200"
click at [857, 283] on input "0.00" at bounding box center [967, 290] width 315 height 31
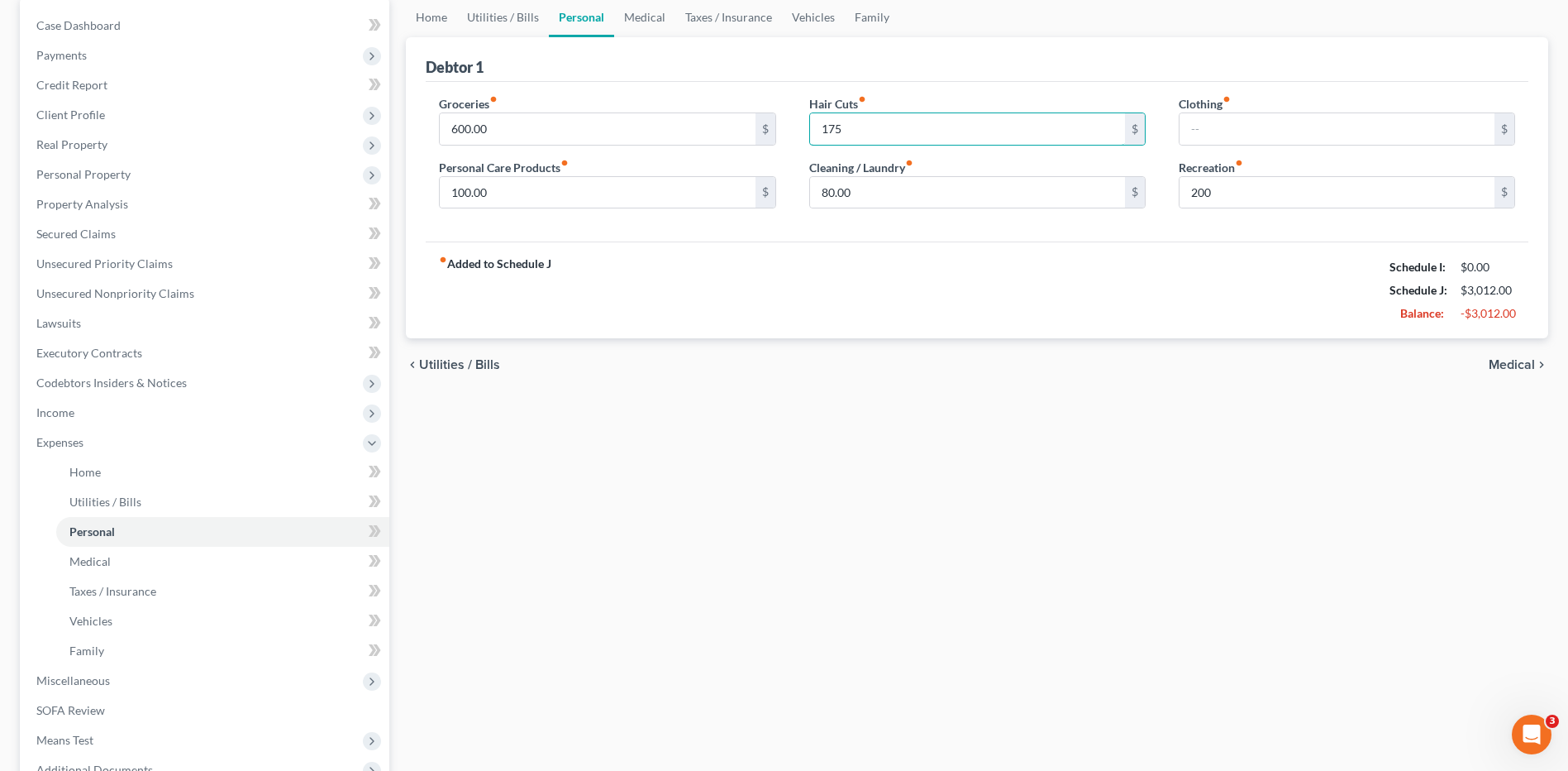
scroll to position [166, 0]
type input "175"
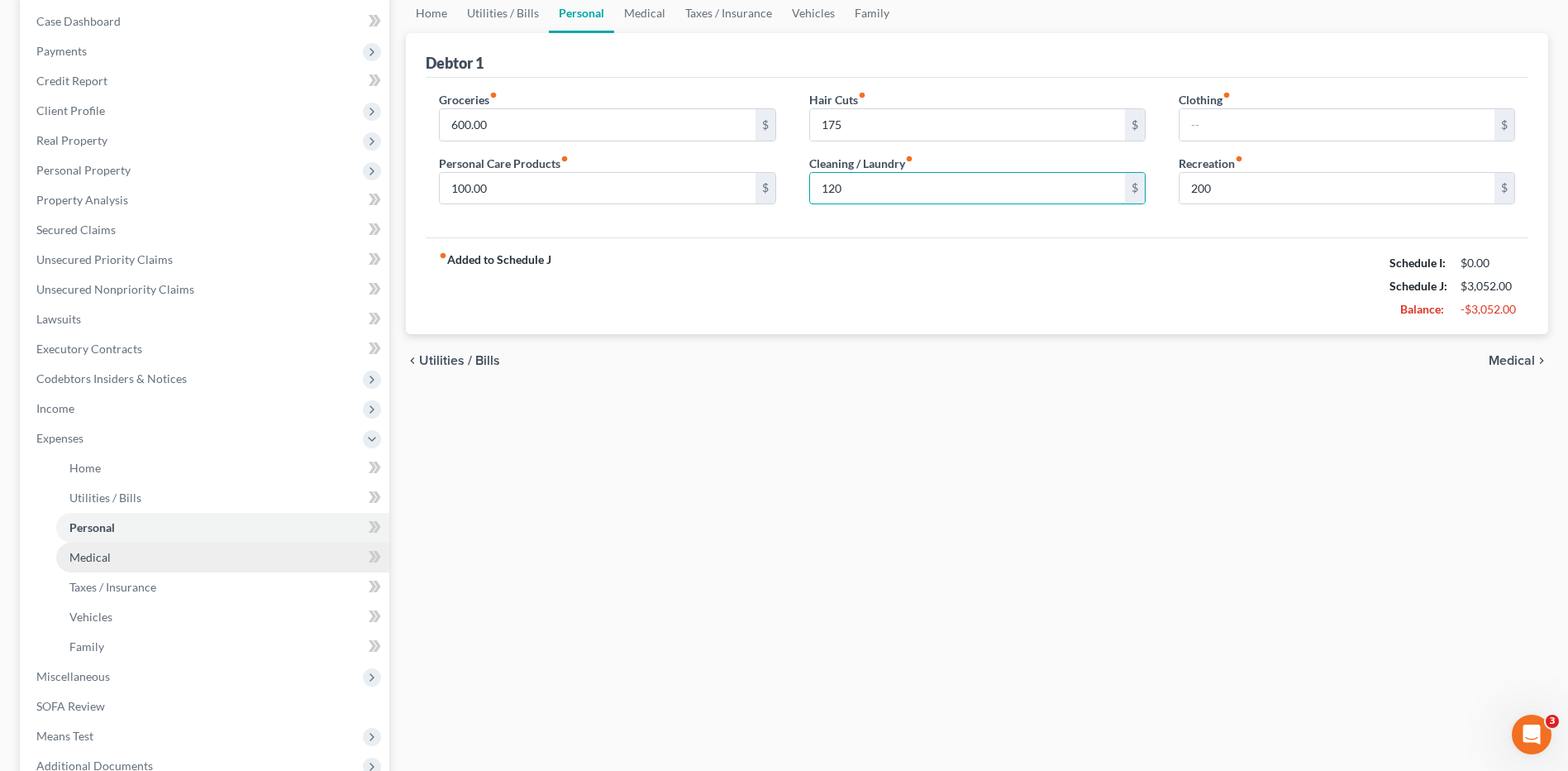
type input "120"
click at [97, 559] on span "Medical" at bounding box center [90, 557] width 42 height 14
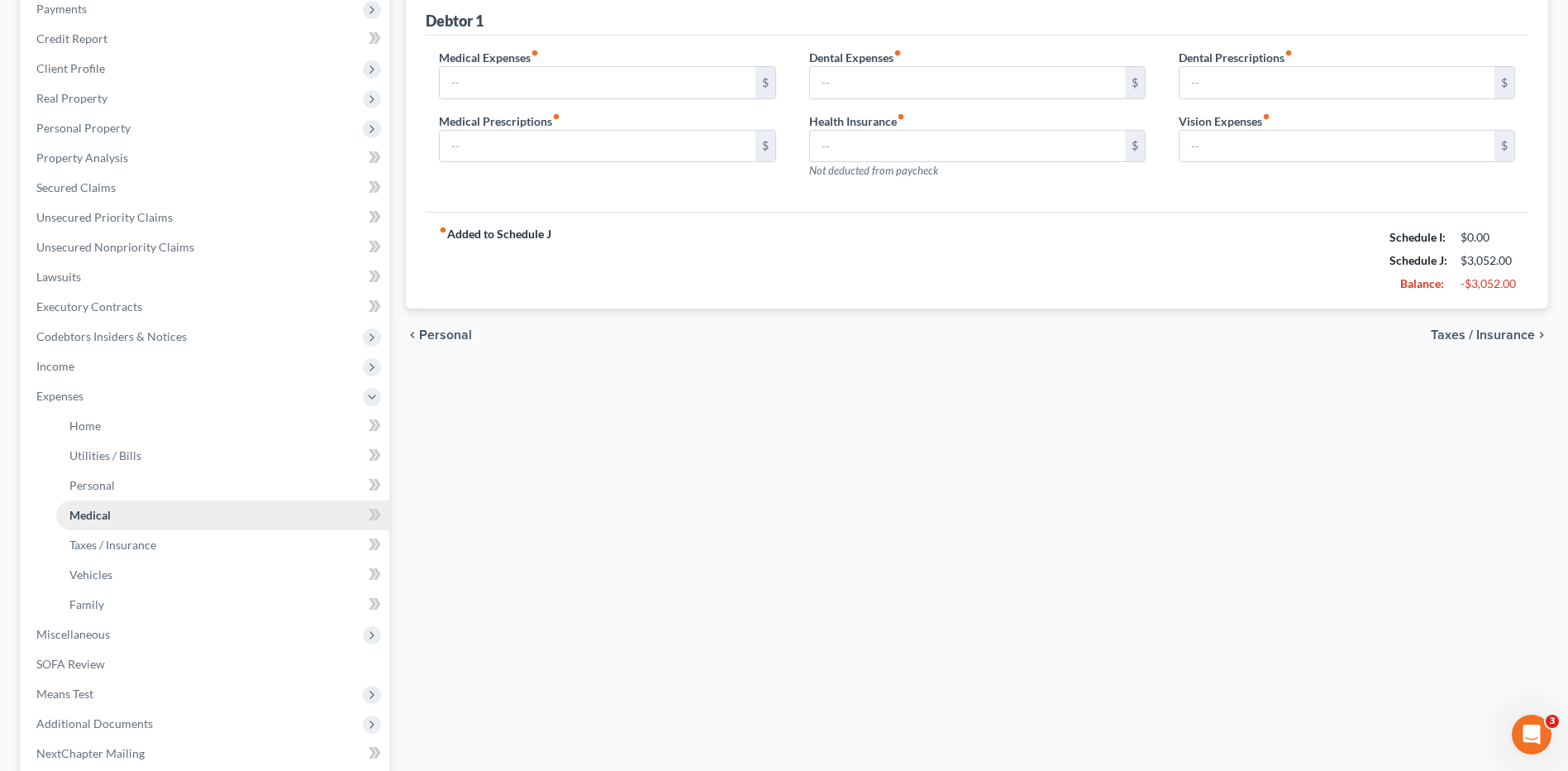
scroll to position [248, 0]
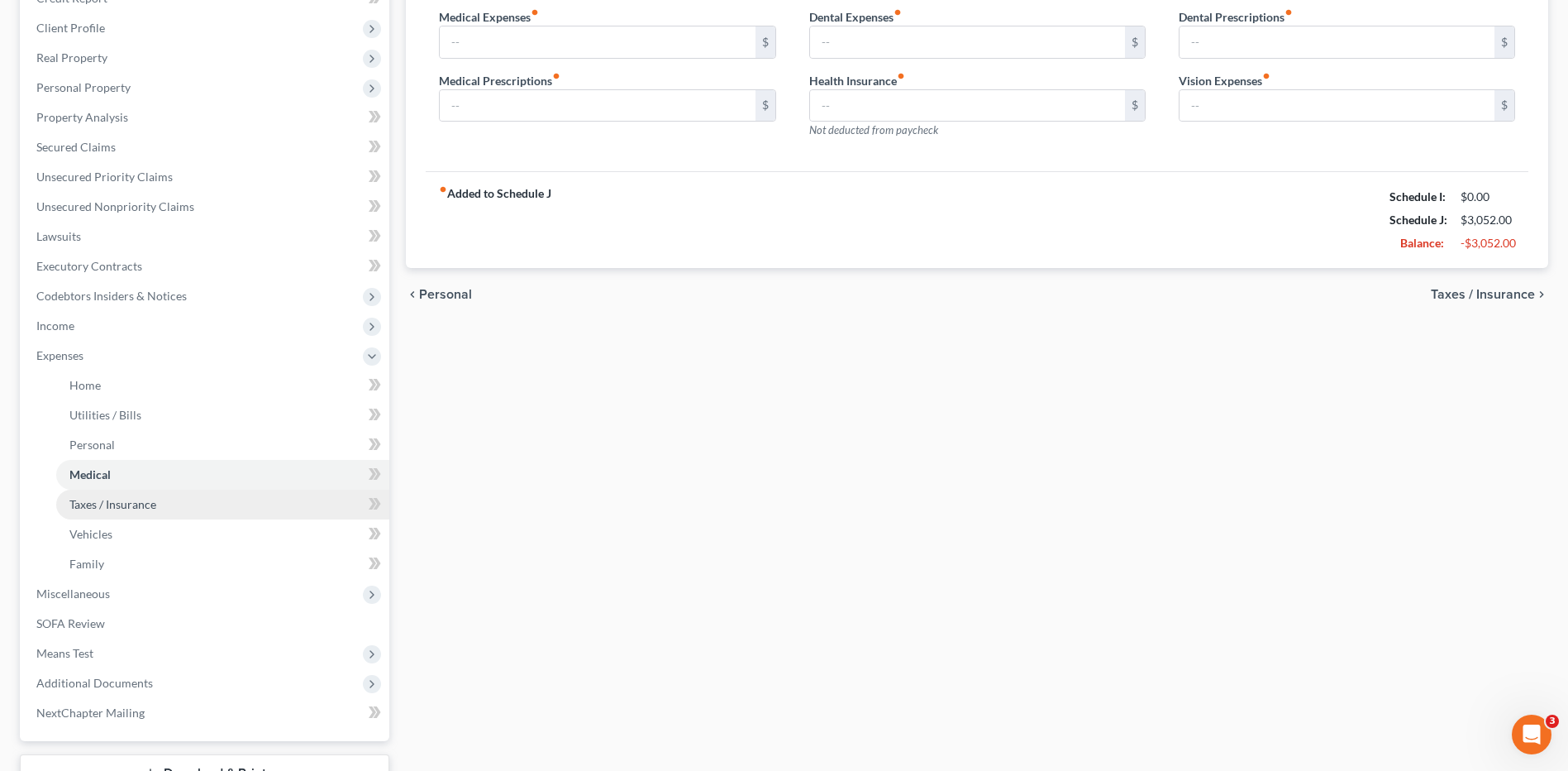
click at [139, 507] on span "Taxes / Insurance" at bounding box center [113, 504] width 87 height 14
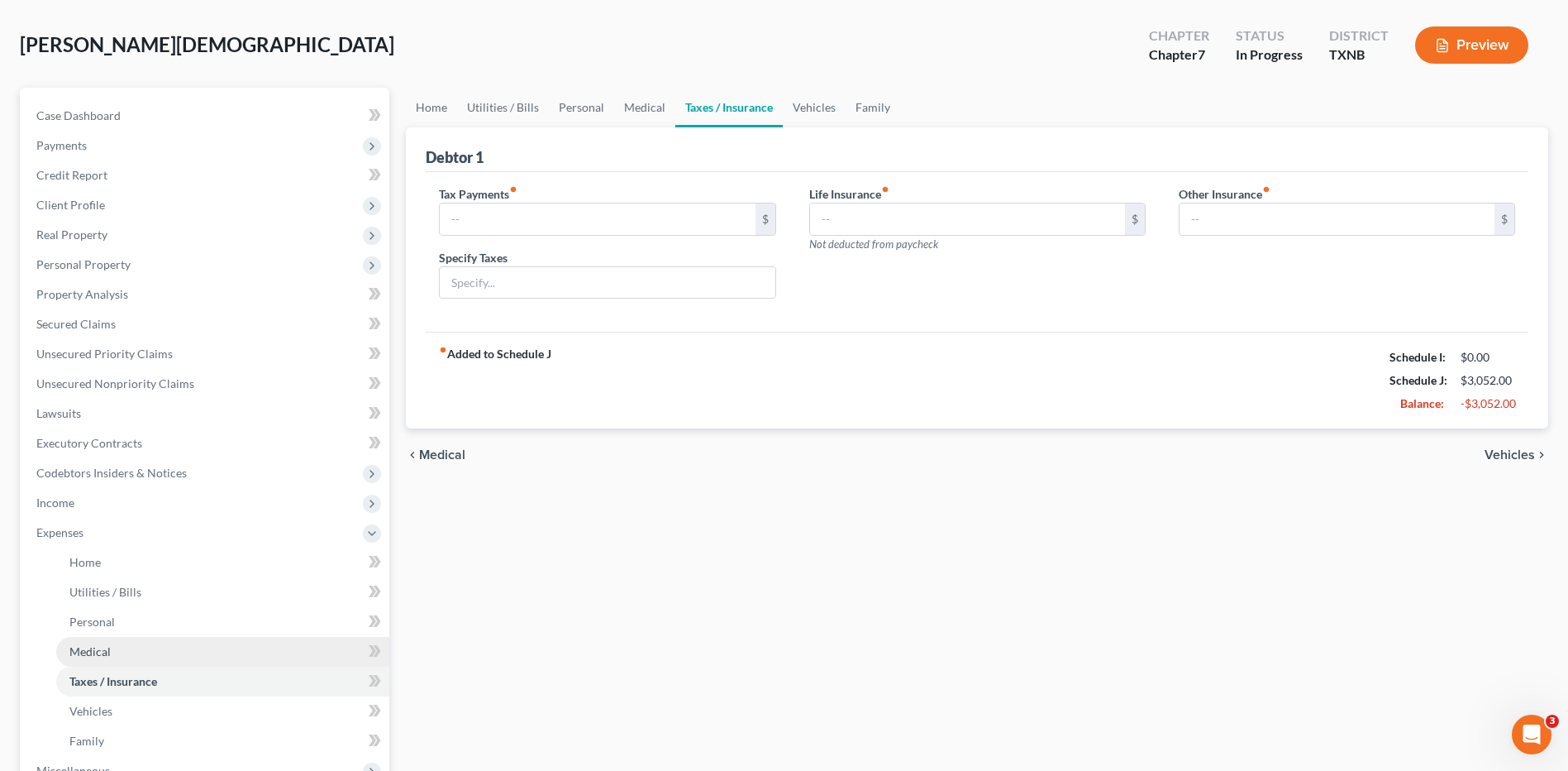
scroll to position [166, 0]
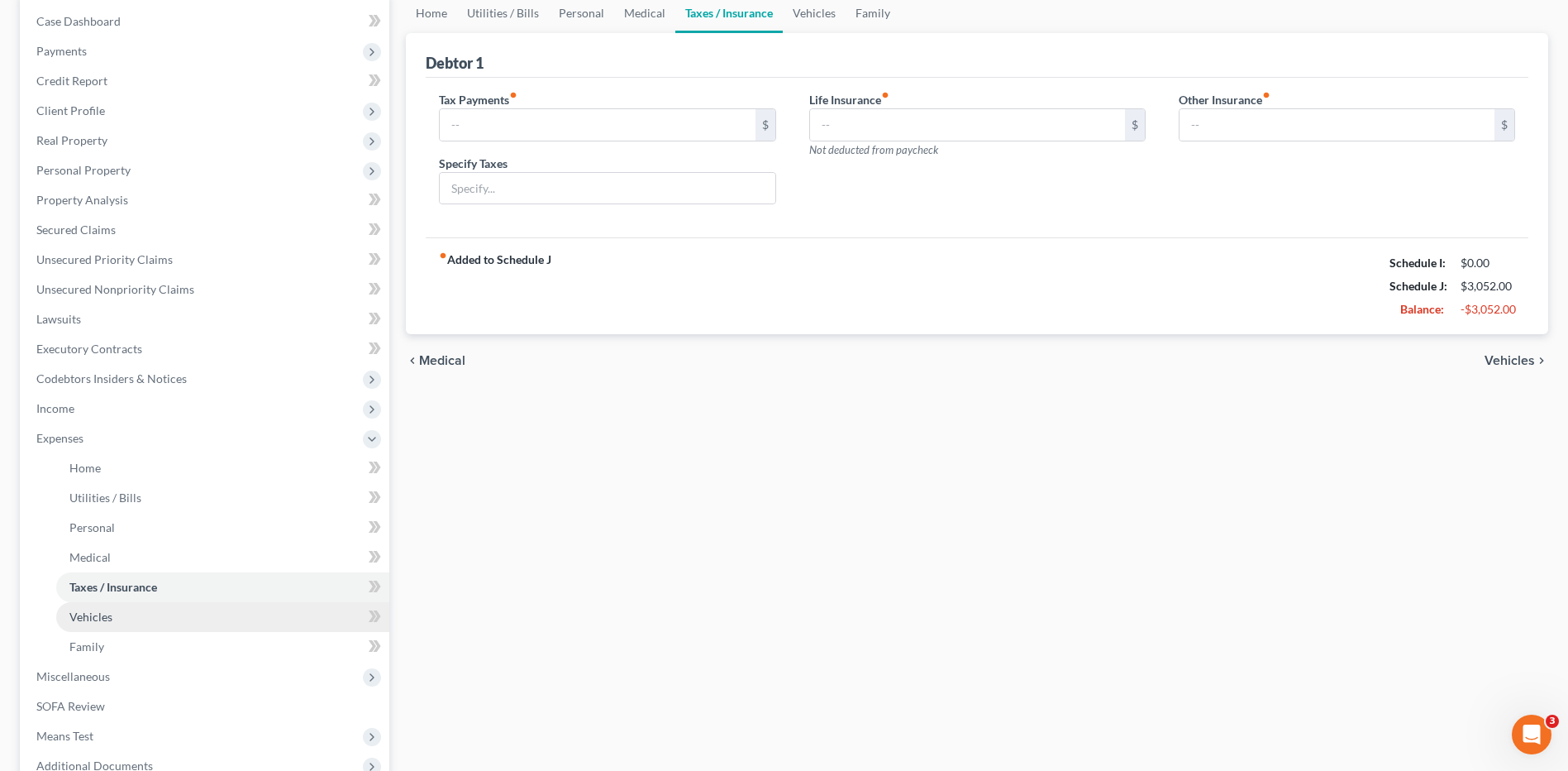
click at [97, 618] on span "Vehicles" at bounding box center [91, 616] width 43 height 14
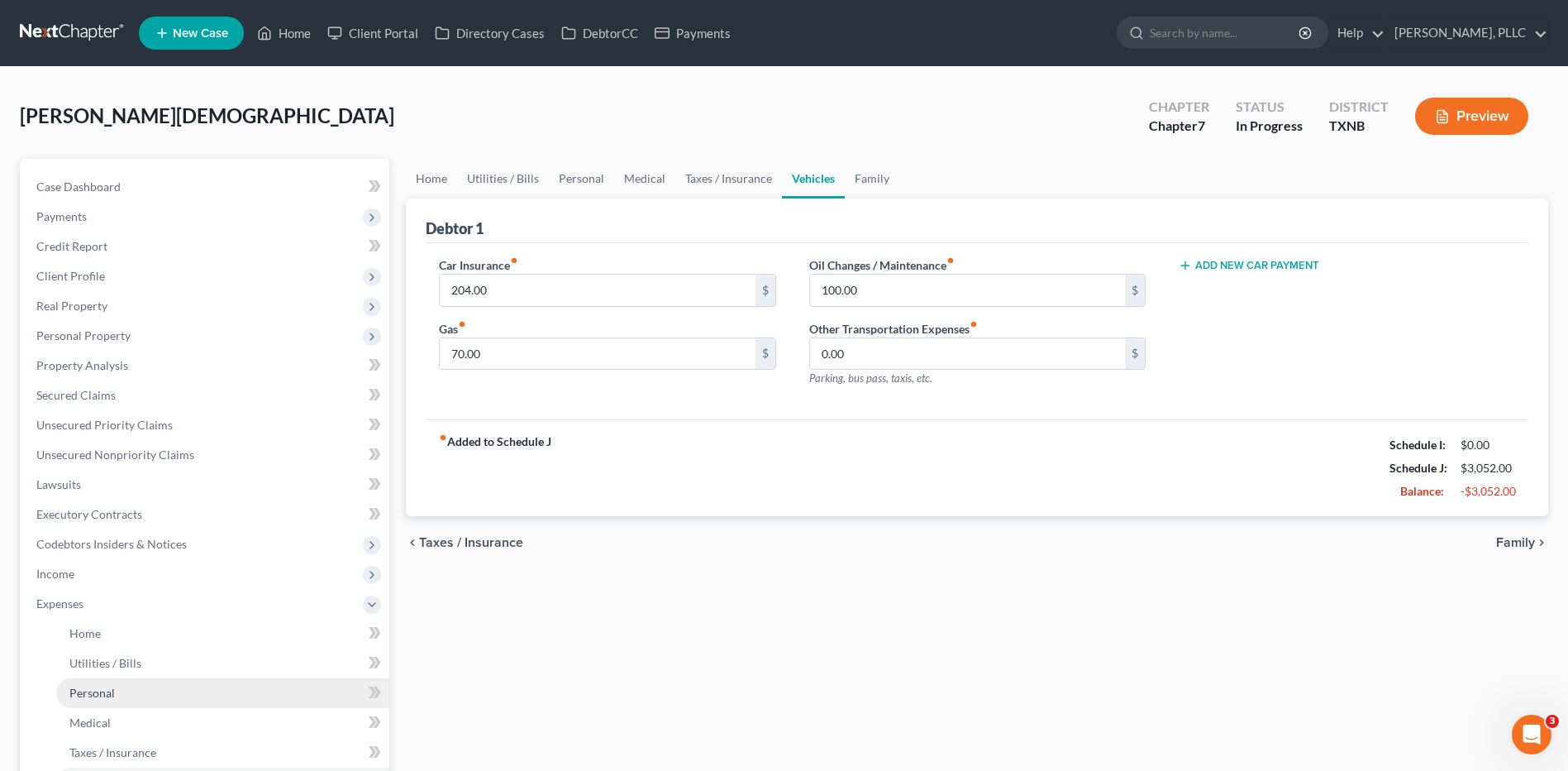
click at [125, 695] on link "Personal" at bounding box center [223, 693] width 333 height 30
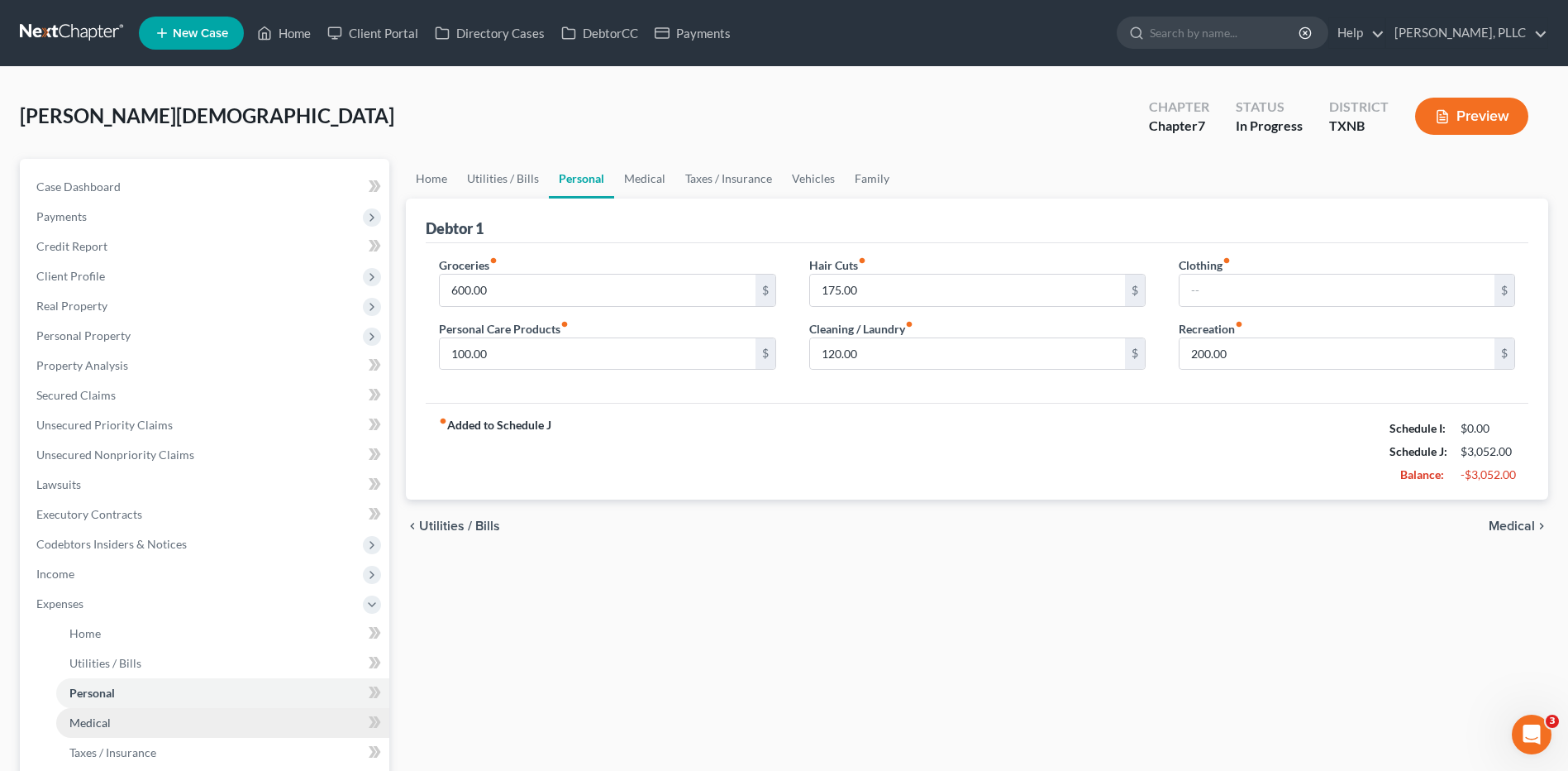
click at [88, 728] on span "Medical" at bounding box center [90, 722] width 42 height 14
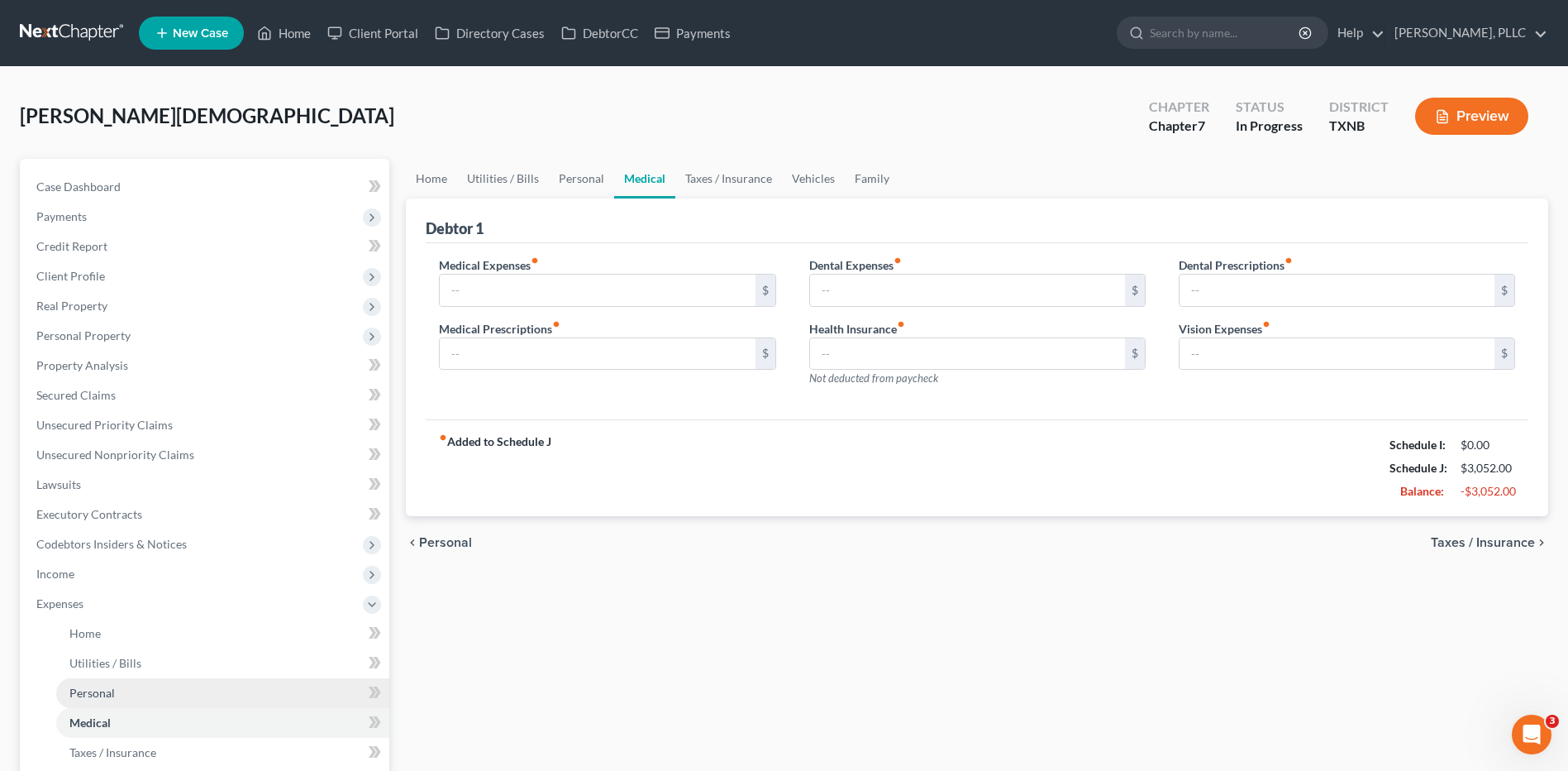
click at [104, 694] on span "Personal" at bounding box center [93, 692] width 46 height 14
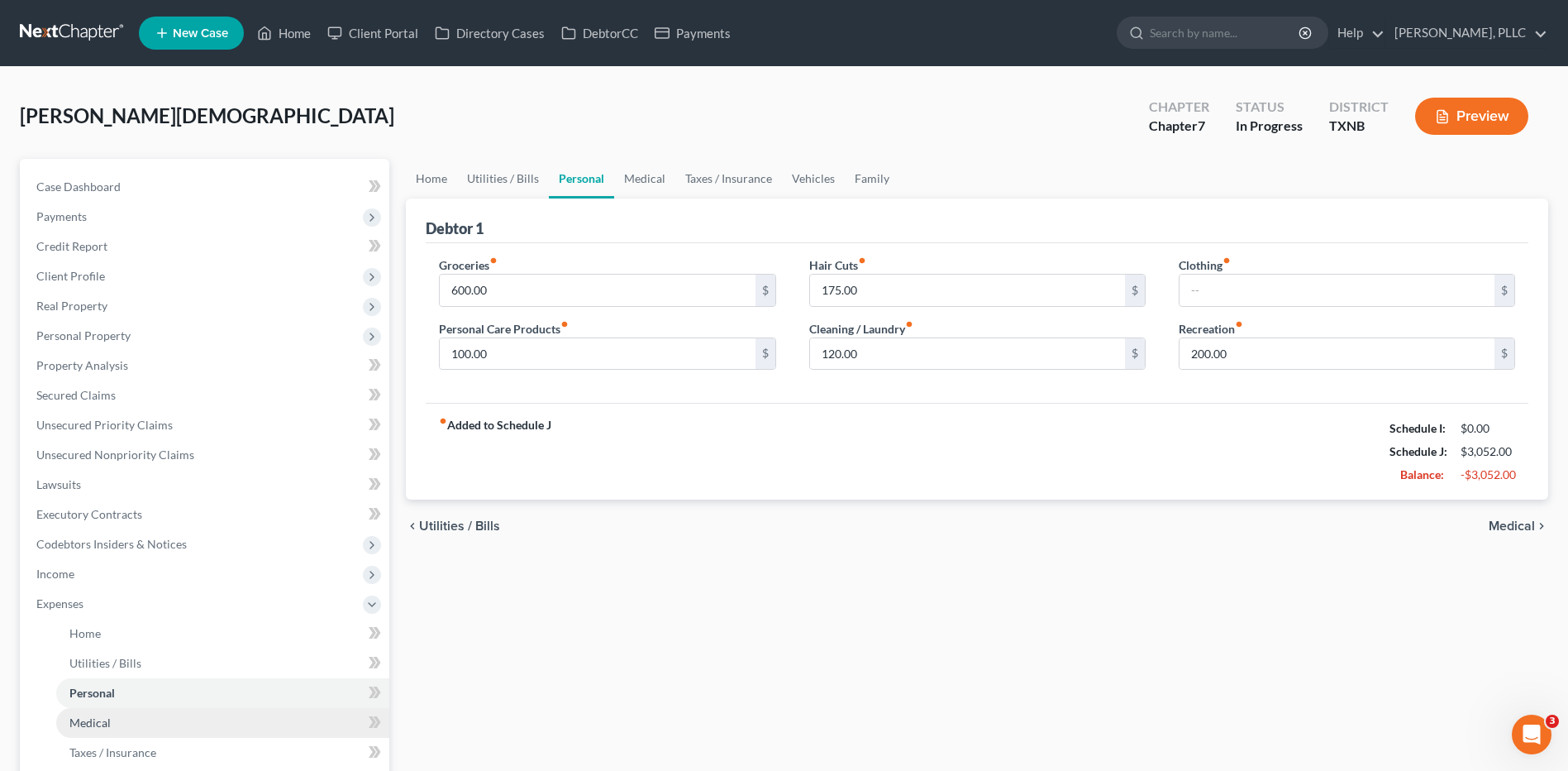
click at [89, 725] on span "Medical" at bounding box center [90, 722] width 42 height 14
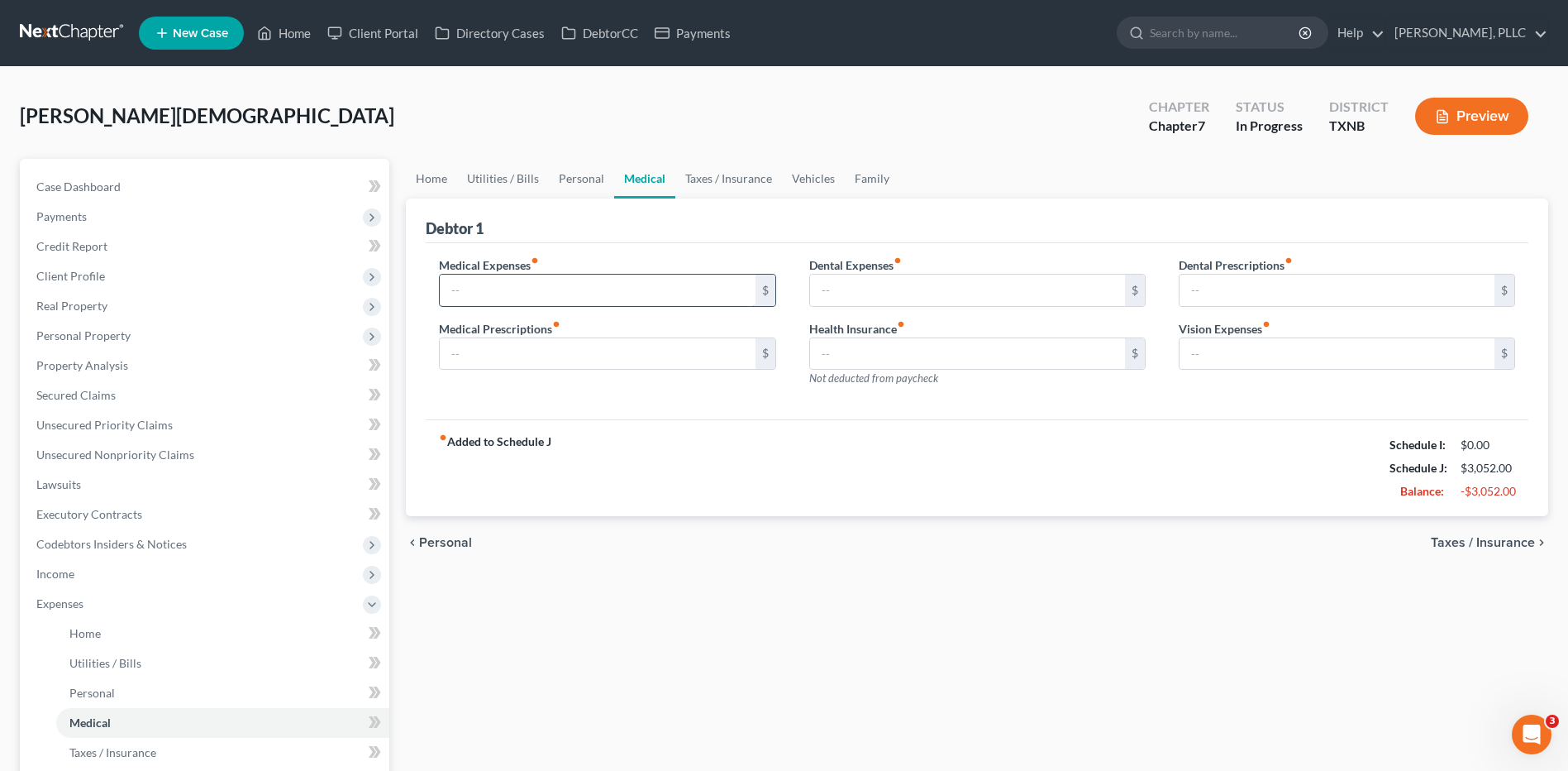
click at [473, 292] on input "text" at bounding box center [597, 290] width 315 height 31
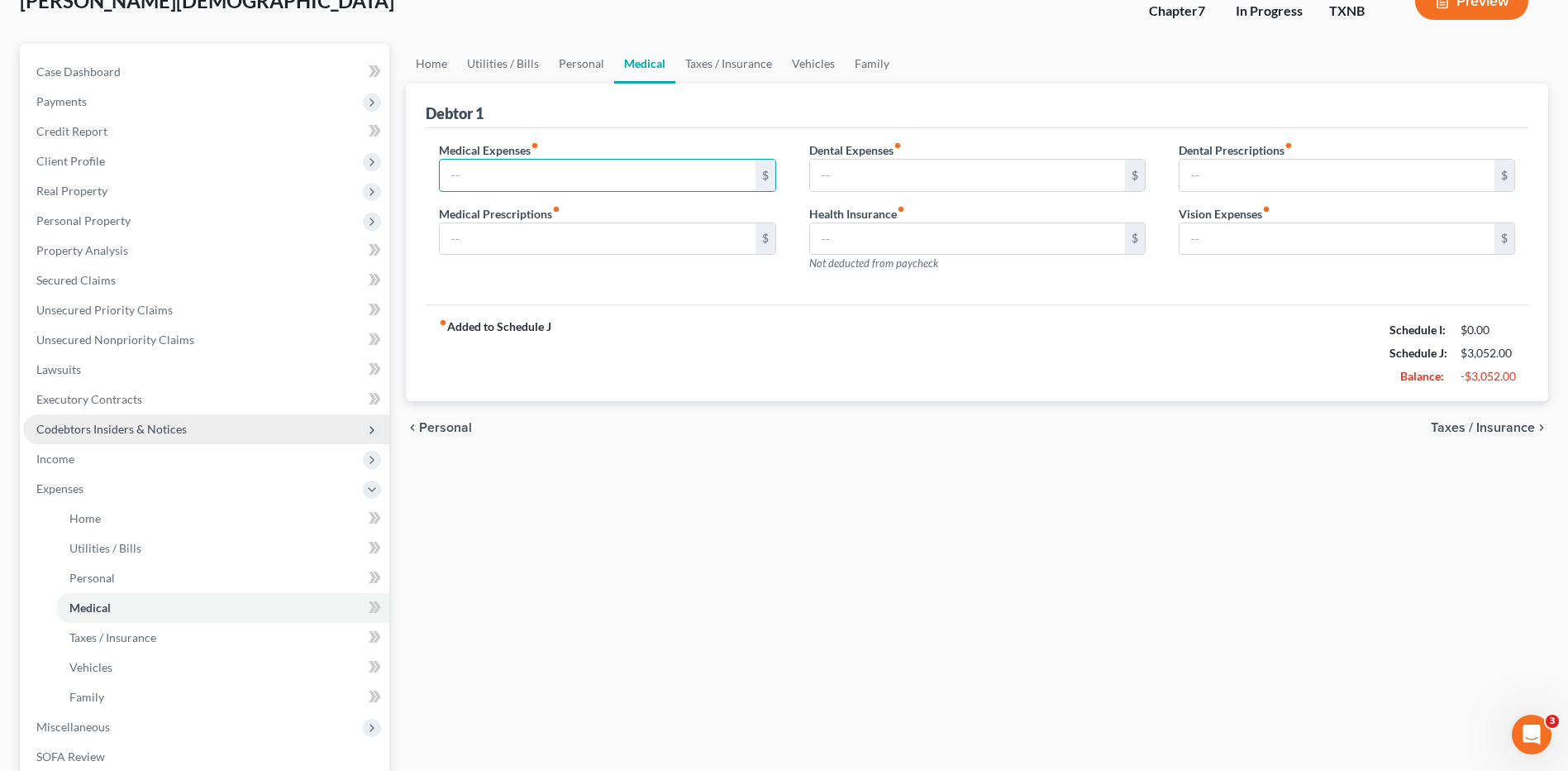
scroll to position [166, 0]
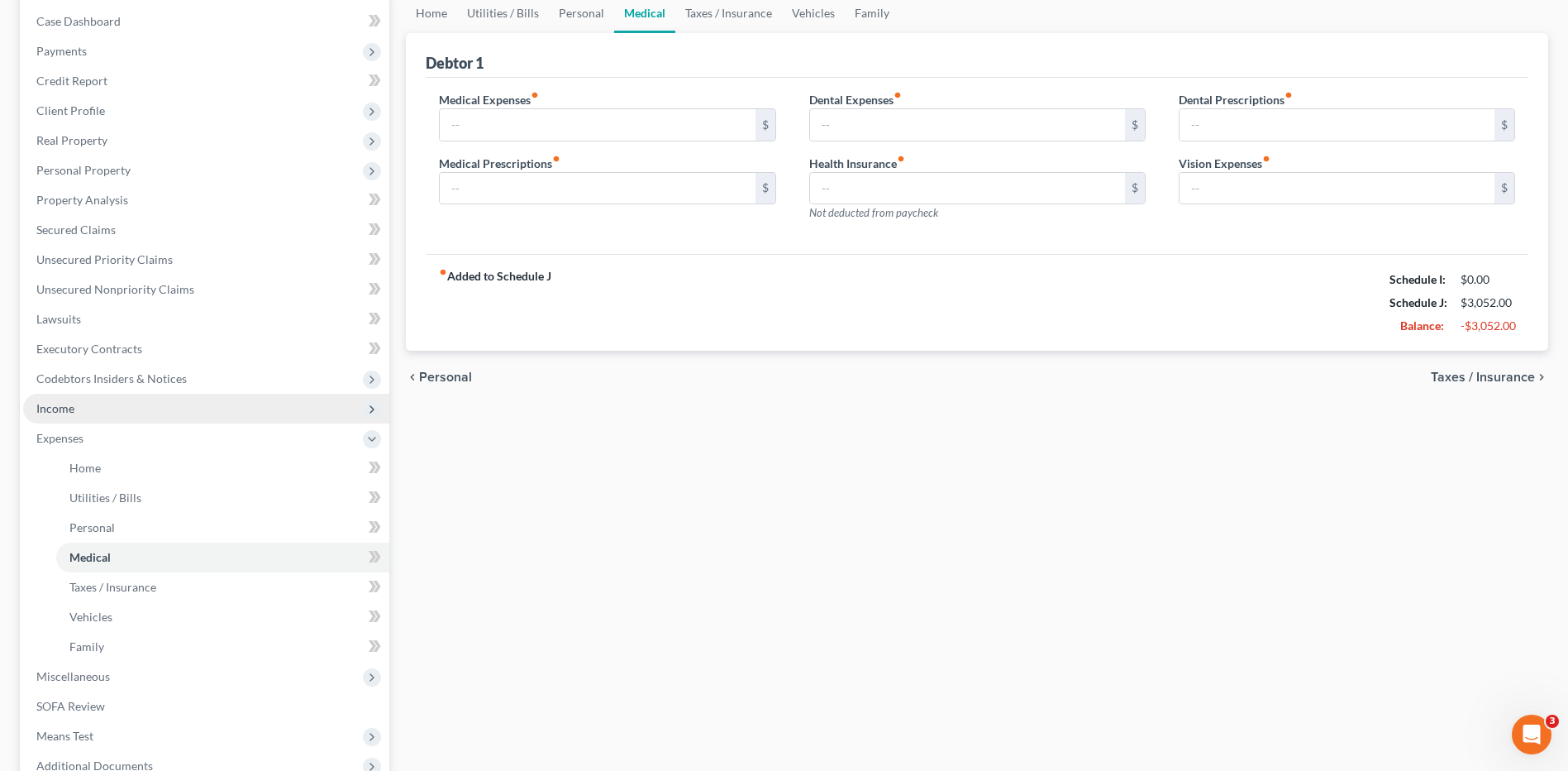
click at [94, 412] on span "Income" at bounding box center [206, 408] width 366 height 30
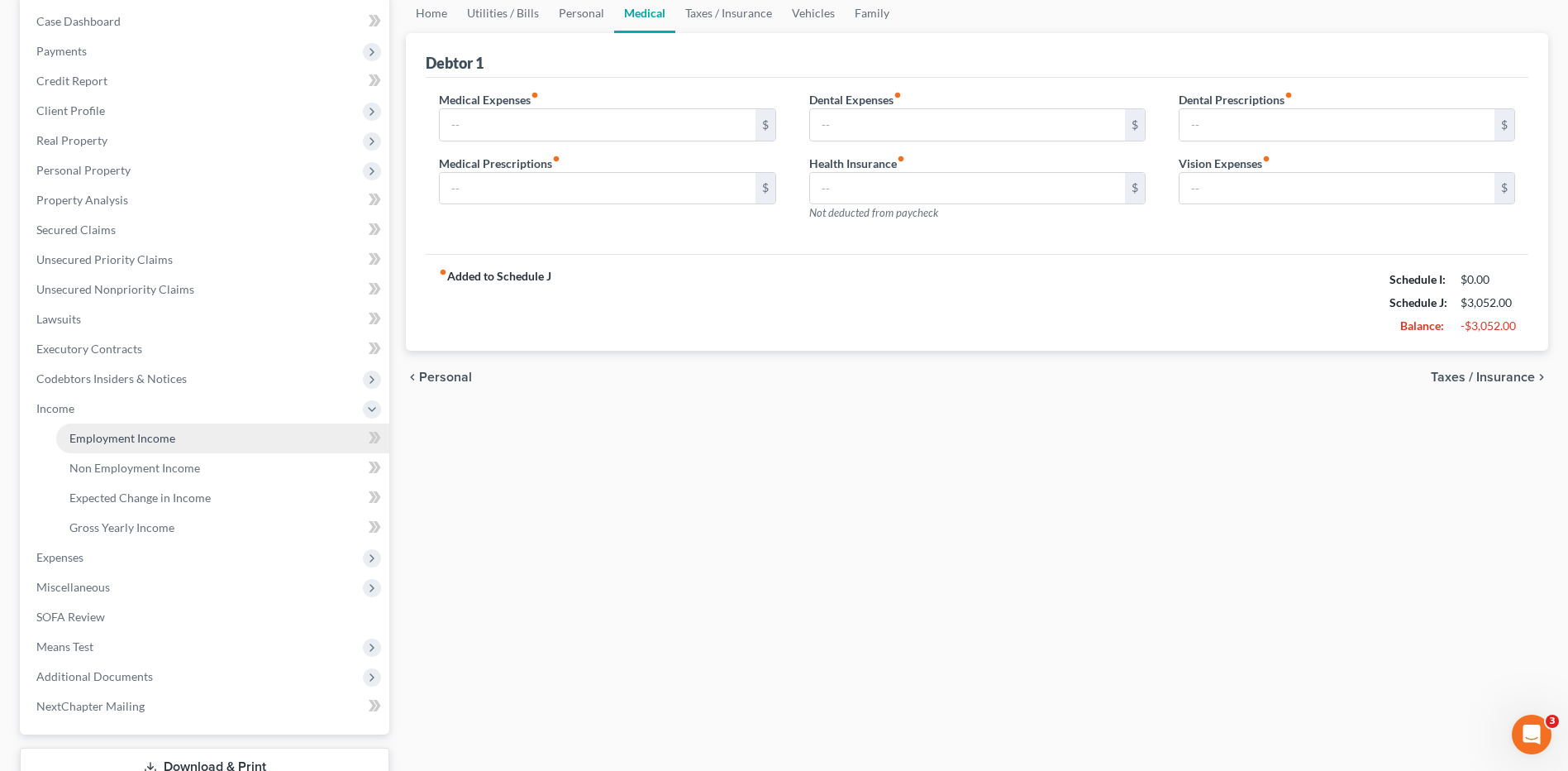
click at [138, 438] on span "Employment Income" at bounding box center [122, 438] width 106 height 14
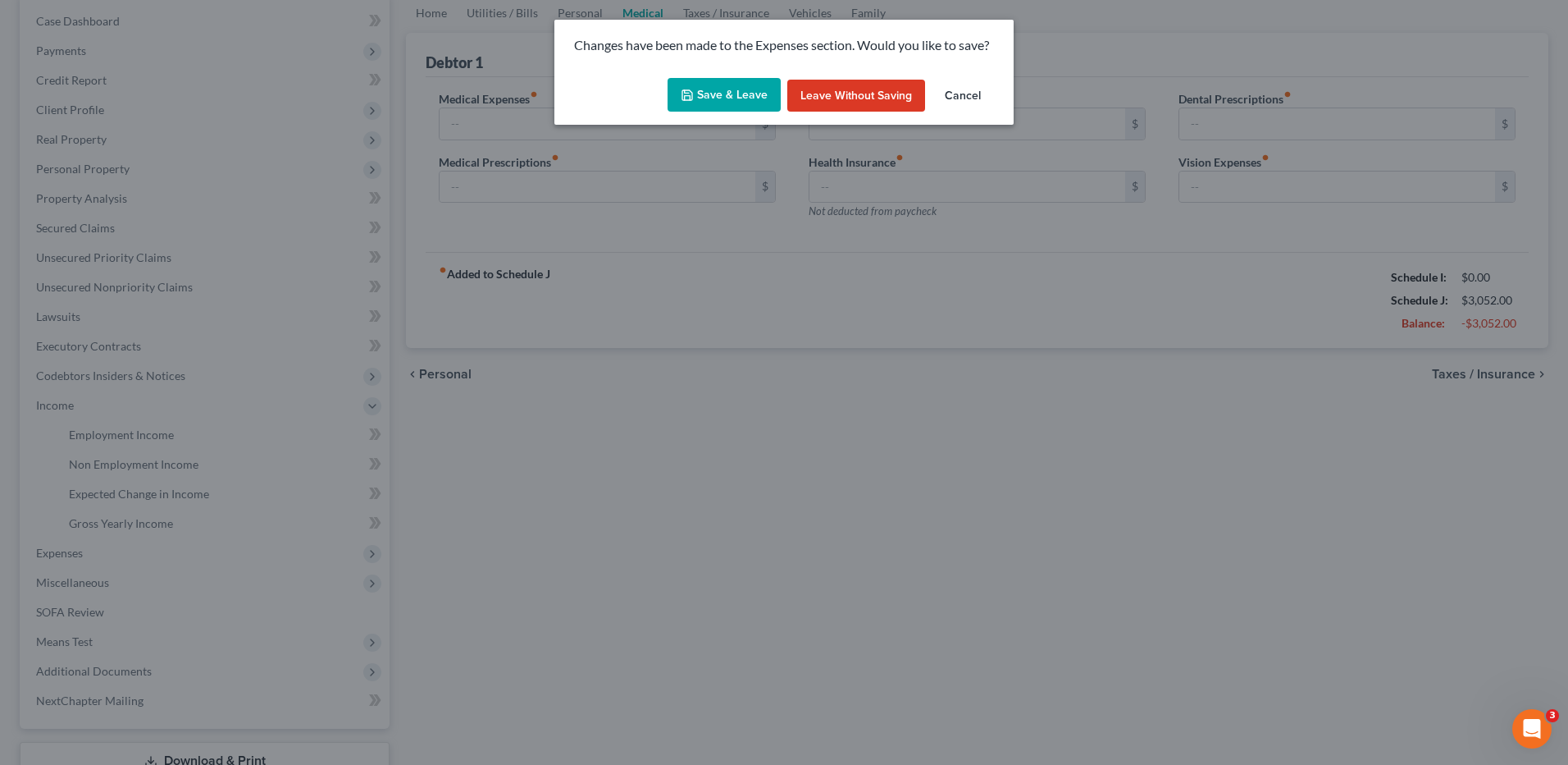
click at [972, 100] on button "Cancel" at bounding box center [963, 95] width 62 height 33
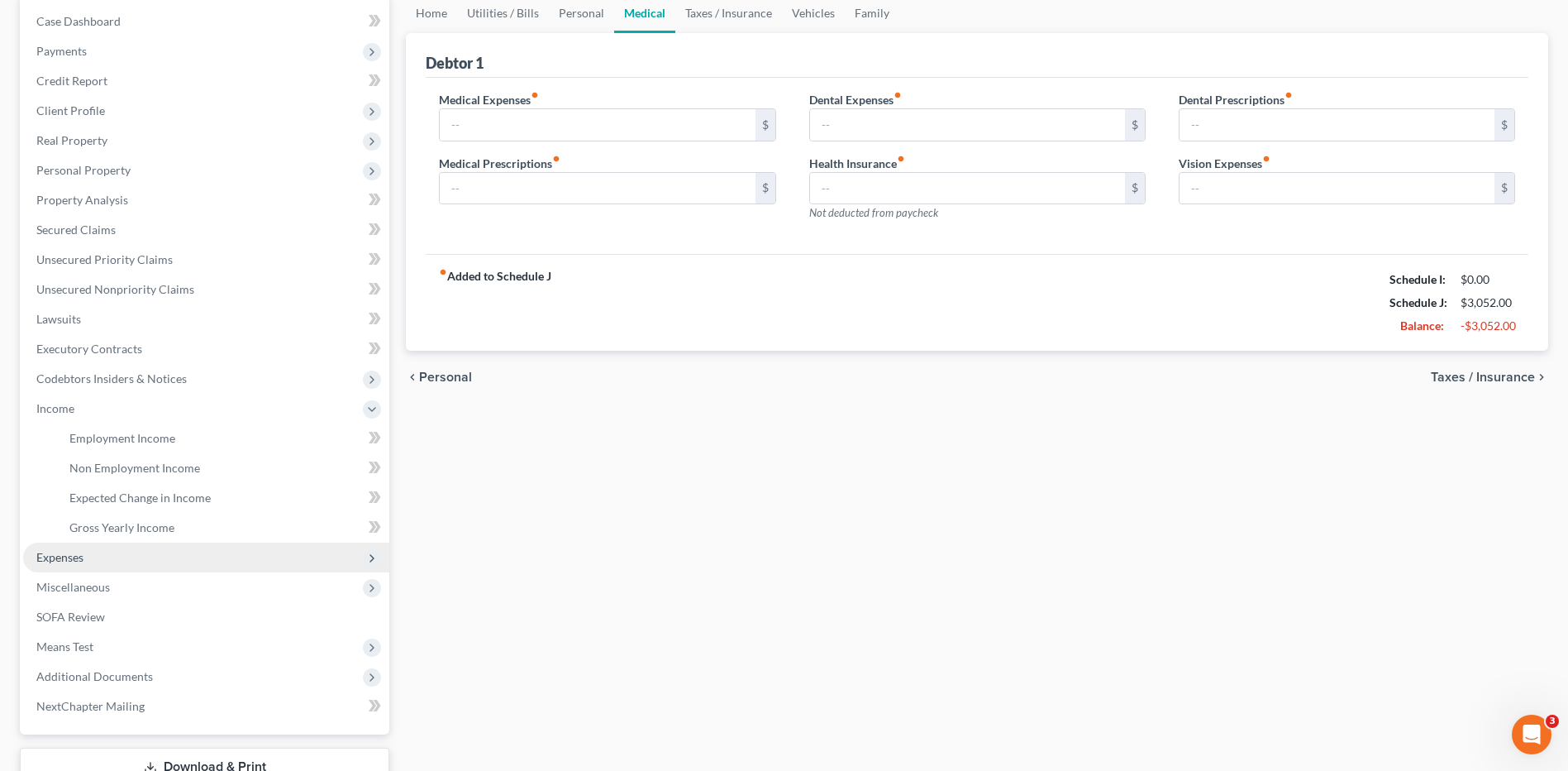
click at [65, 561] on span "Expenses" at bounding box center [59, 557] width 47 height 14
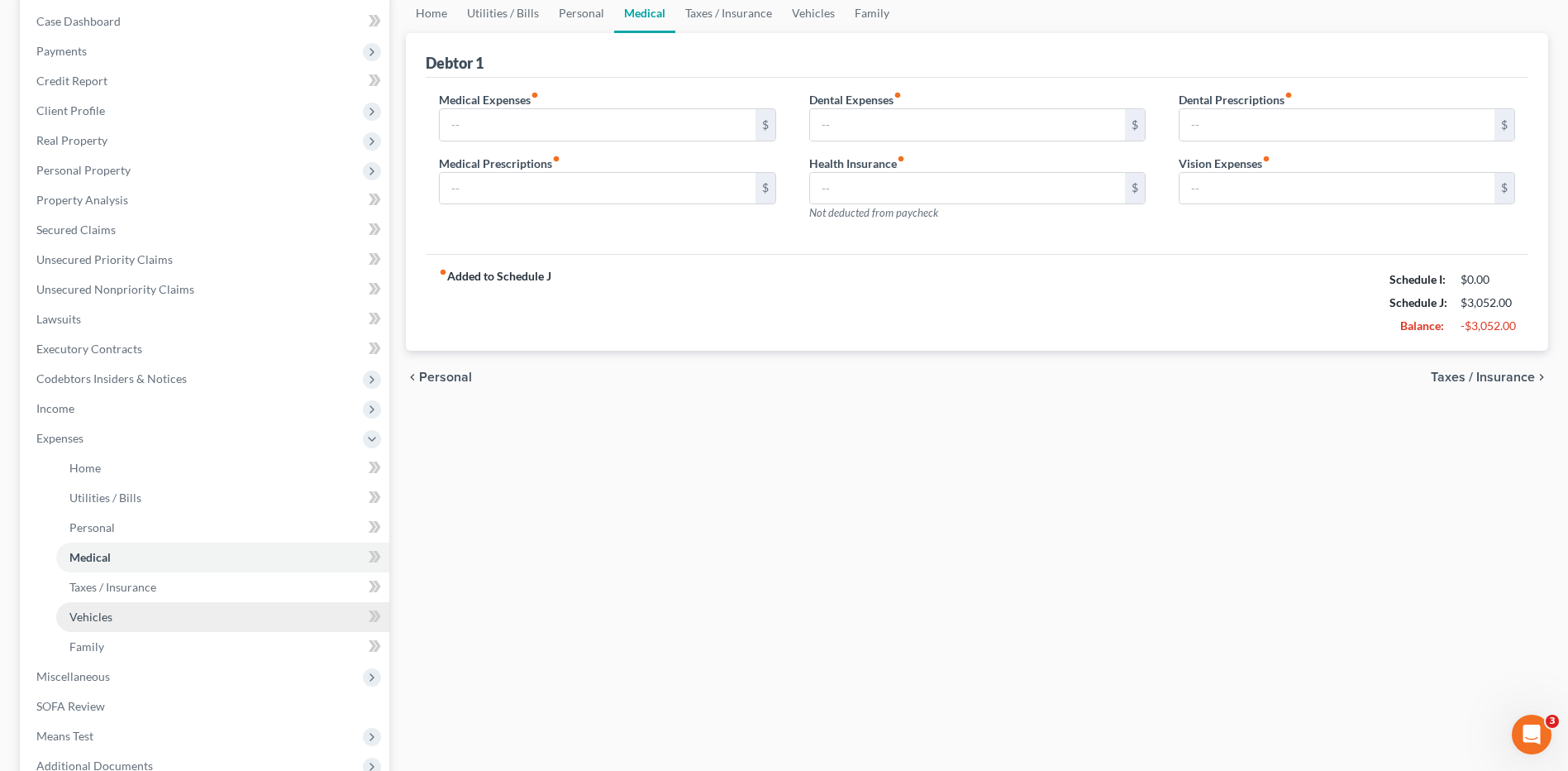
click at [99, 622] on span "Vehicles" at bounding box center [91, 616] width 43 height 14
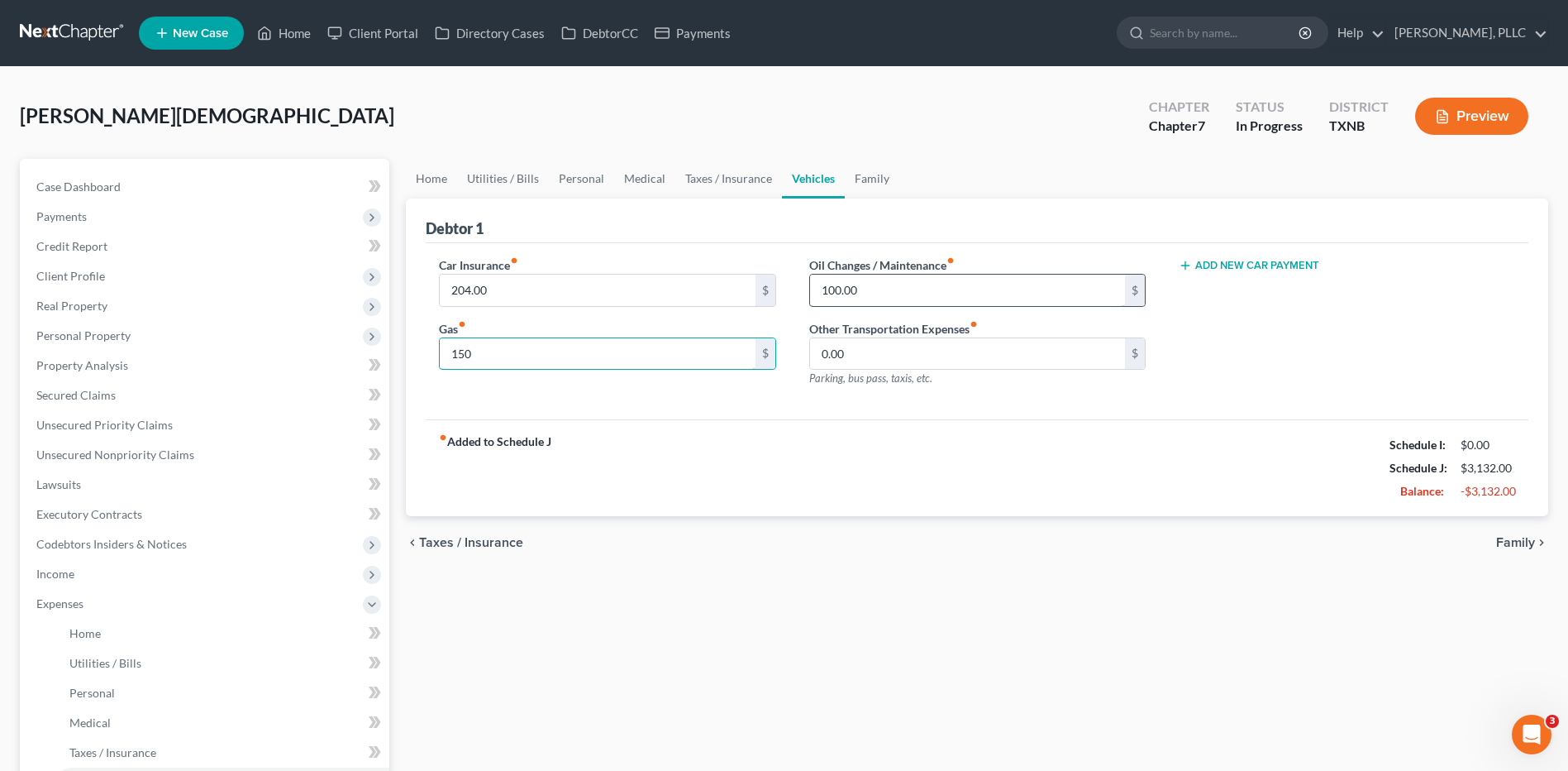
type input "150"
type input "160"
click at [1027, 421] on div "fiber_manual_record Added to Schedule J Schedule I: $0.00 Schedule J: $3,192.00…" at bounding box center [977, 468] width 1103 height 97
click at [852, 349] on input "0.00" at bounding box center [967, 354] width 315 height 31
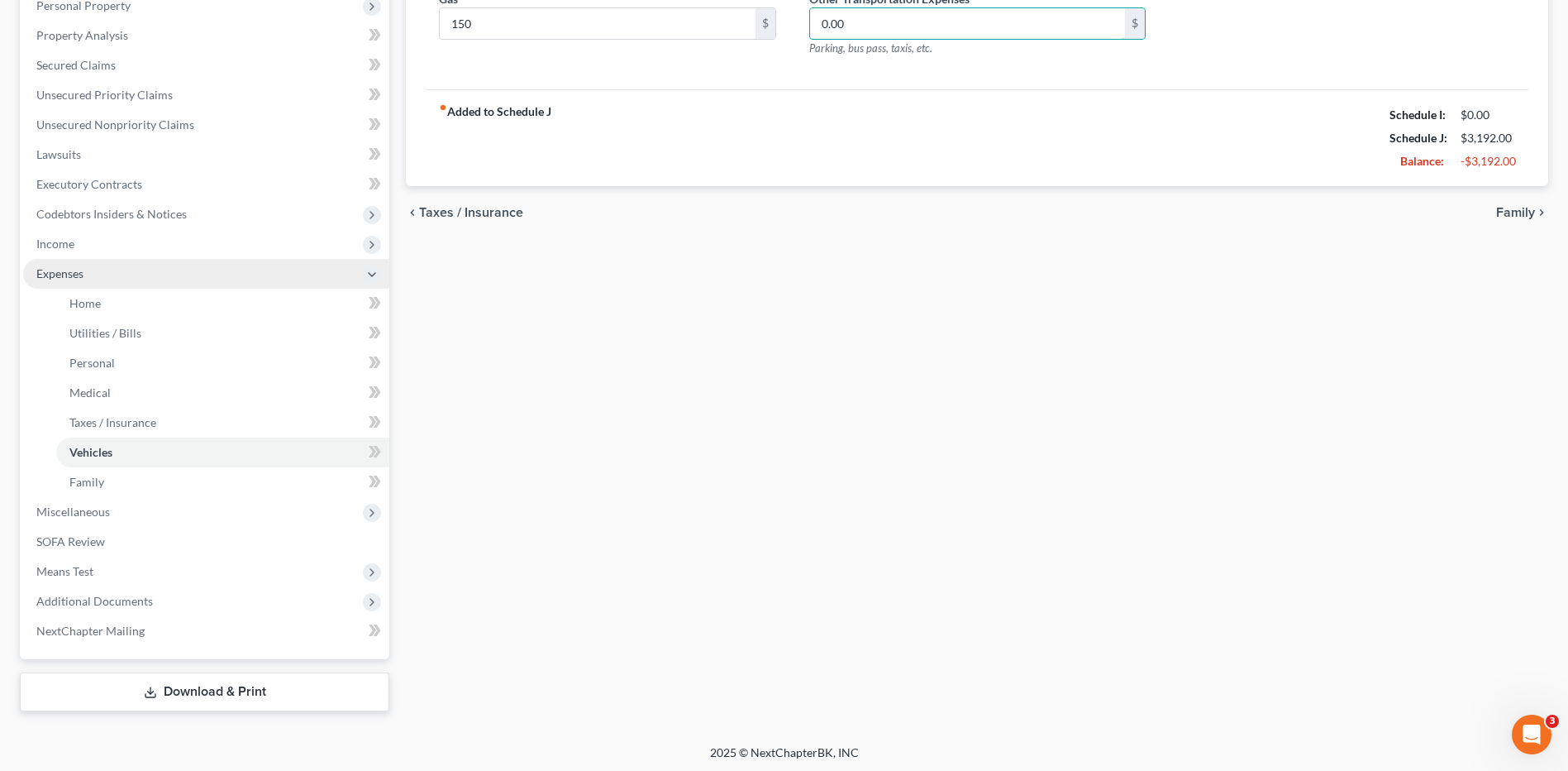
scroll to position [331, 0]
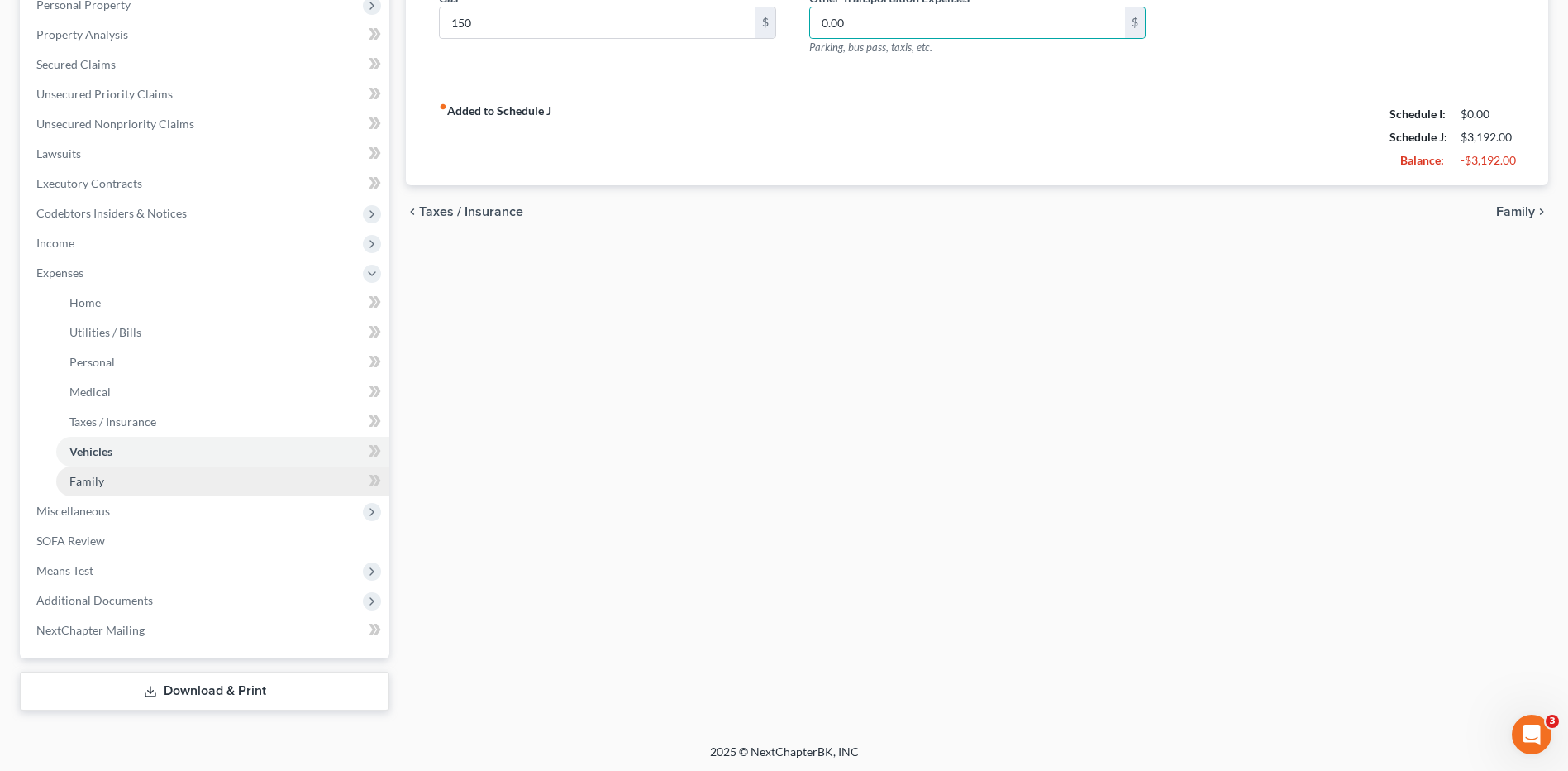
click at [116, 479] on link "Family" at bounding box center [223, 481] width 333 height 30
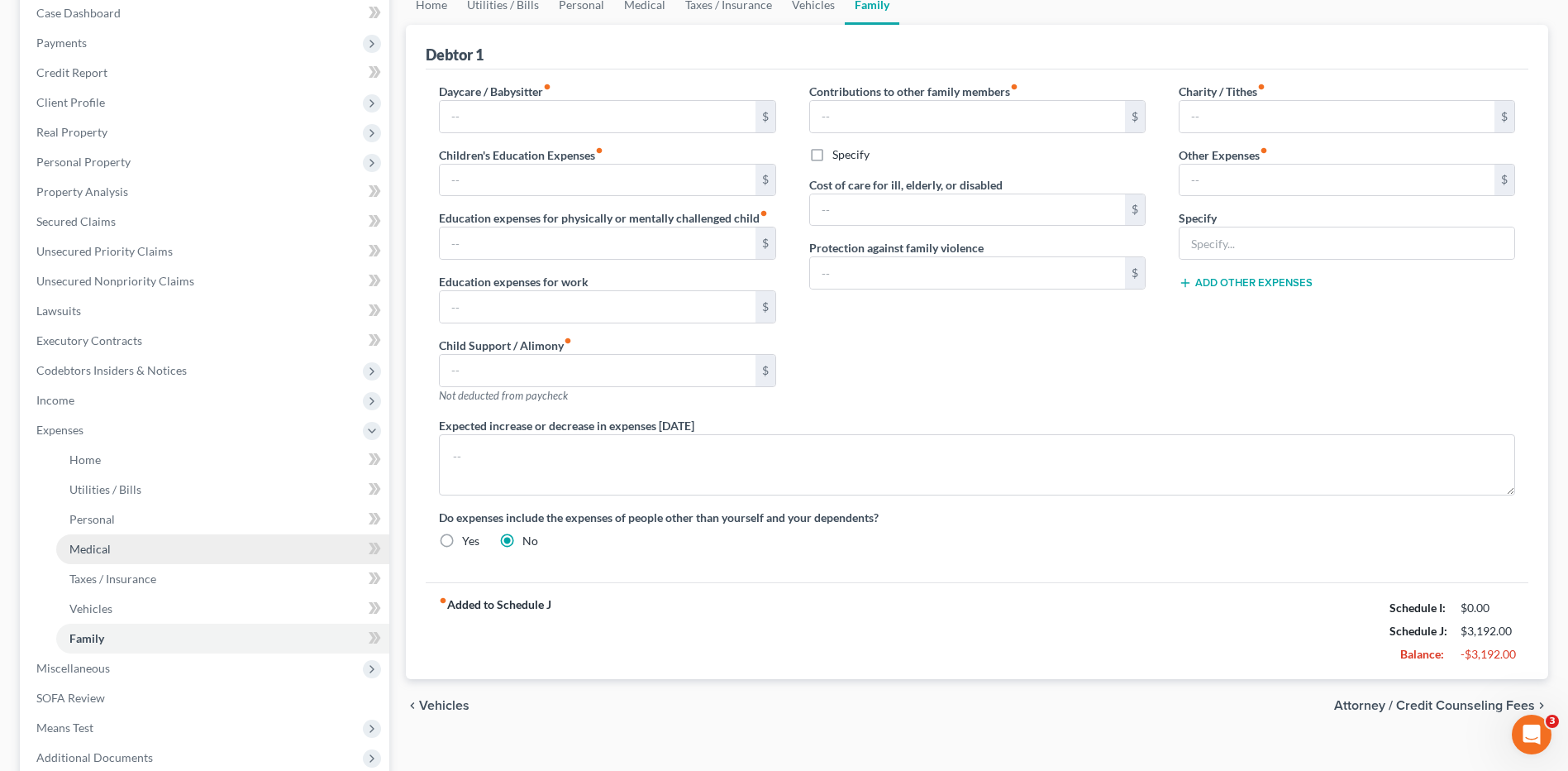
scroll to position [248, 0]
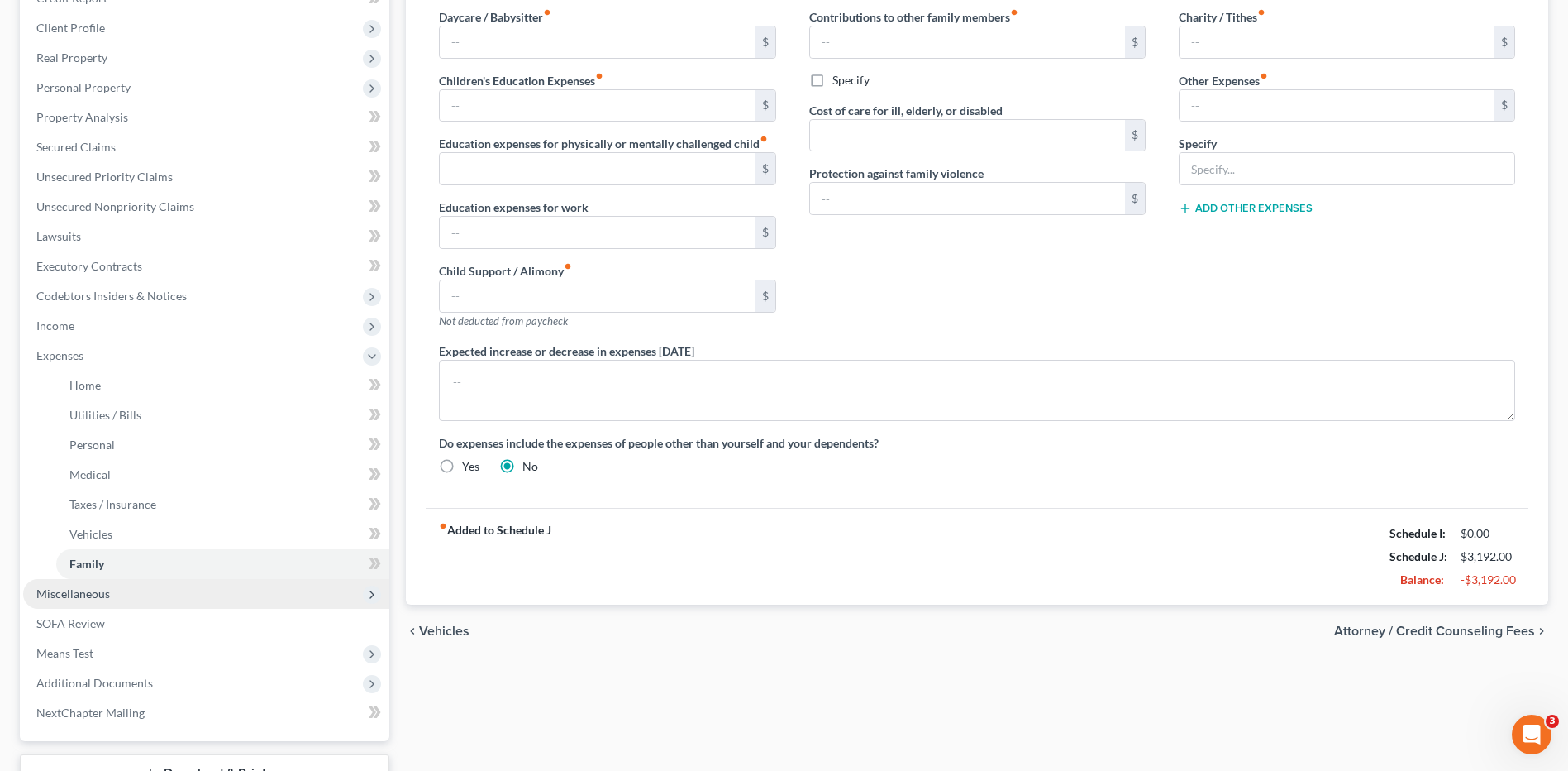
click at [97, 592] on span "Miscellaneous" at bounding box center [73, 593] width 74 height 14
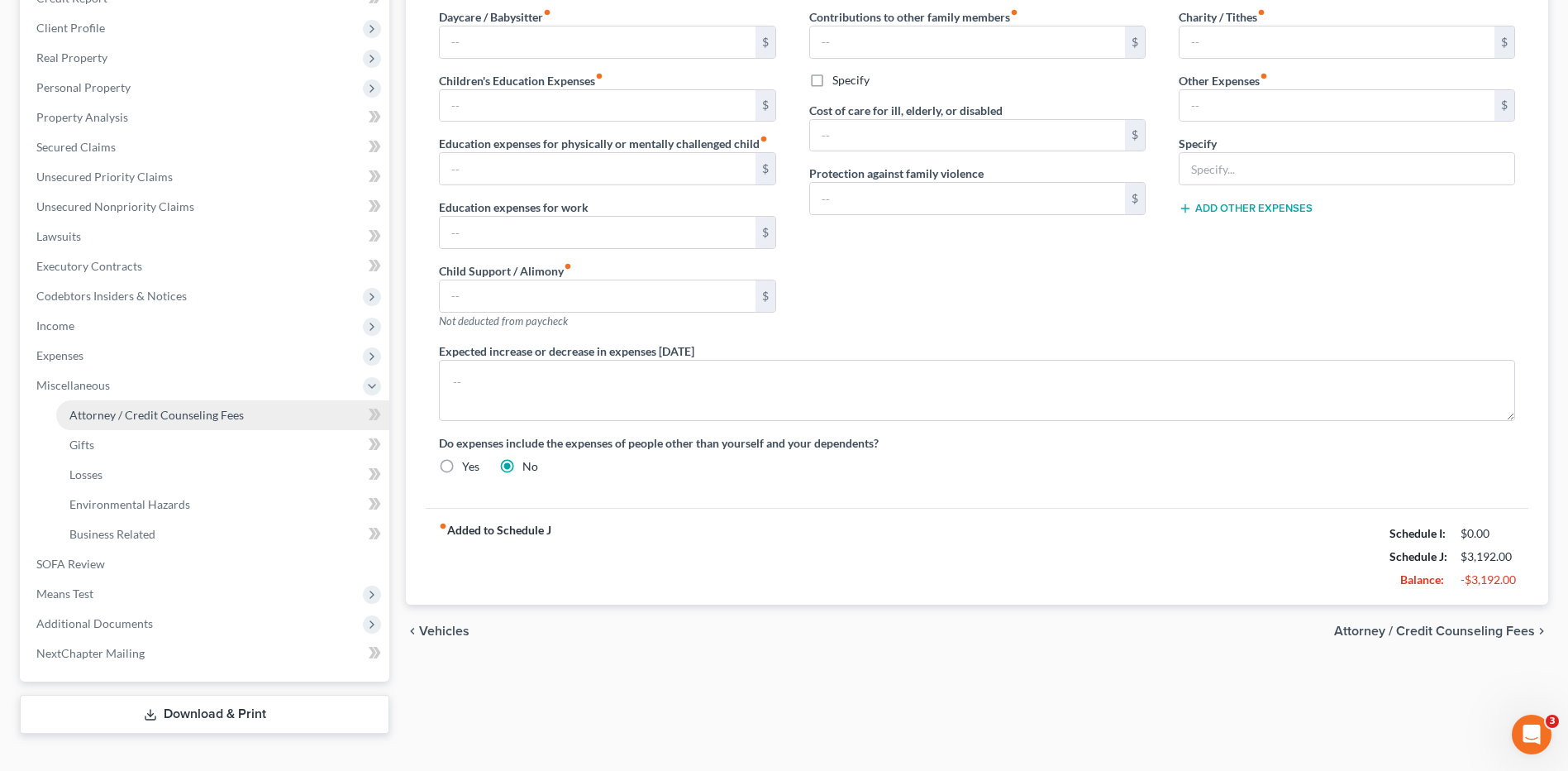
click at [123, 417] on span "Attorney / Credit Counseling Fees" at bounding box center [156, 415] width 174 height 14
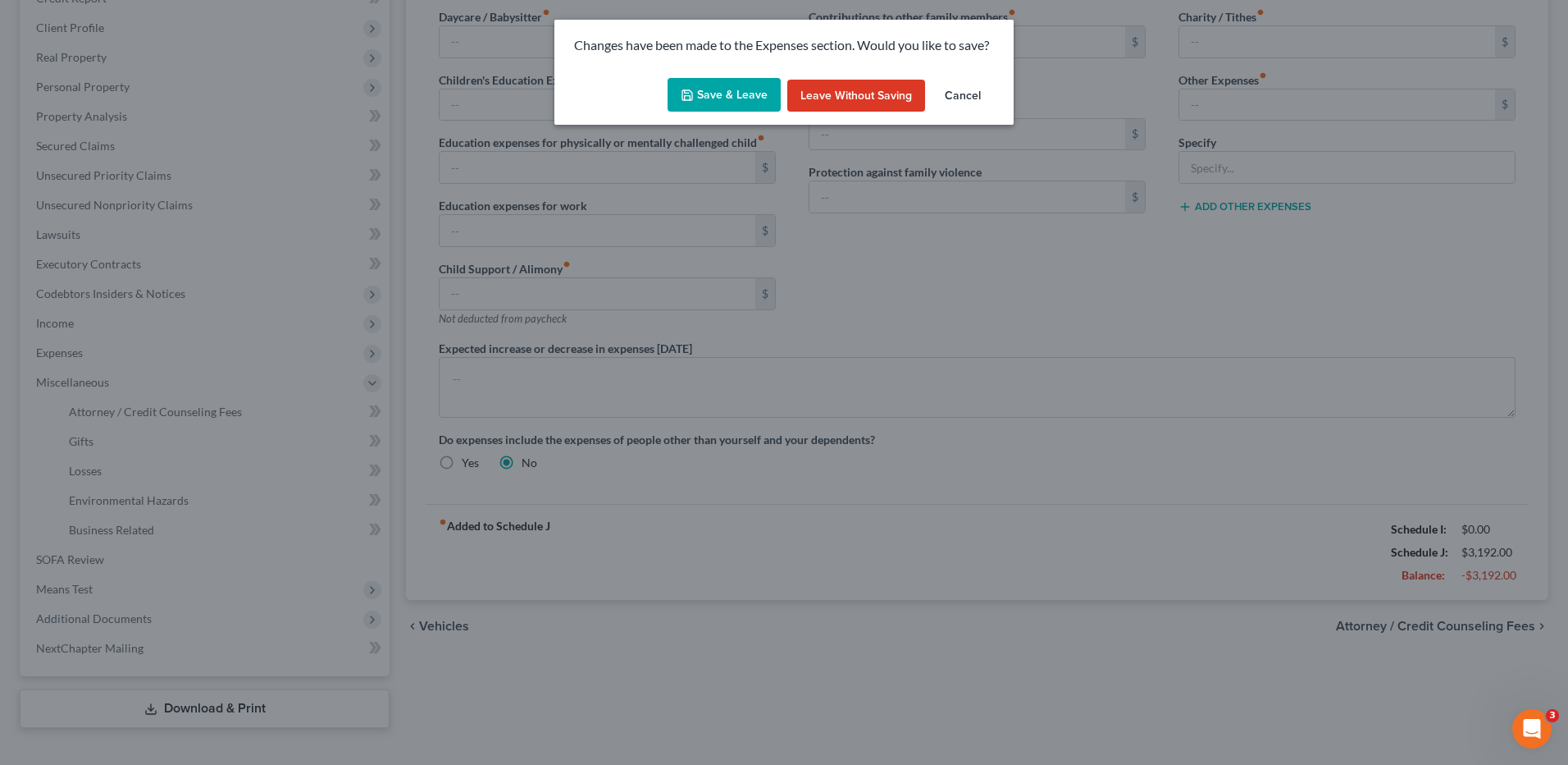
click at [967, 97] on button "Cancel" at bounding box center [963, 95] width 62 height 33
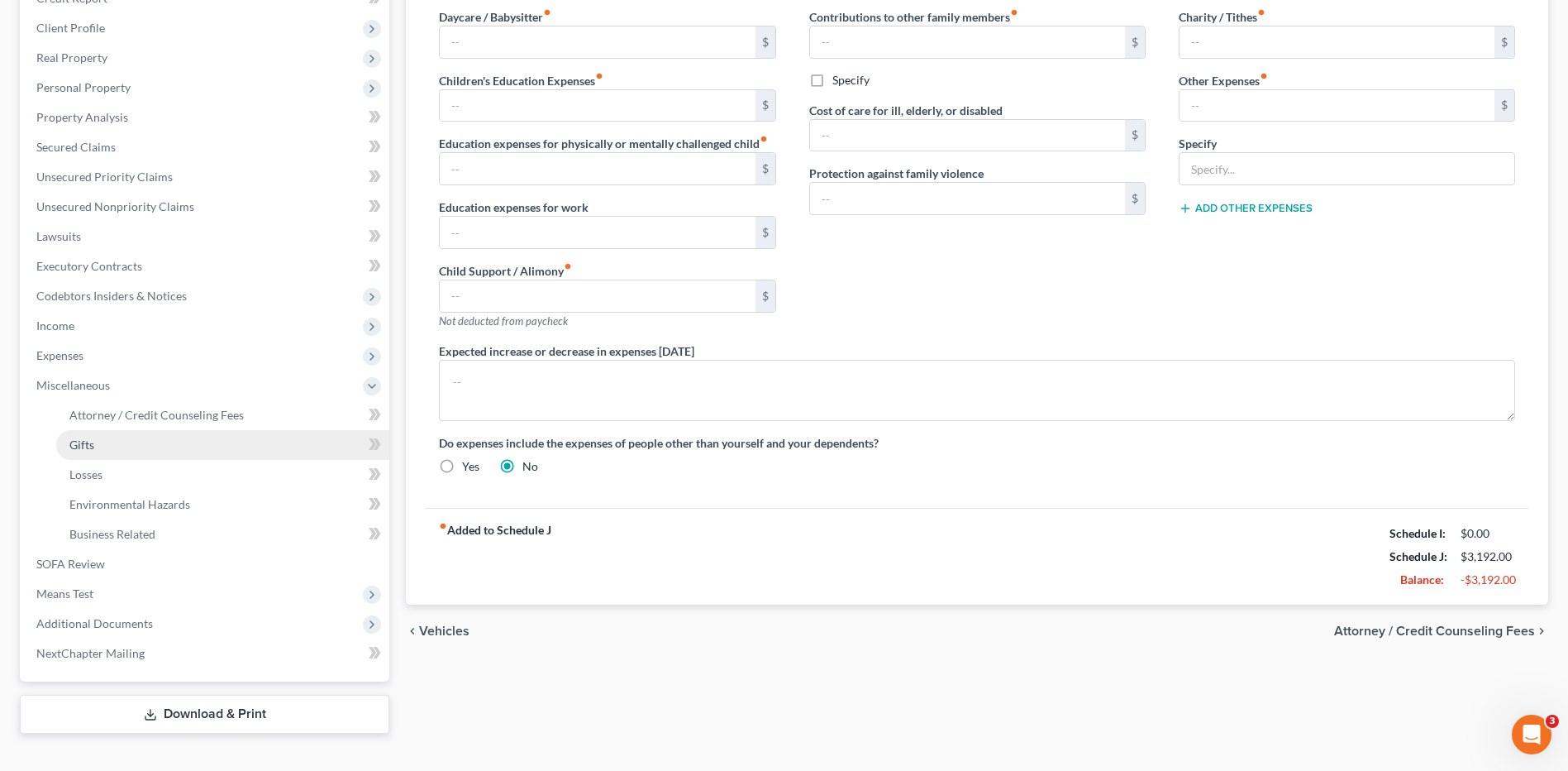
click at [86, 449] on span "Gifts" at bounding box center [82, 445] width 25 height 14
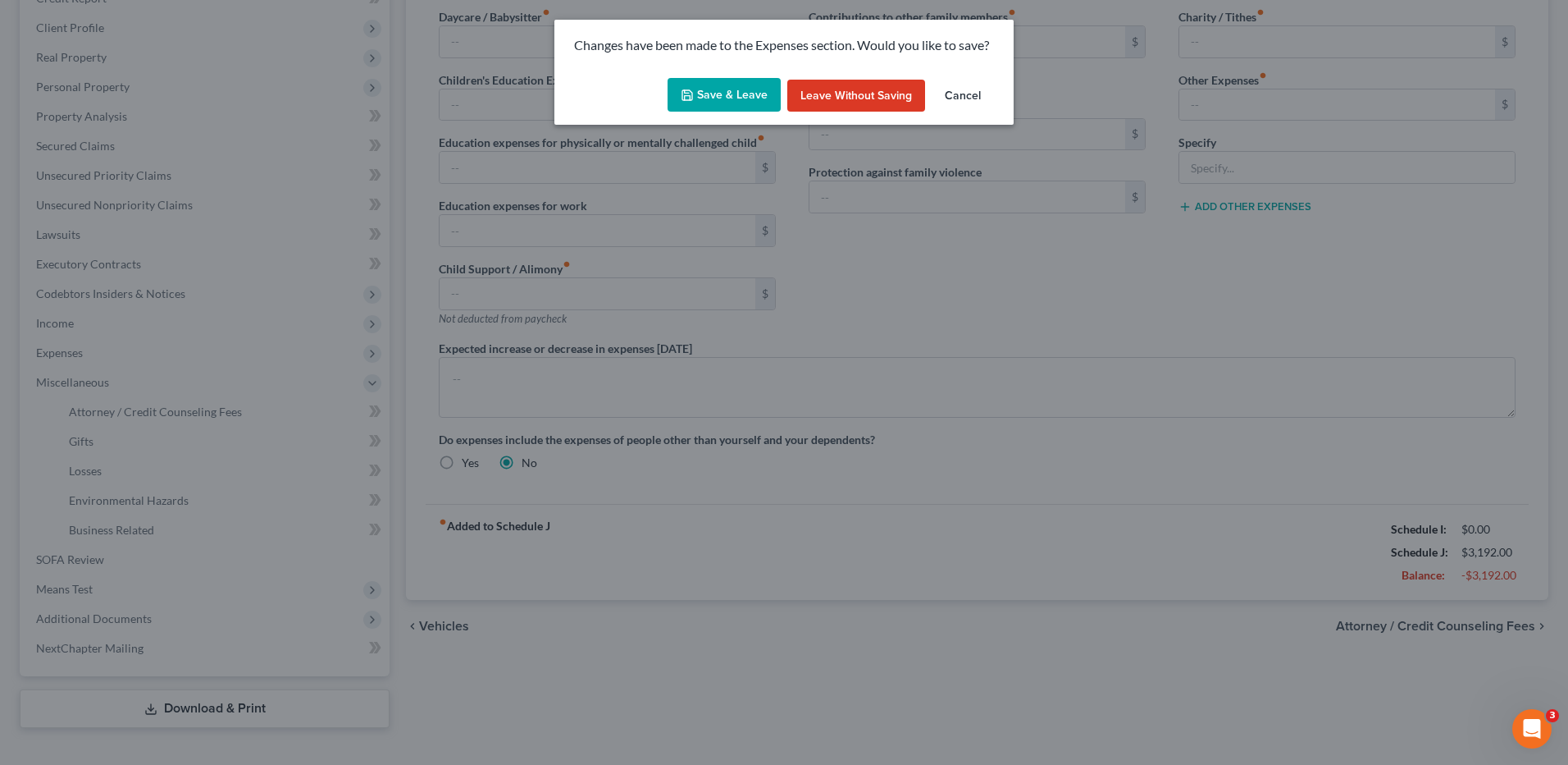
click at [961, 98] on button "Cancel" at bounding box center [963, 95] width 62 height 33
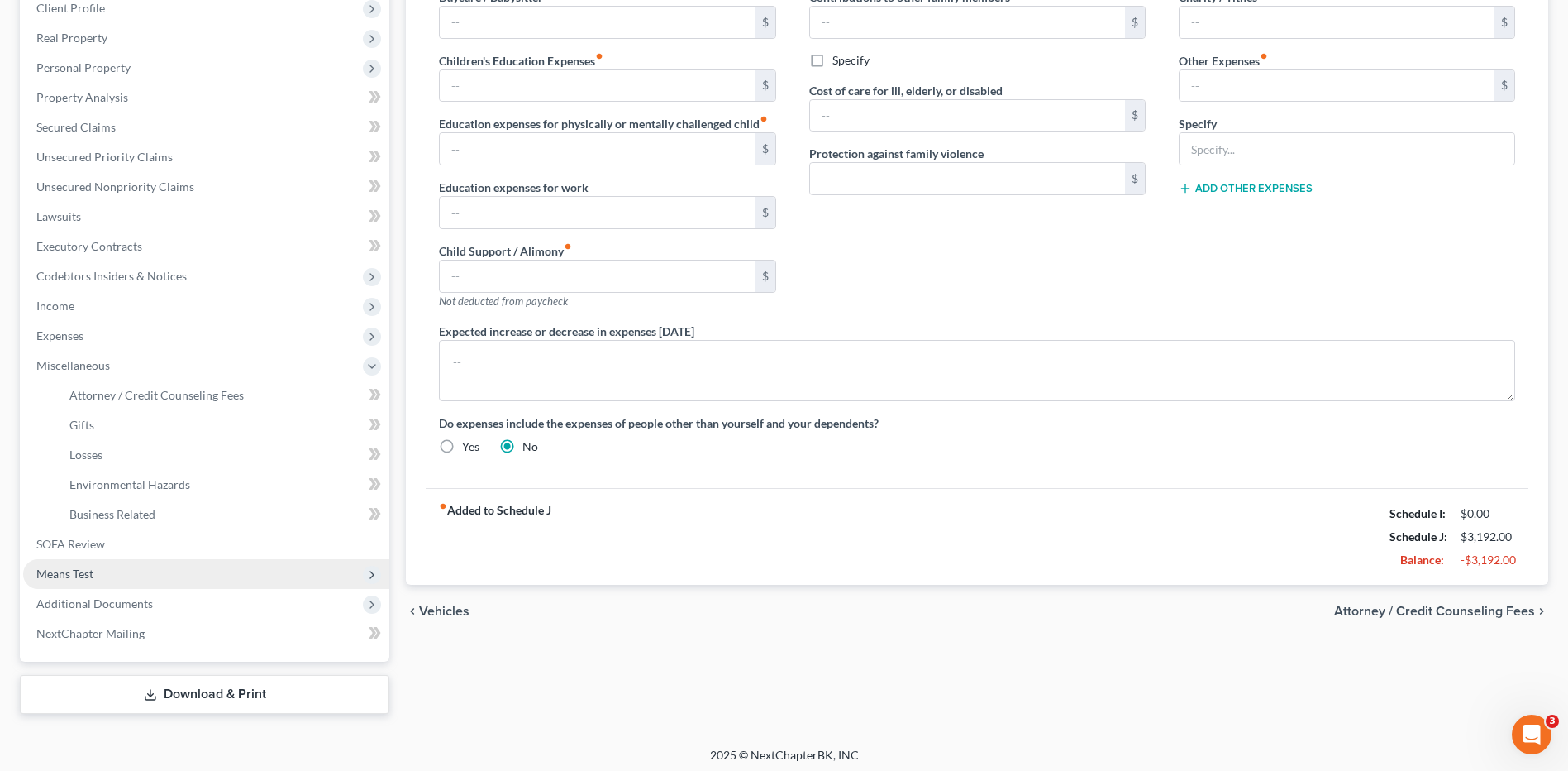
scroll to position [274, 0]
